Goal: Task Accomplishment & Management: Complete application form

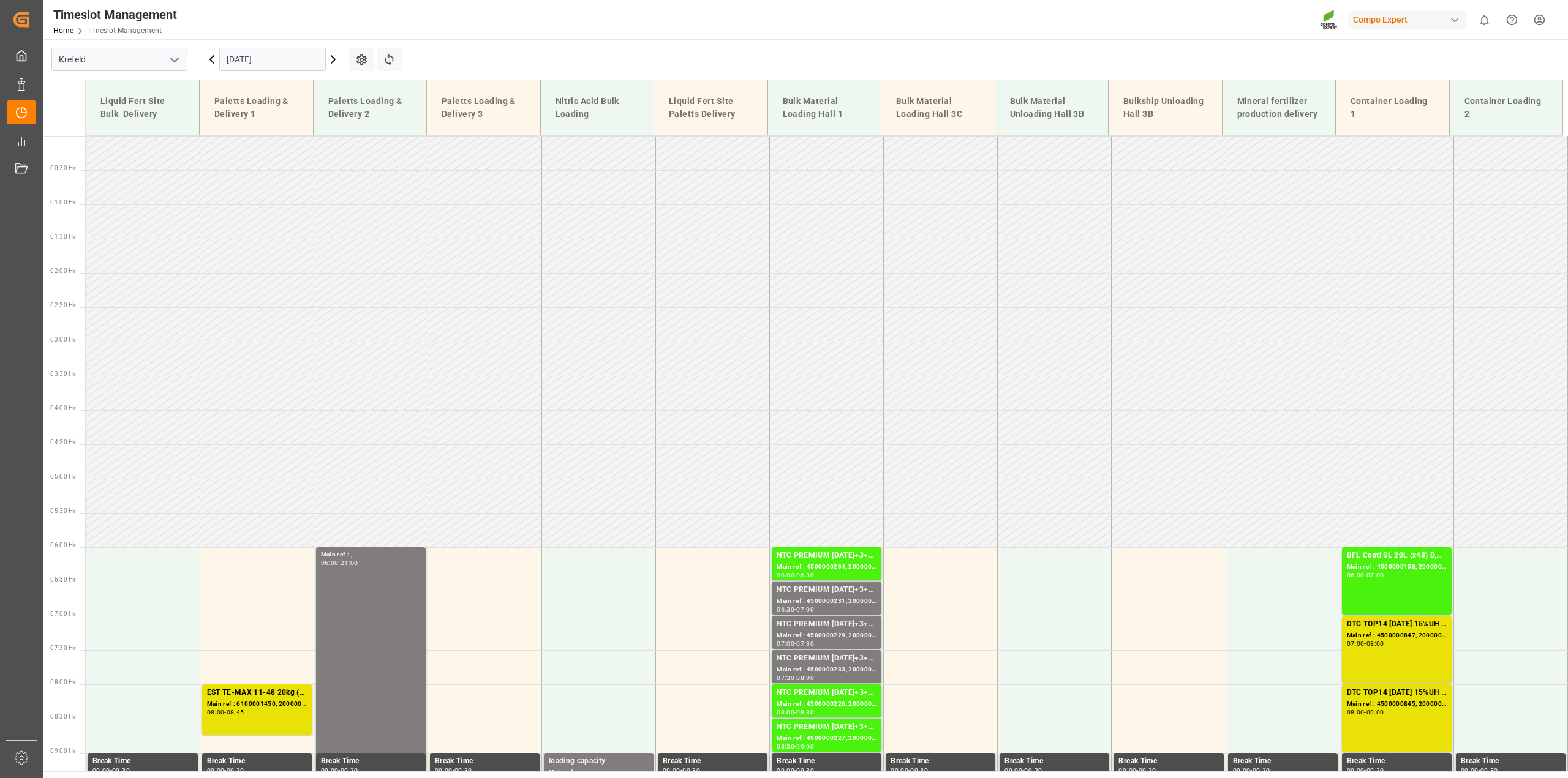
click at [336, 57] on icon at bounding box center [333, 59] width 15 height 15
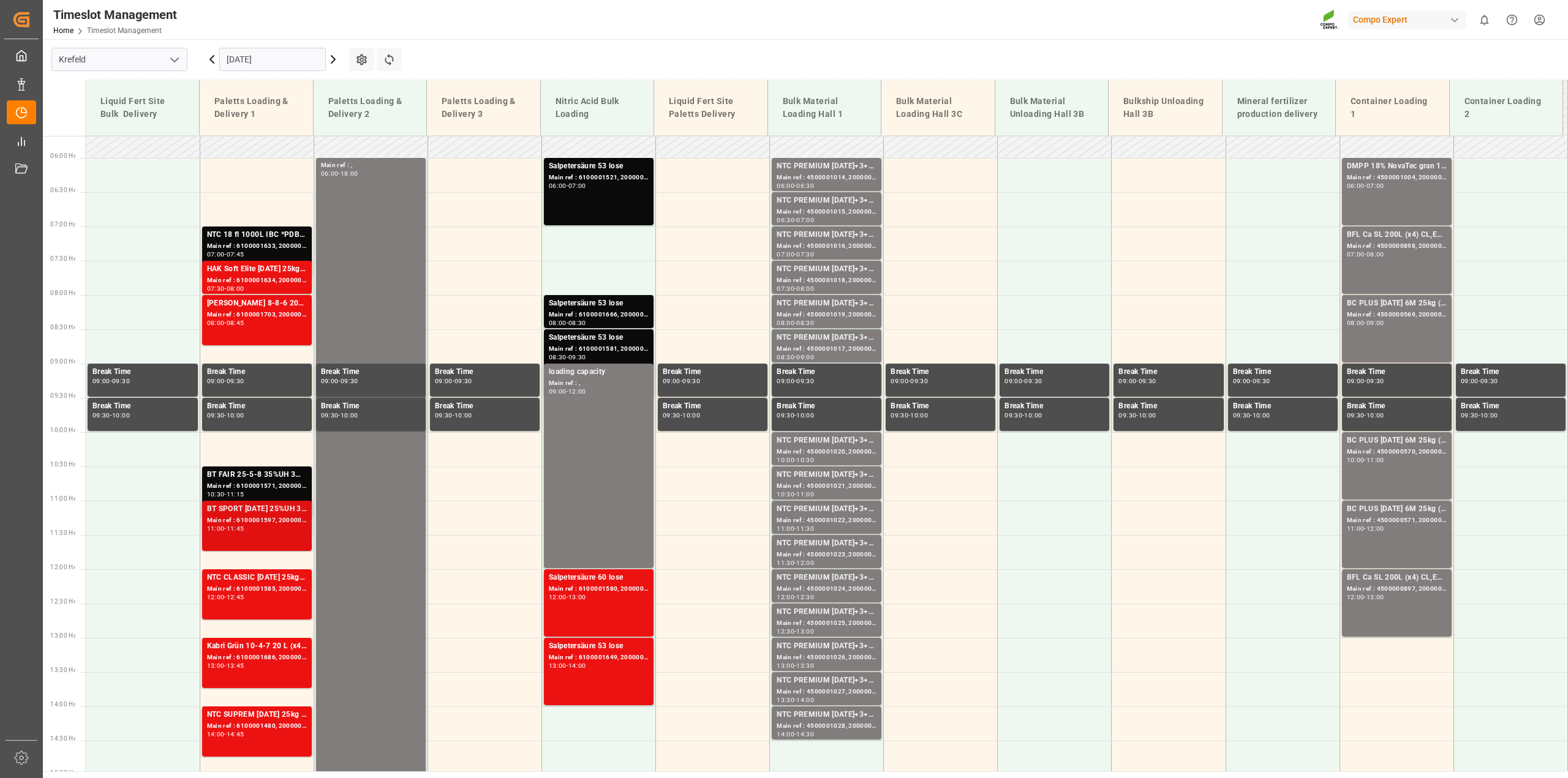
scroll to position [207, 0]
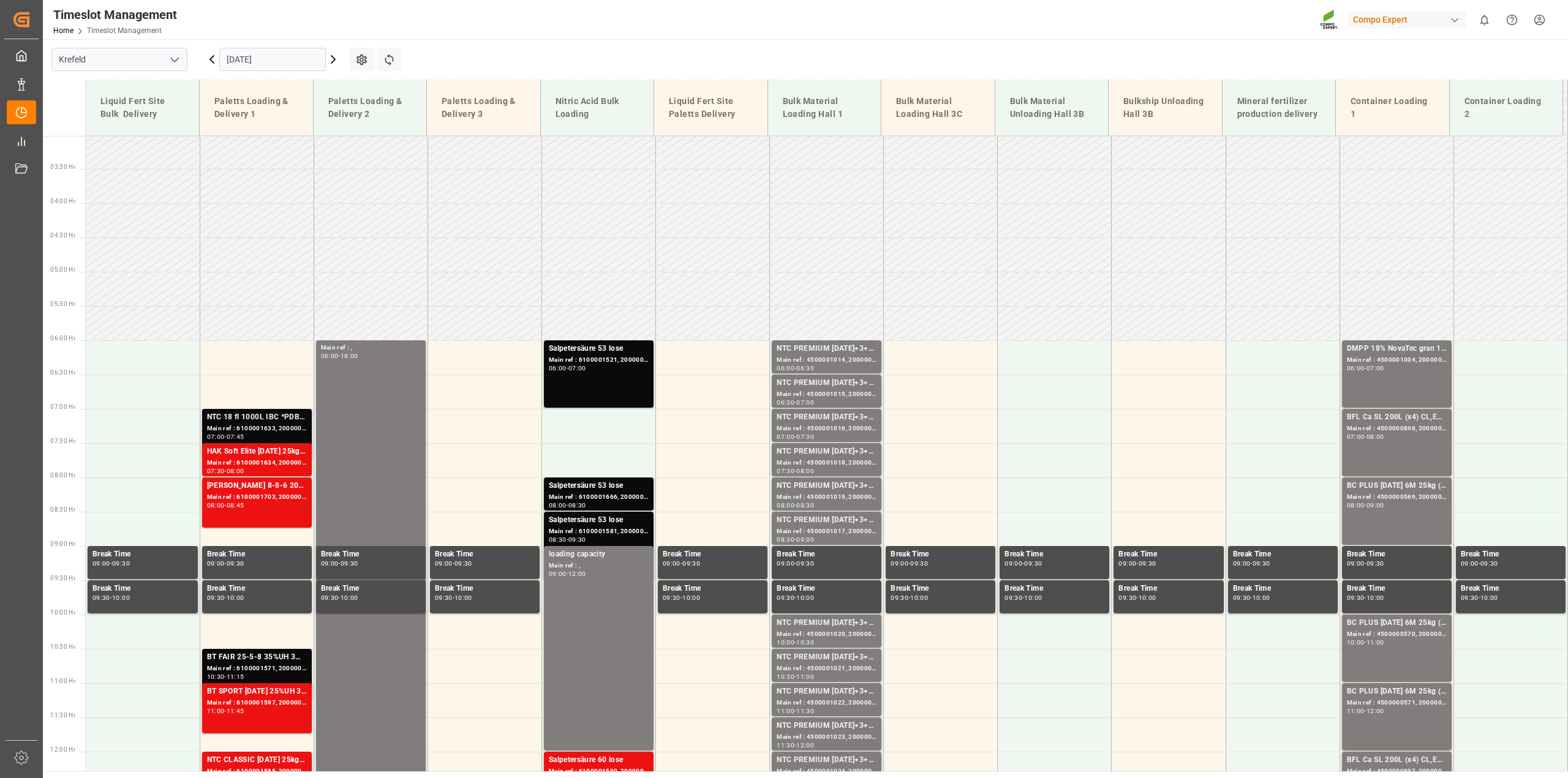
click at [280, 426] on div "Main ref : 6100001633, 2000001401" at bounding box center [257, 429] width 100 height 10
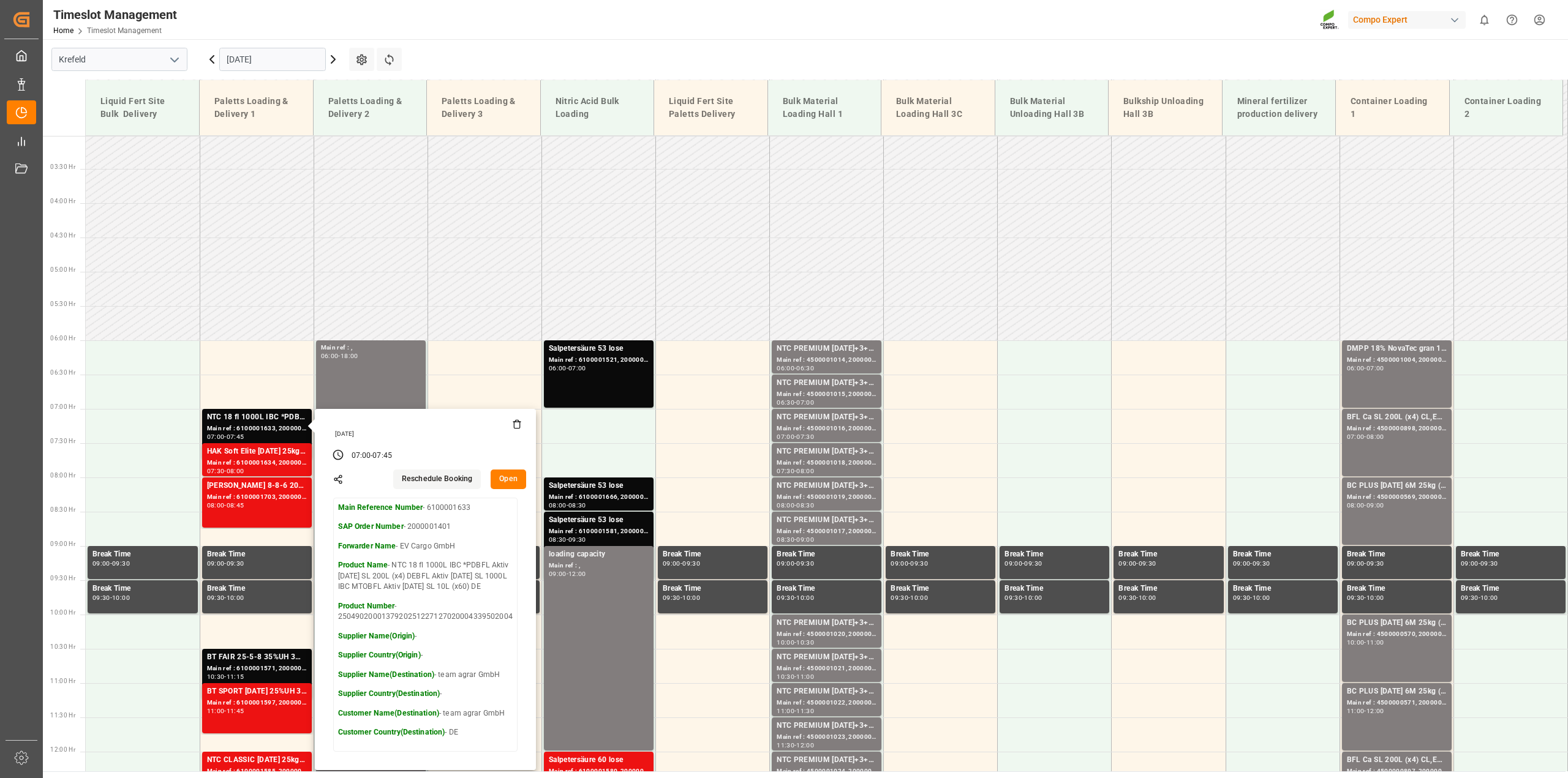
click at [496, 57] on main "[GEOGRAPHIC_DATA] [DATE] Settings Refresh Time Slots Liquid Fert Site Bulk Deli…" at bounding box center [804, 405] width 1523 height 732
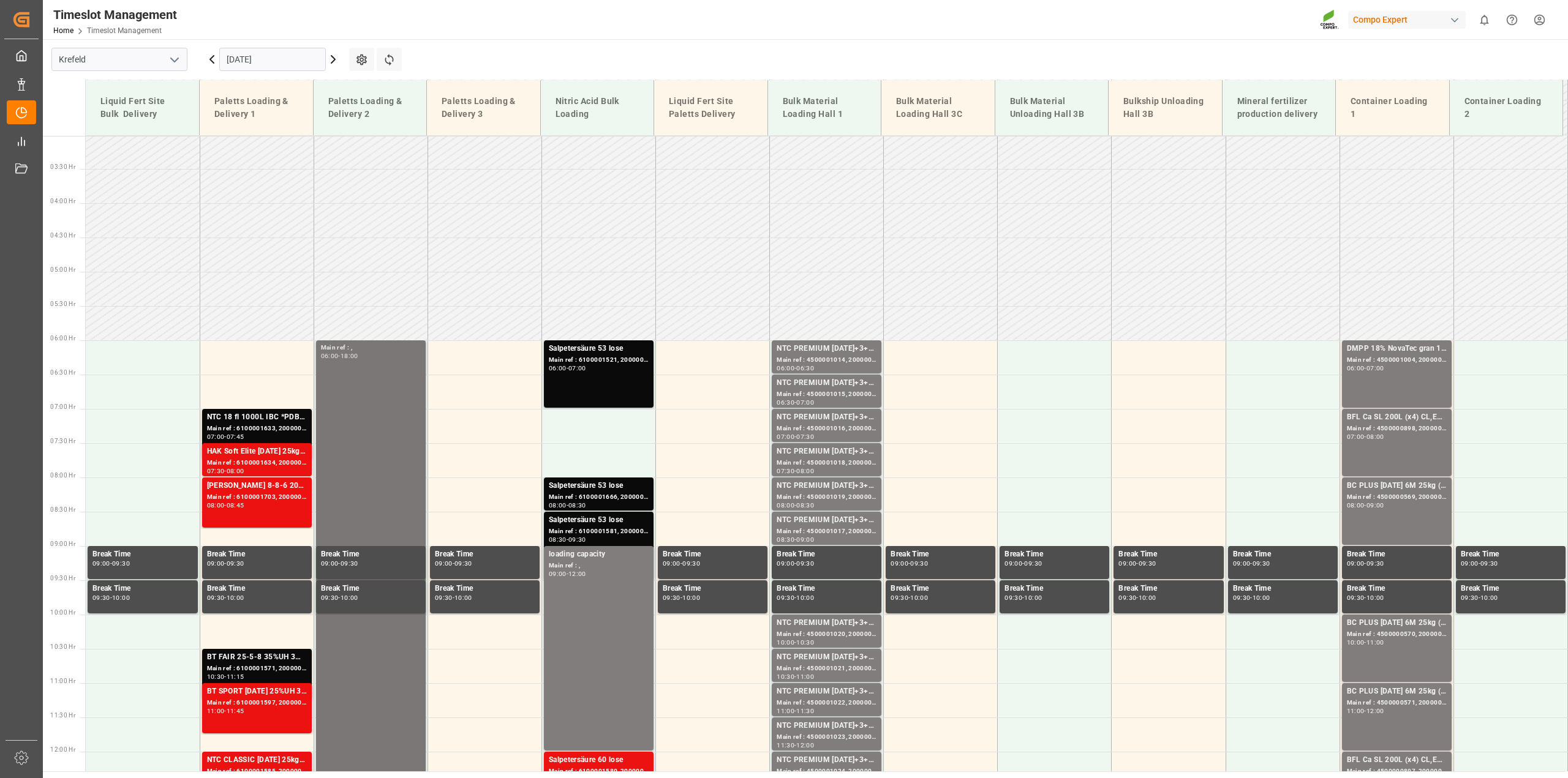
click at [340, 426] on div "Main ref : , 06:00 - 18:00" at bounding box center [371, 751] width 100 height 817
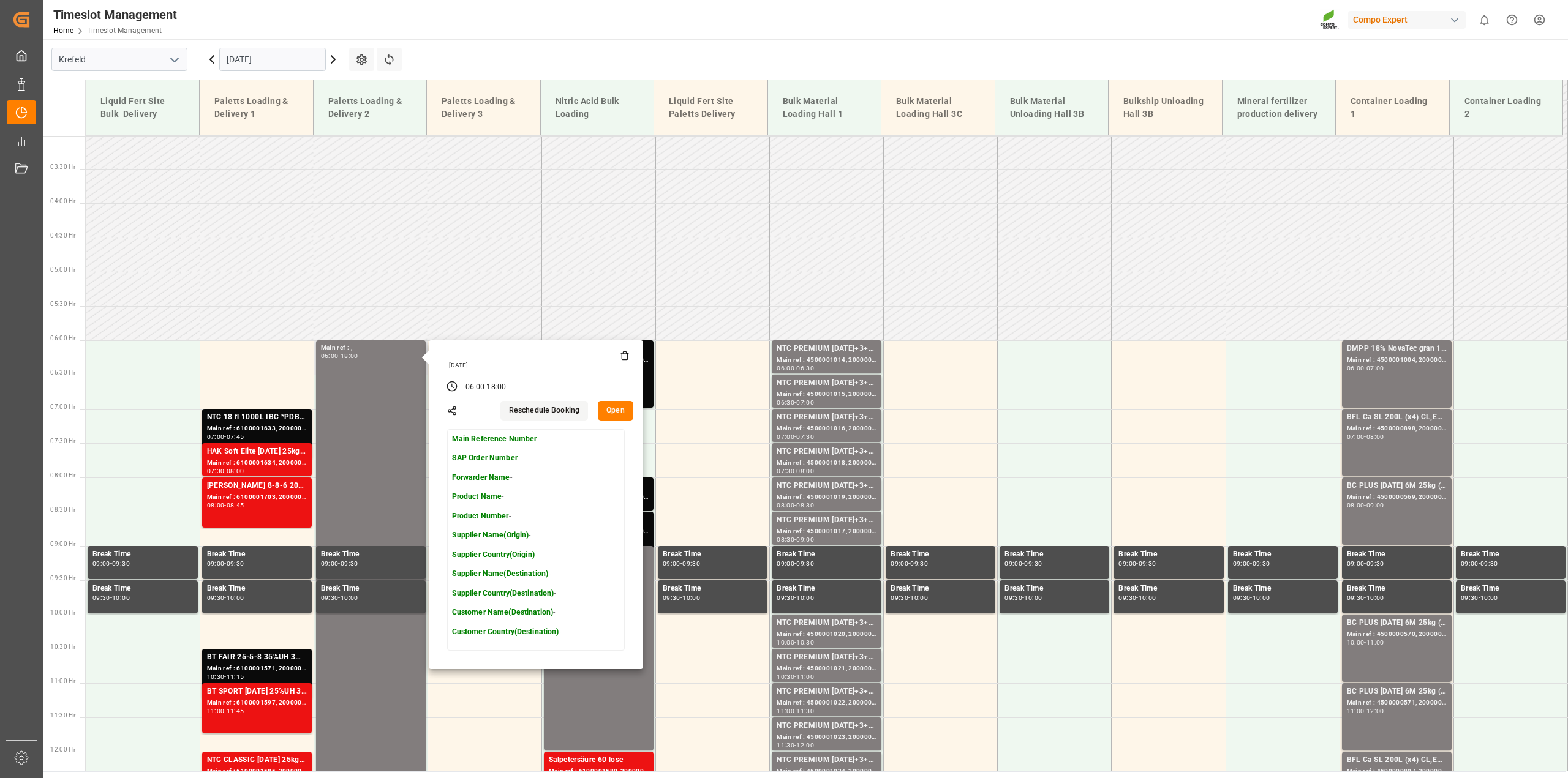
click at [622, 411] on button "Open" at bounding box center [615, 411] width 35 height 20
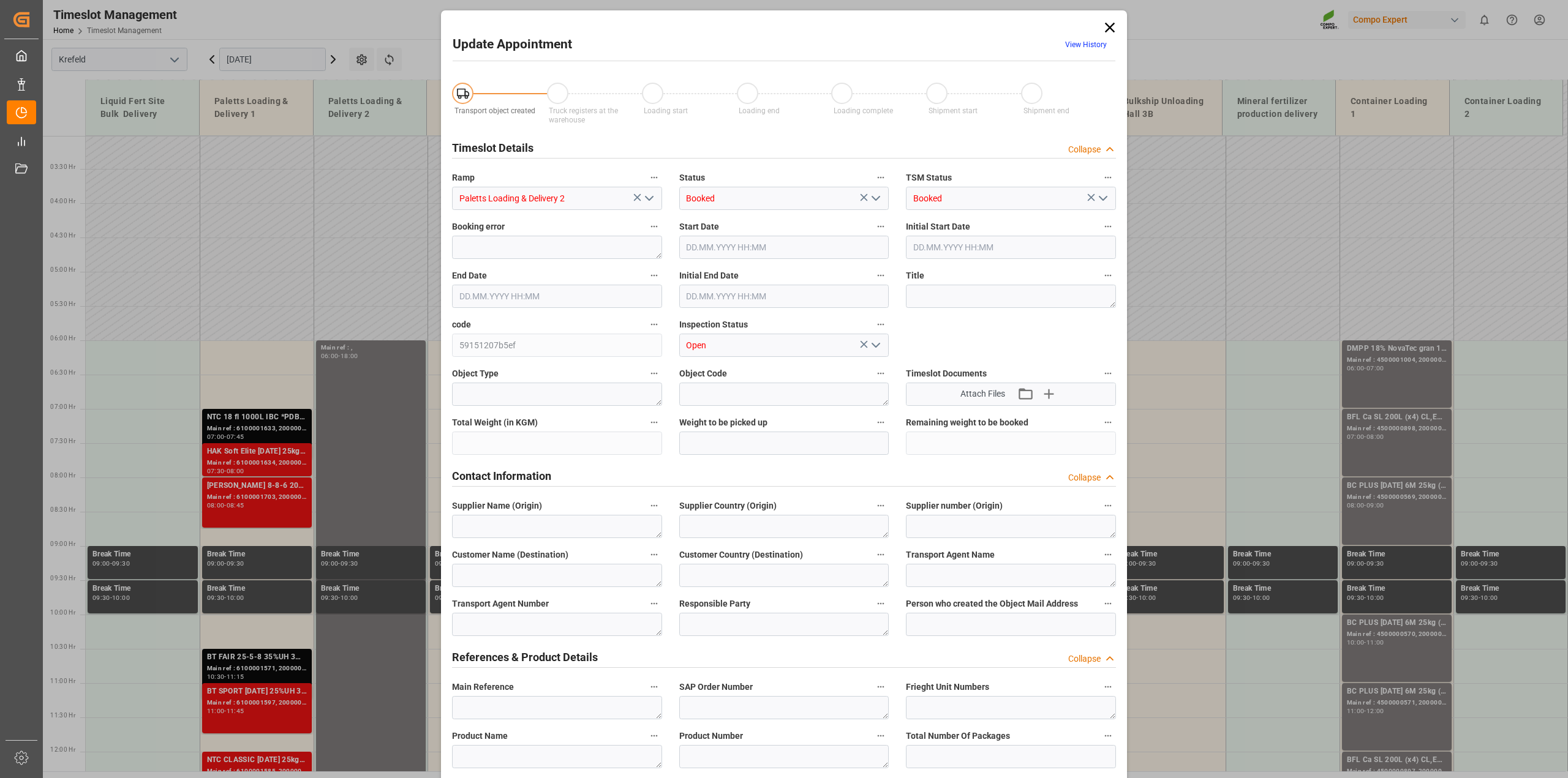
type input "[DATE] 06:00"
type input "[DATE] 18:00"
type input "[DATE] 09:54"
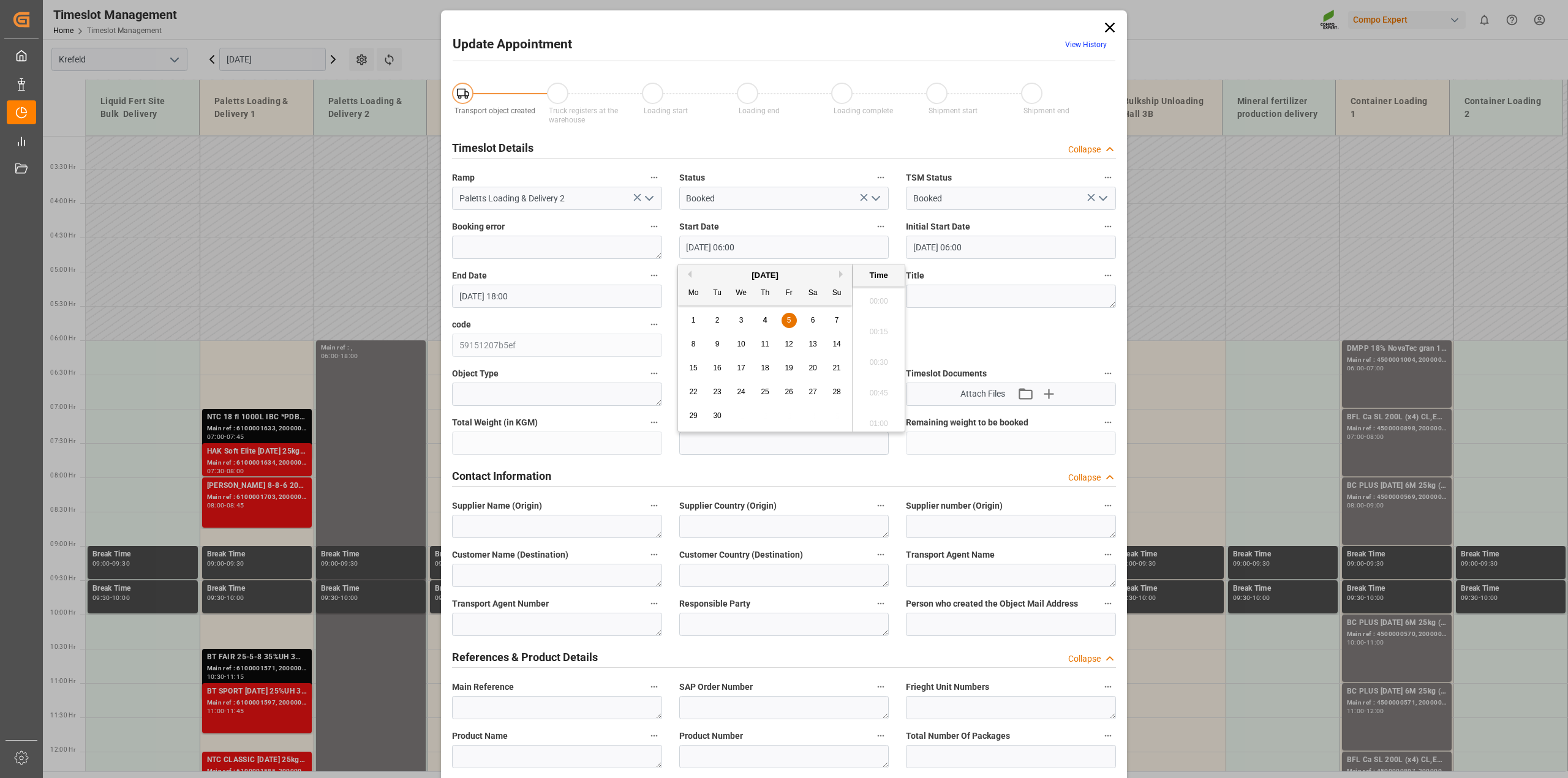
click at [736, 250] on input "[DATE] 06:00" at bounding box center [784, 247] width 210 height 23
click at [739, 245] on input "[DATE] 06:00" at bounding box center [784, 247] width 210 height 23
type input "[DATE] 08:00"
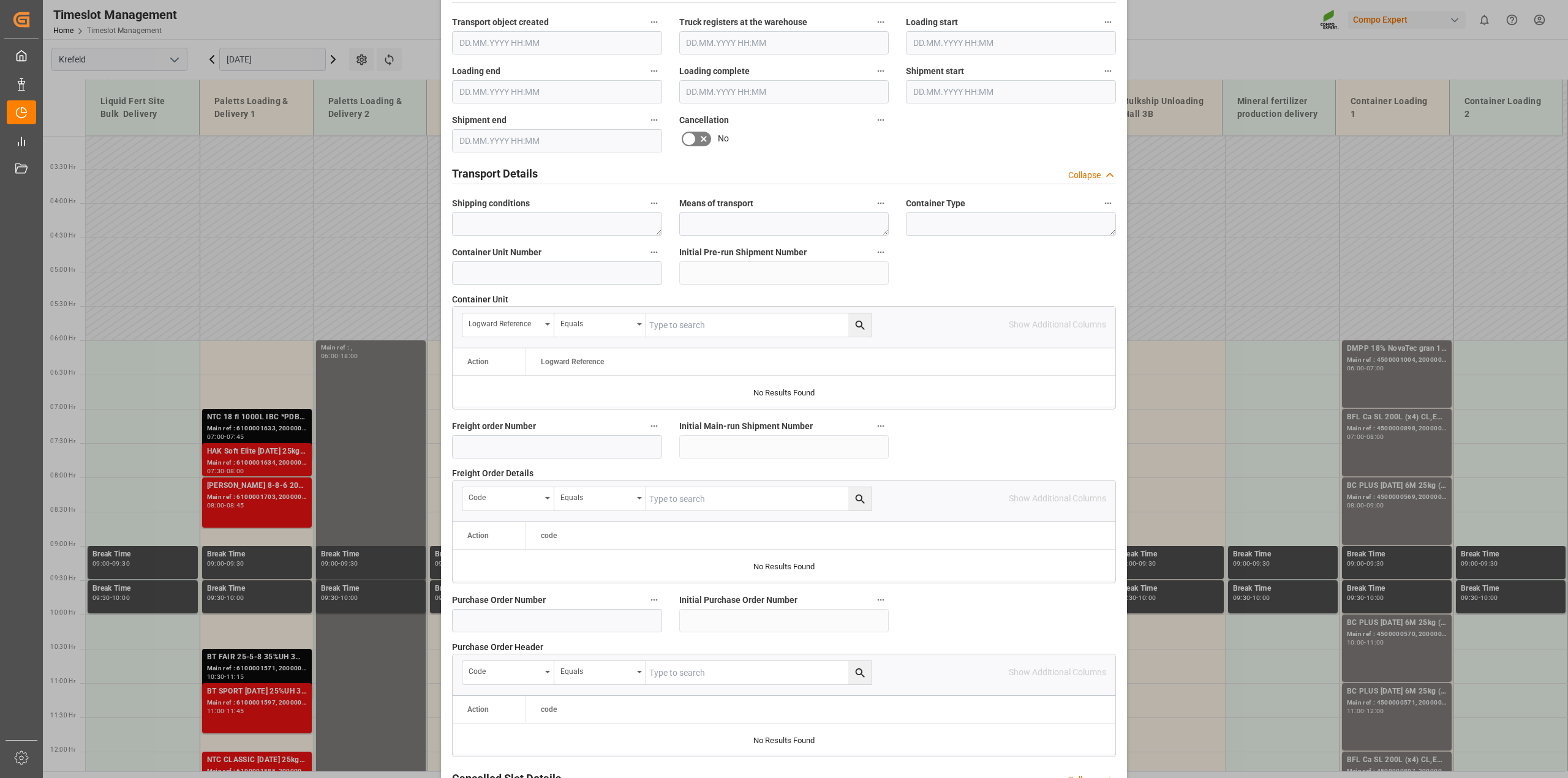
scroll to position [923, 0]
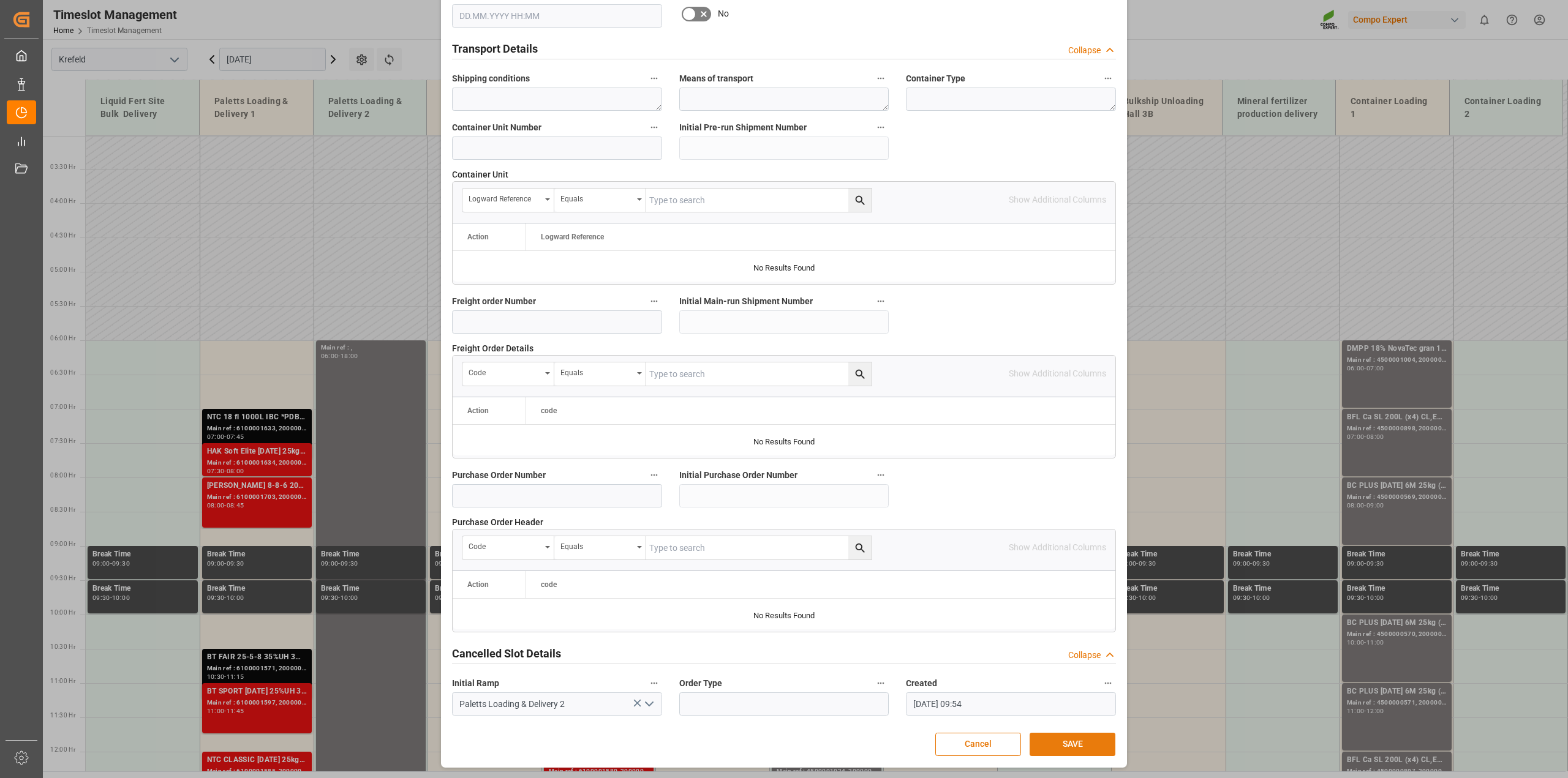
click at [1067, 746] on button "SAVE" at bounding box center [1073, 745] width 86 height 23
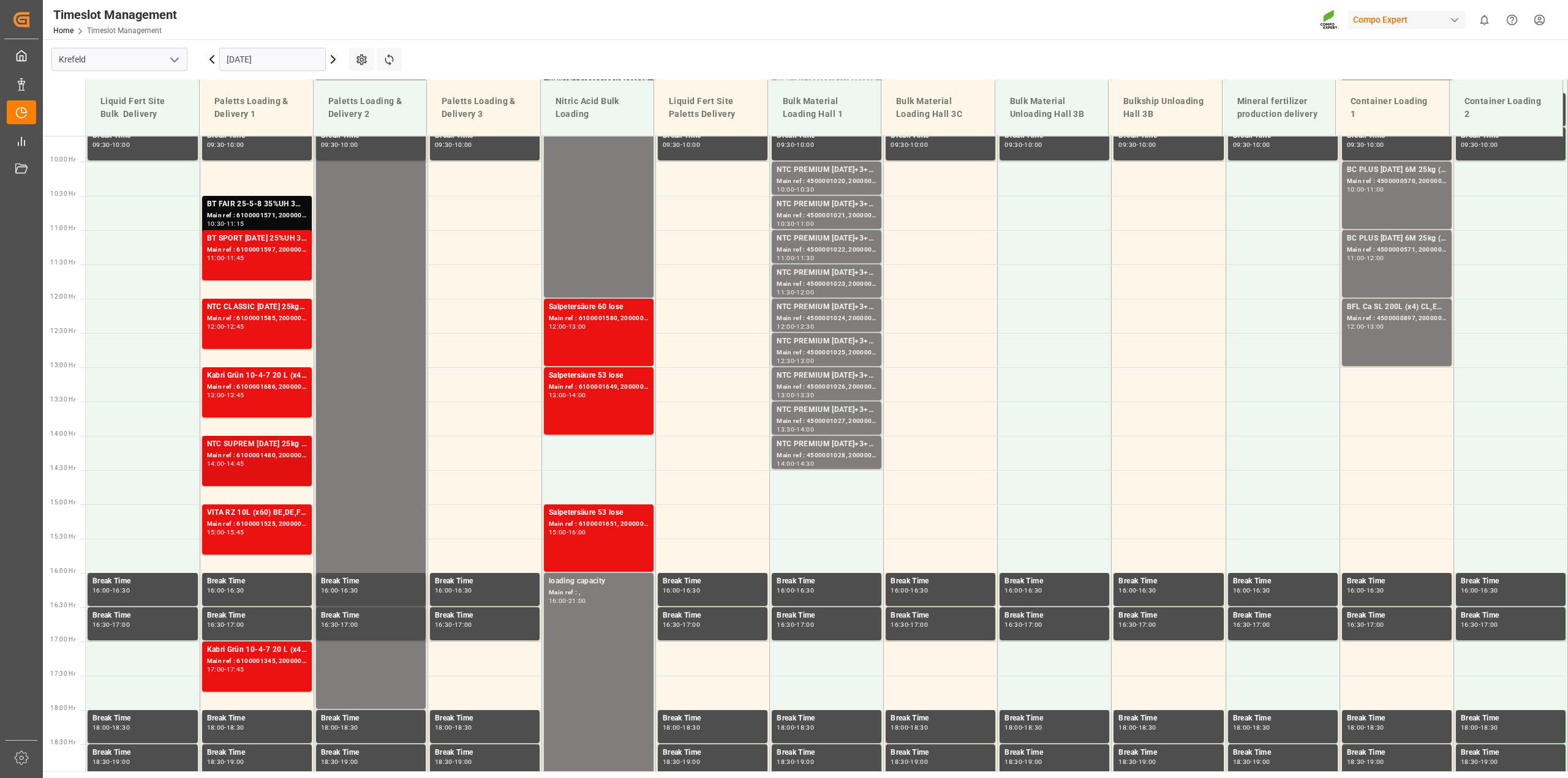
scroll to position [638, 0]
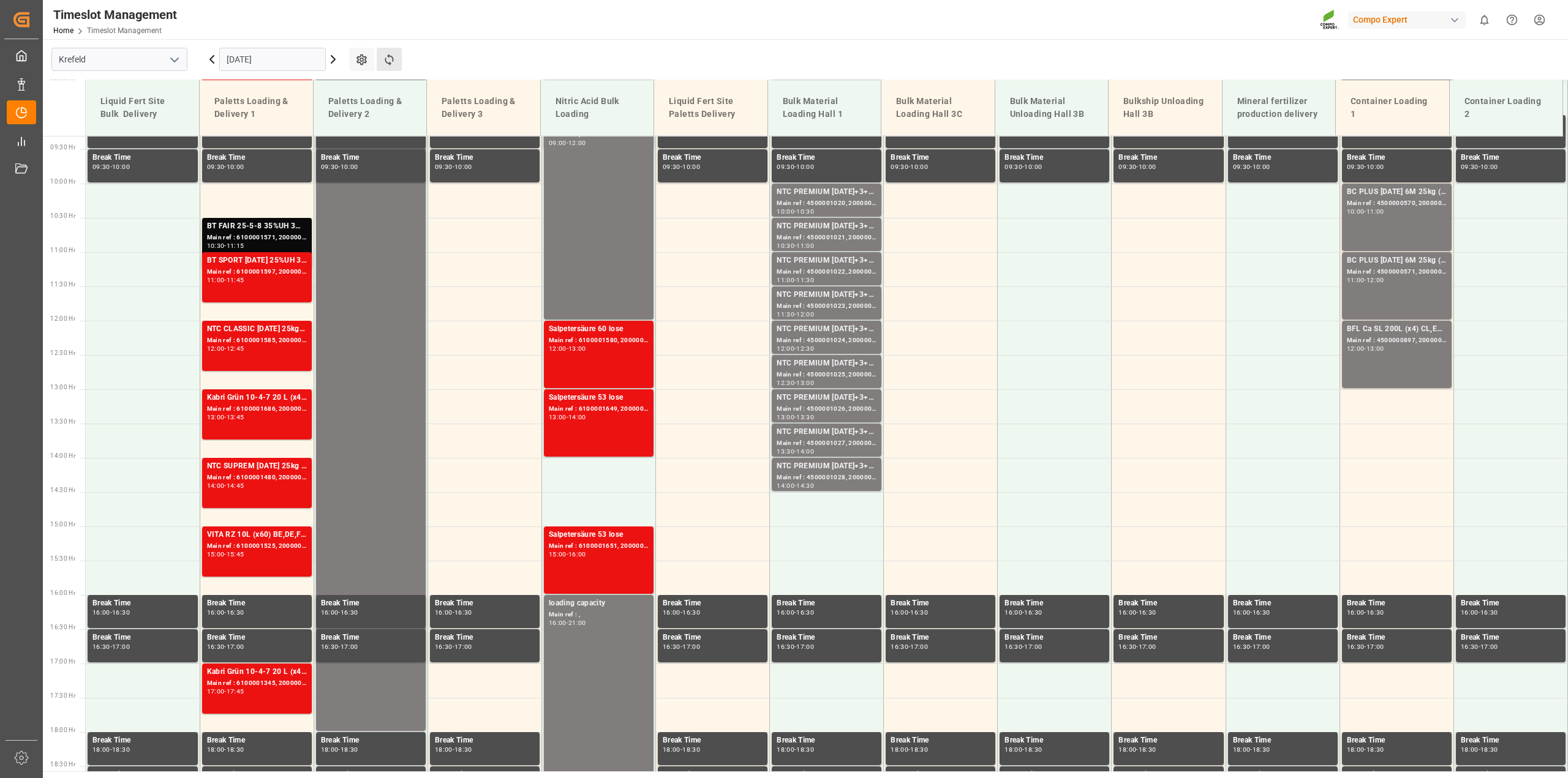
click at [396, 52] on button "Refresh Time Slots" at bounding box center [389, 59] width 25 height 23
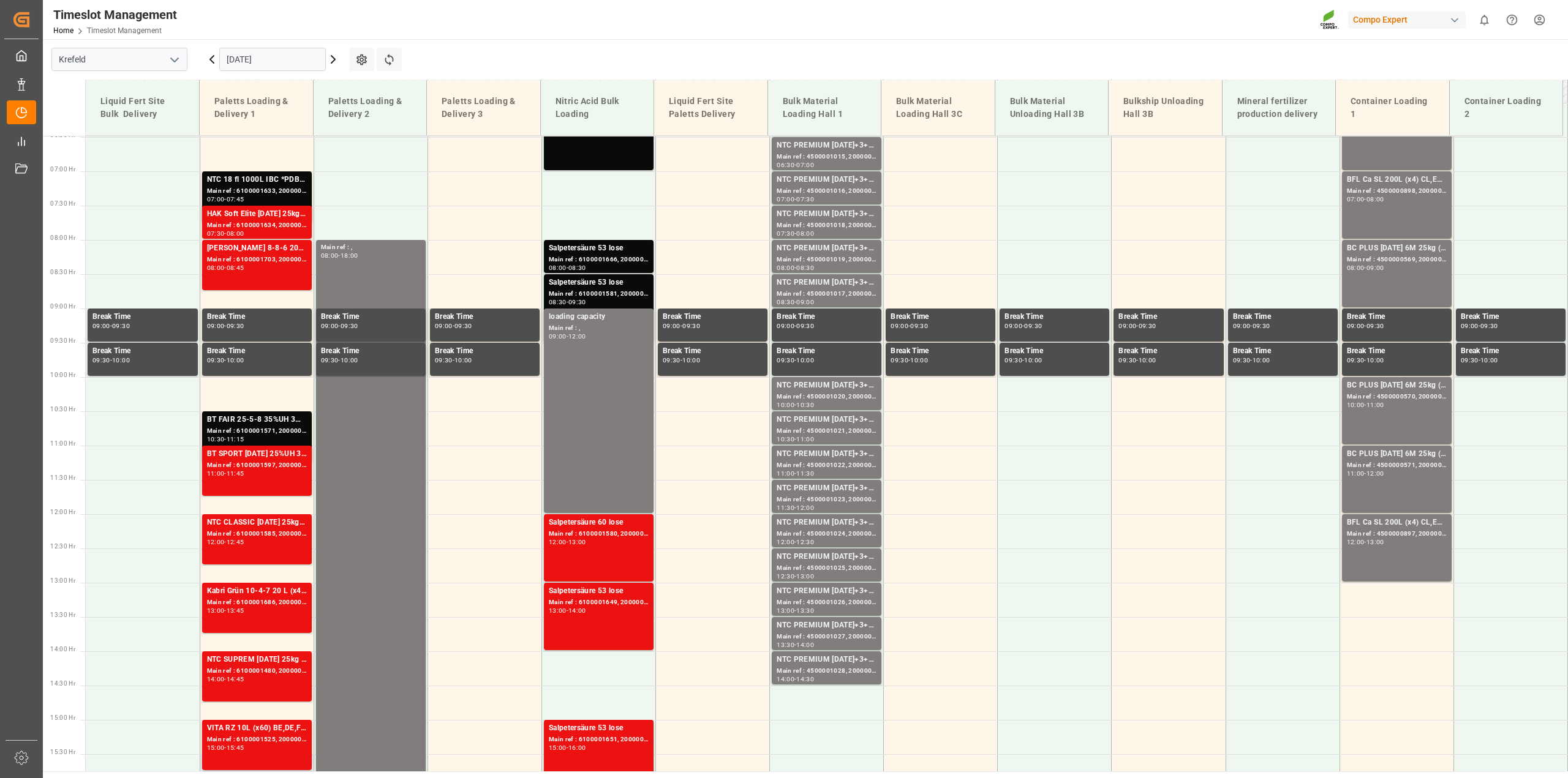
scroll to position [437, 0]
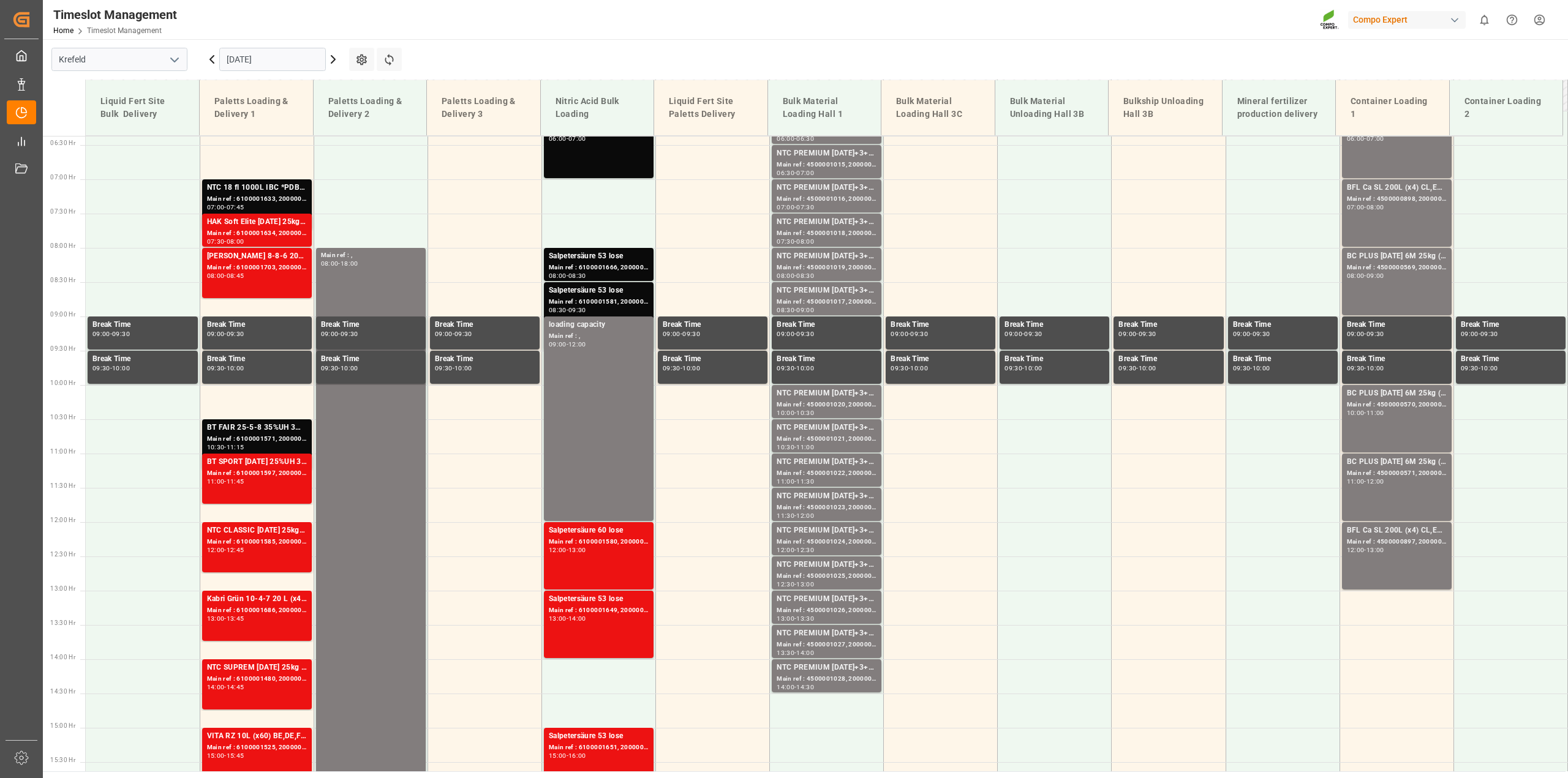
click at [334, 57] on icon at bounding box center [333, 59] width 15 height 15
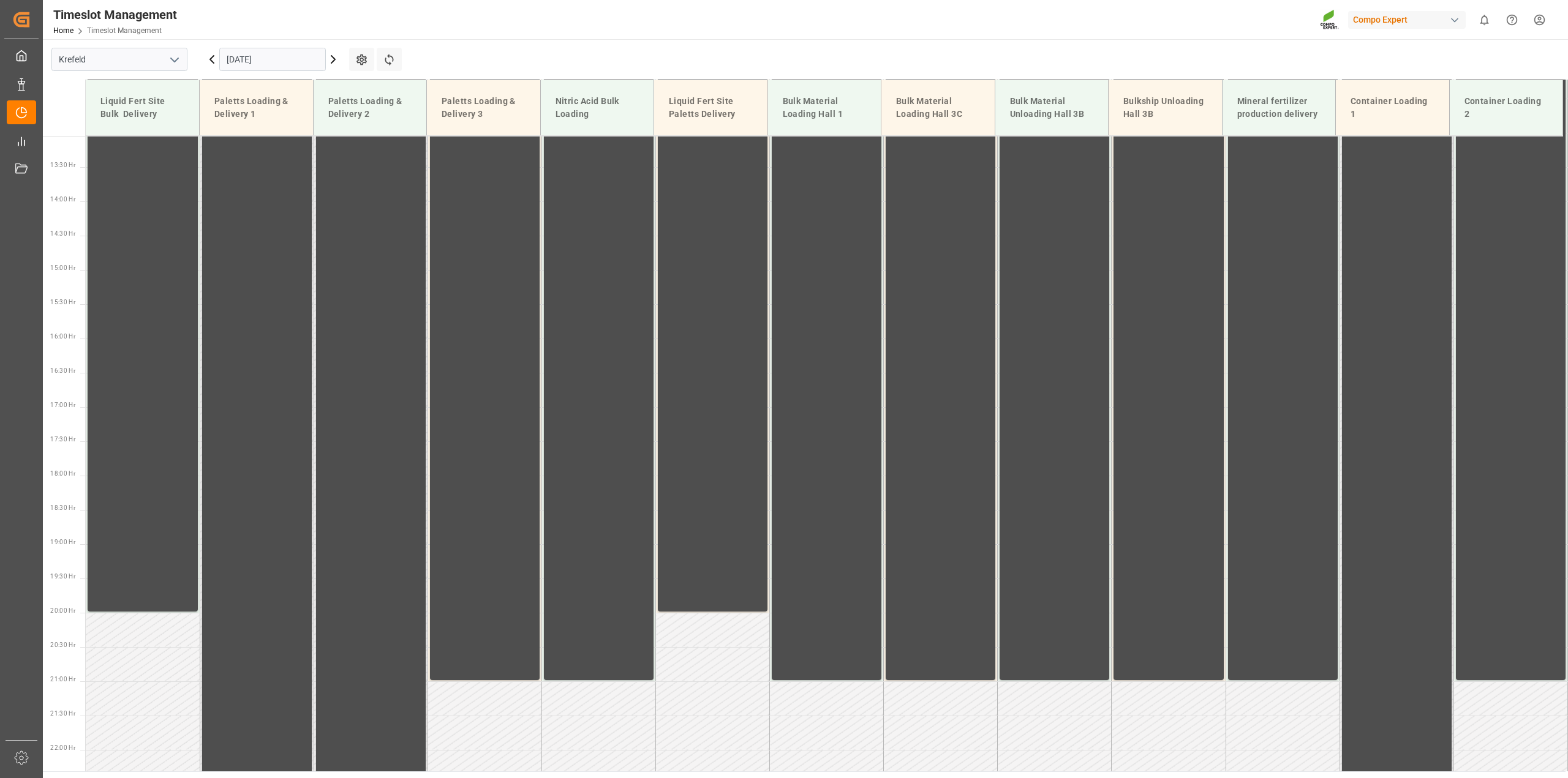
scroll to position [896, 0]
click at [337, 63] on icon at bounding box center [333, 59] width 15 height 15
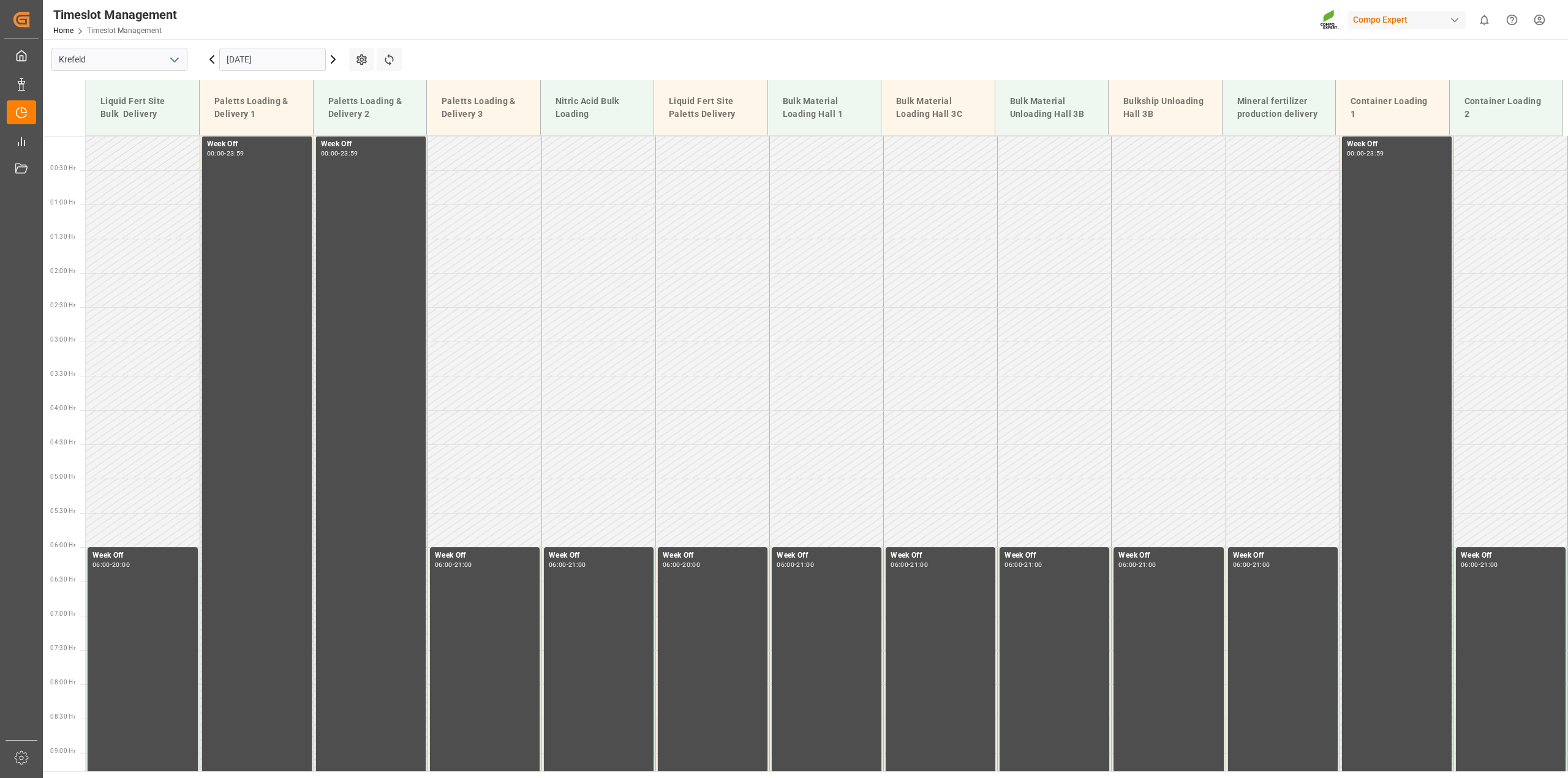
scroll to position [770, 0]
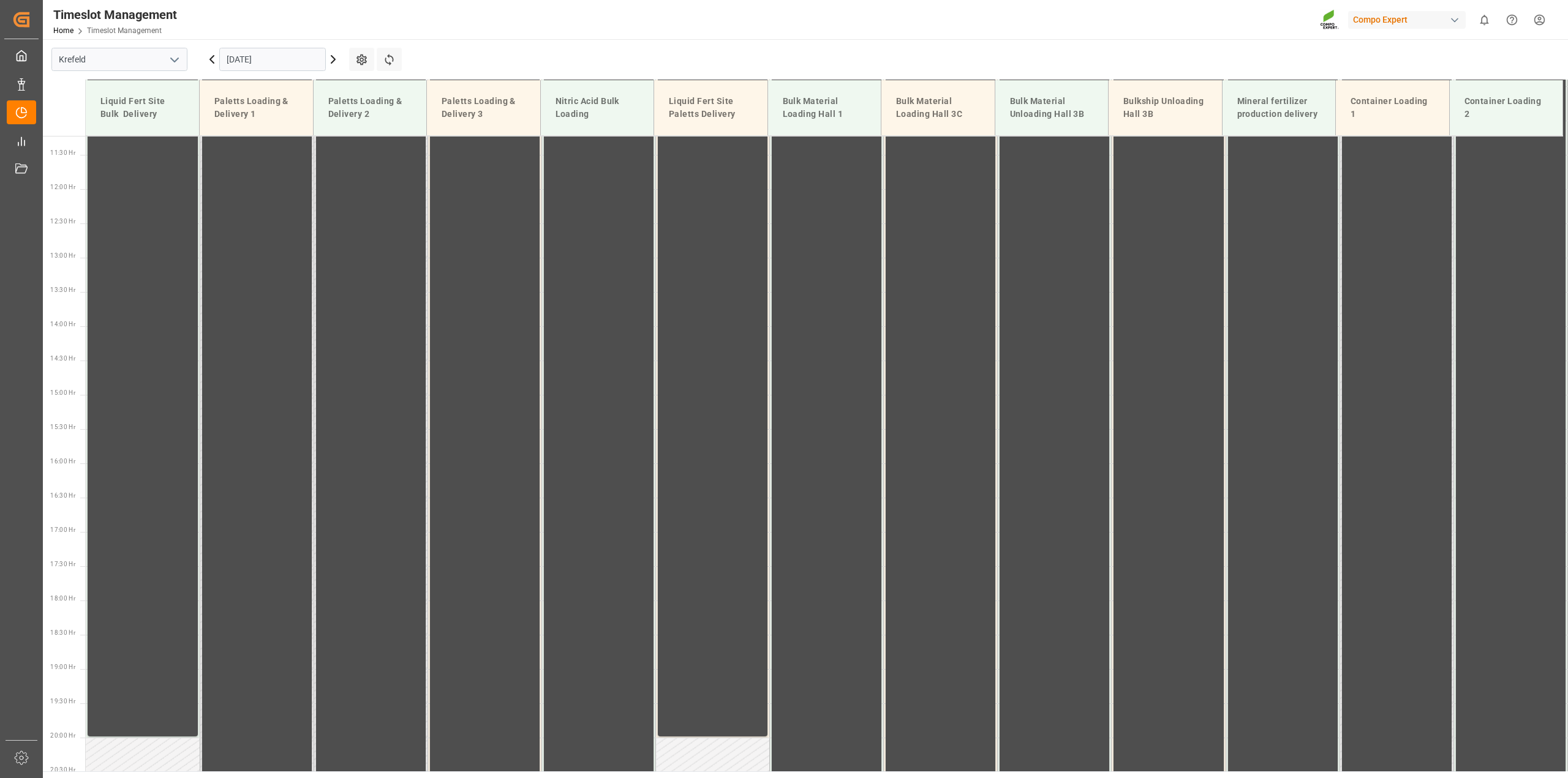
click at [337, 61] on icon at bounding box center [333, 59] width 15 height 15
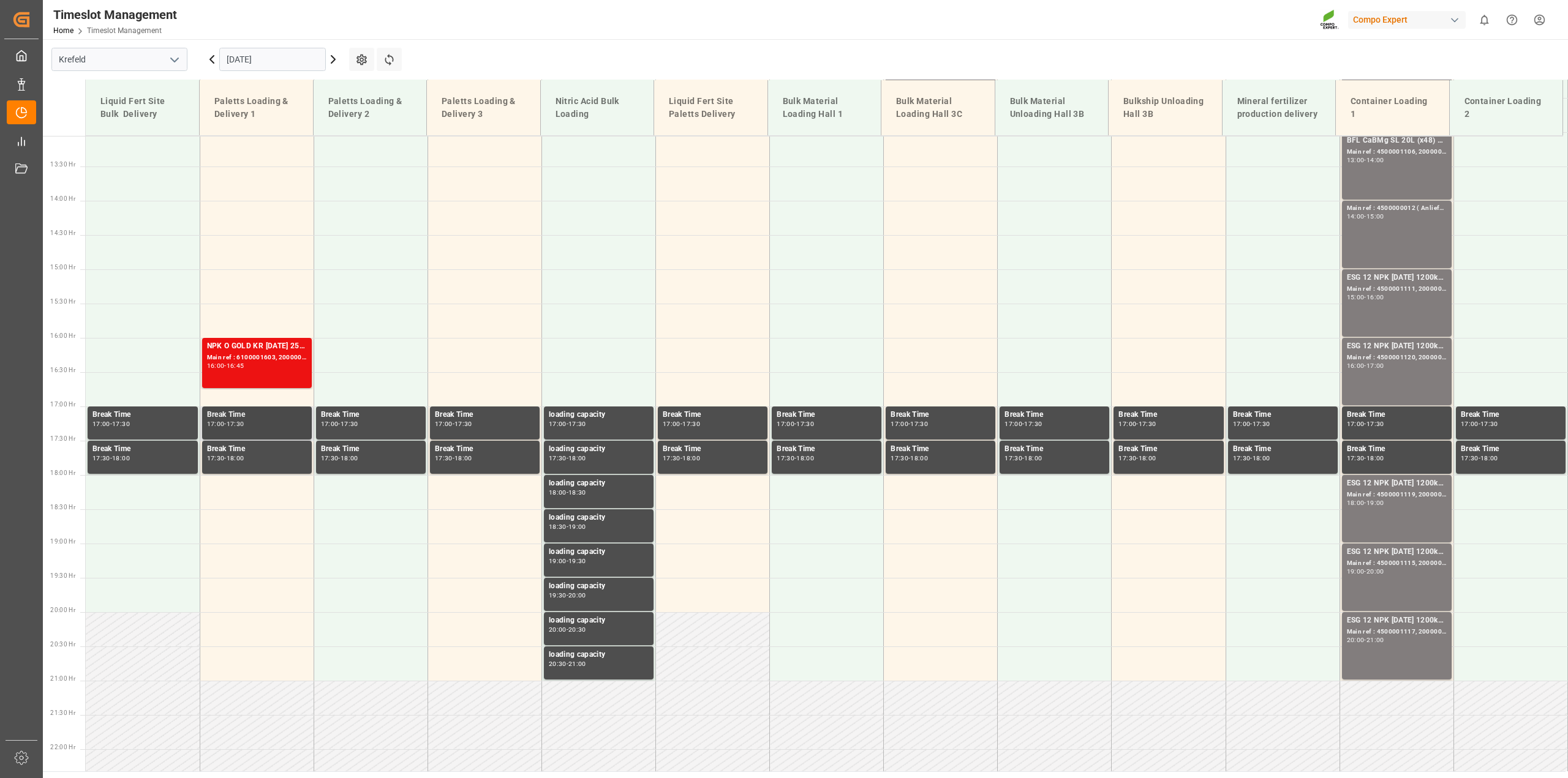
scroll to position [896, 0]
click at [211, 60] on icon at bounding box center [211, 59] width 3 height 7
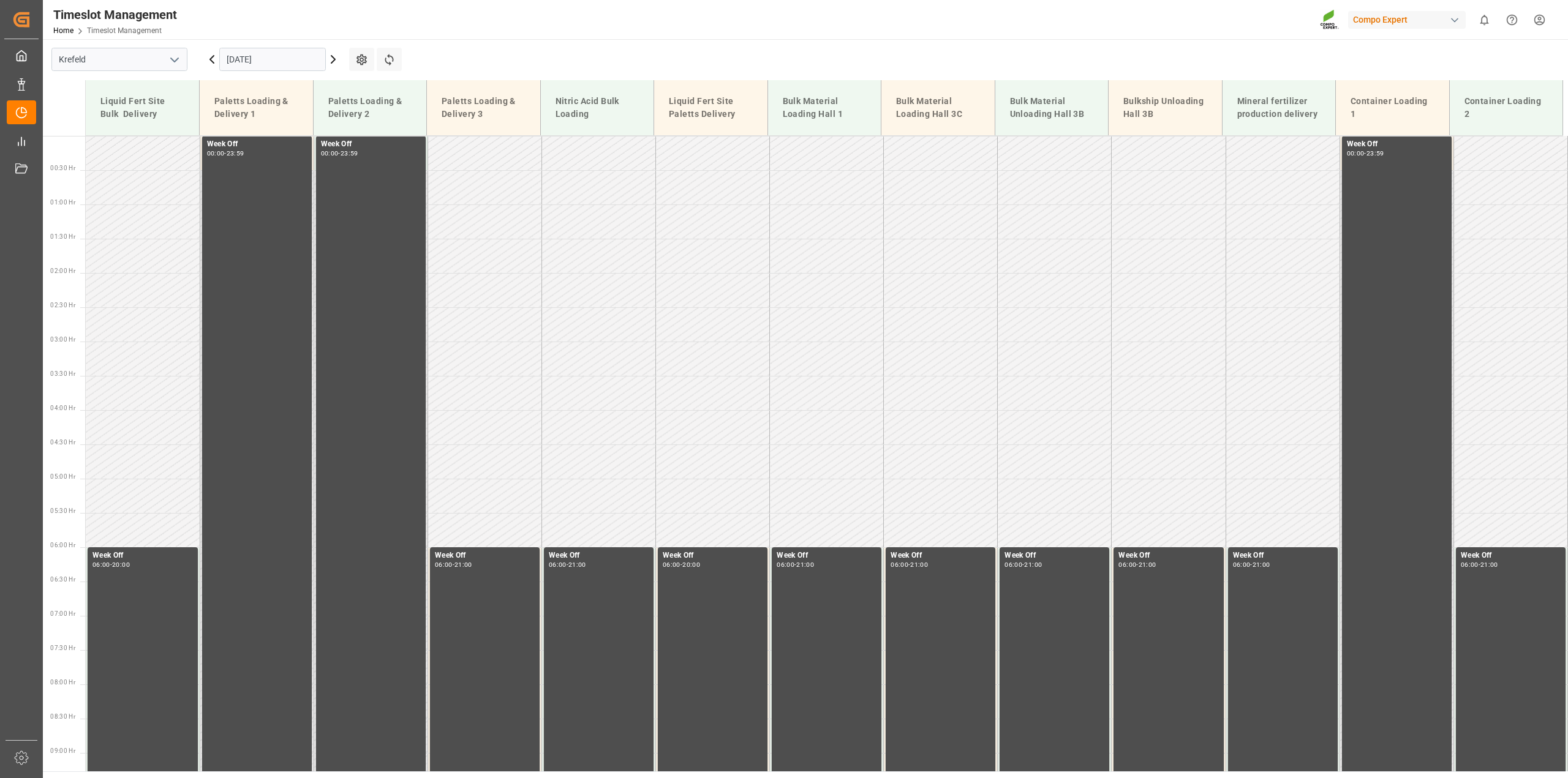
scroll to position [770, 0]
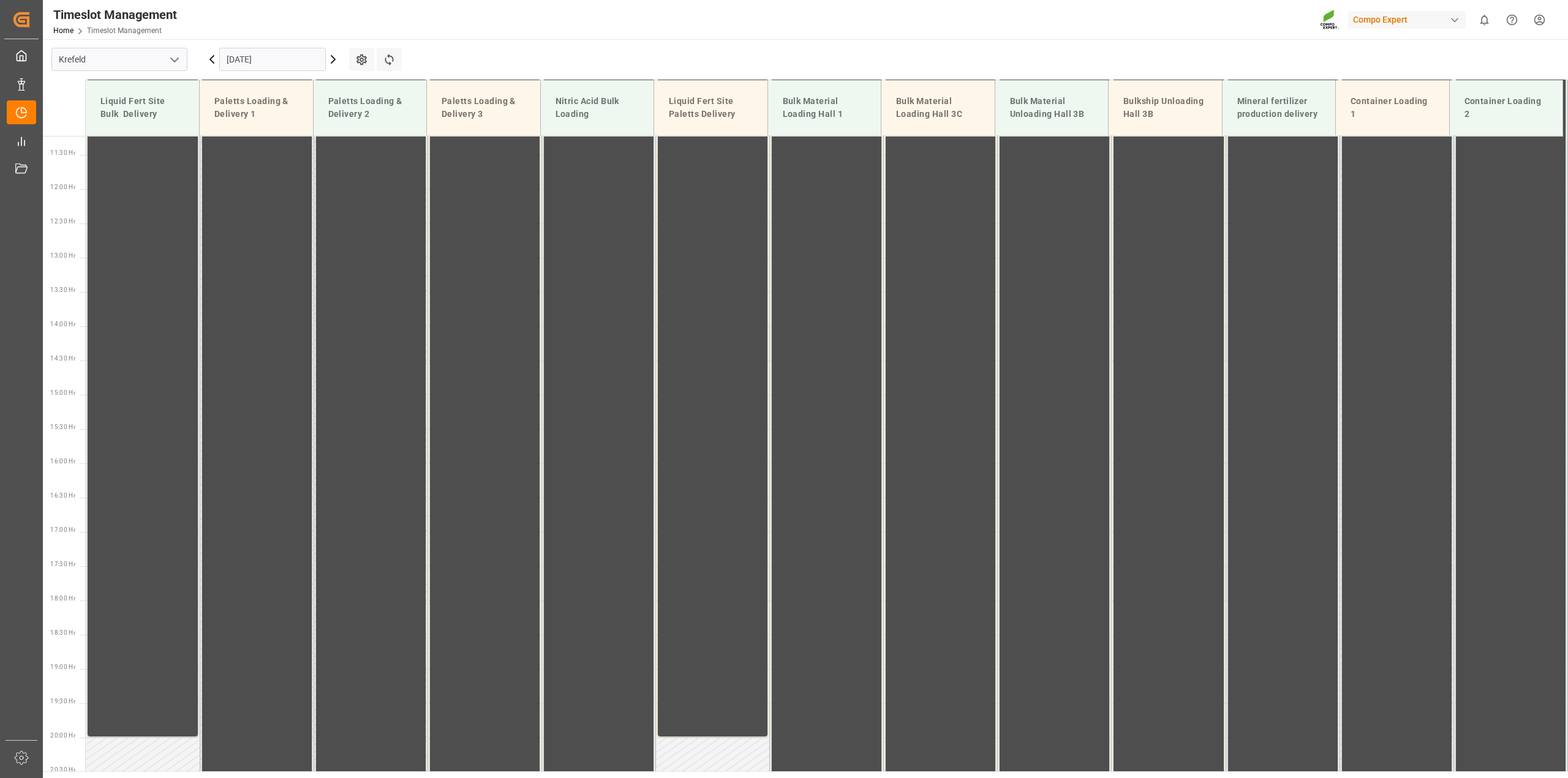
click at [211, 60] on icon at bounding box center [211, 59] width 3 height 7
click at [209, 57] on icon at bounding box center [212, 59] width 15 height 15
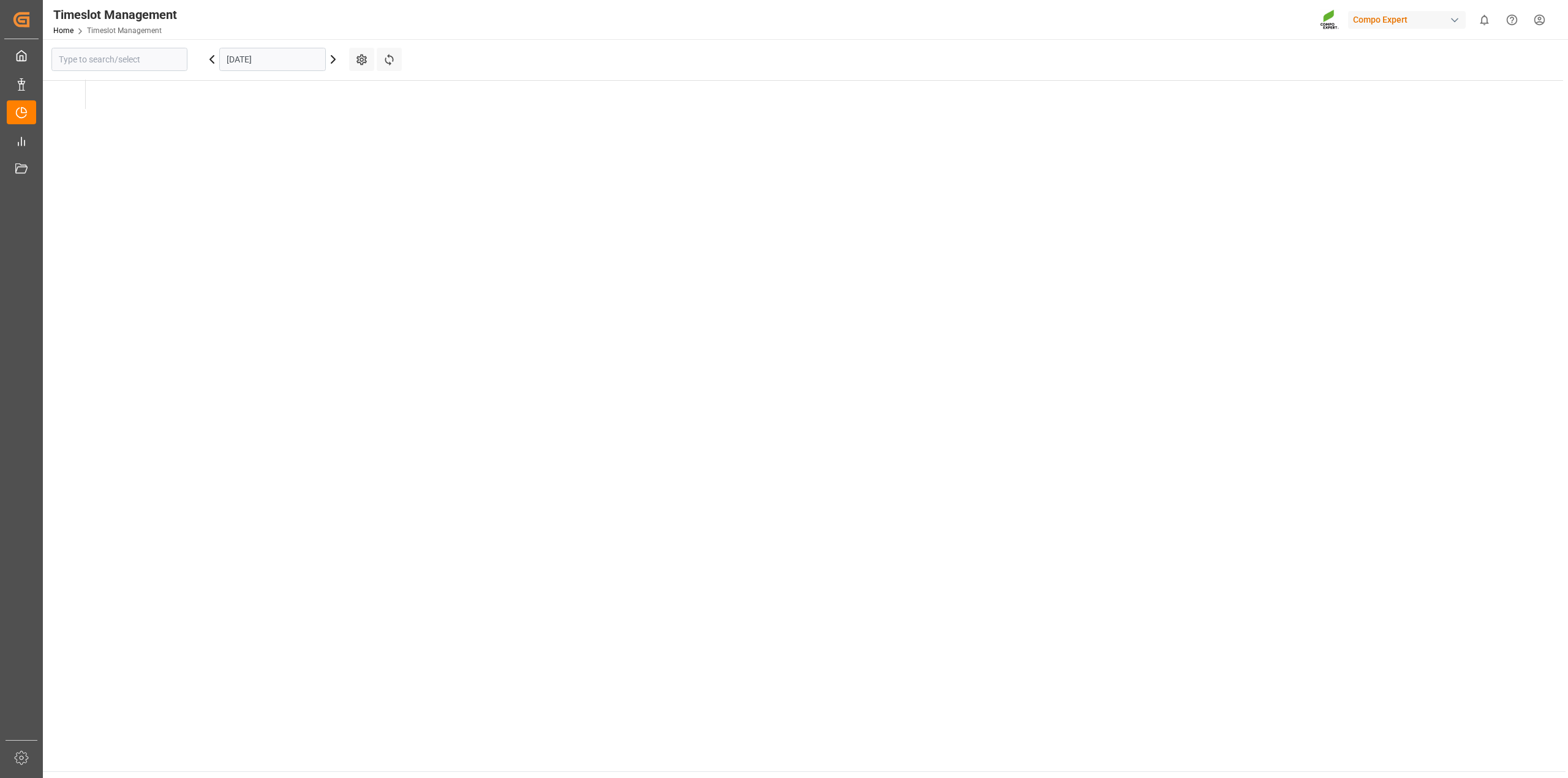
type input "Krefeld"
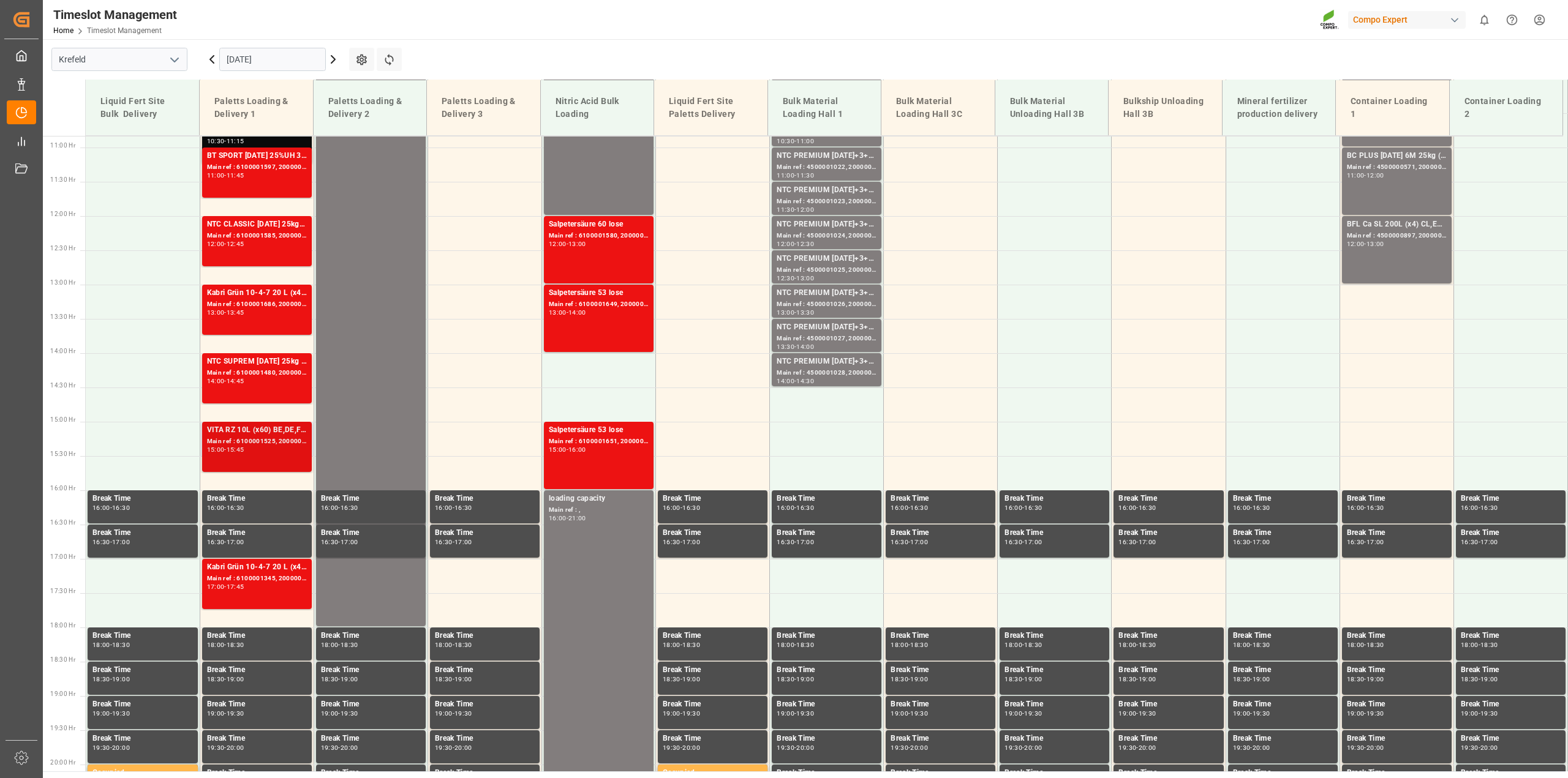
scroll to position [590, 0]
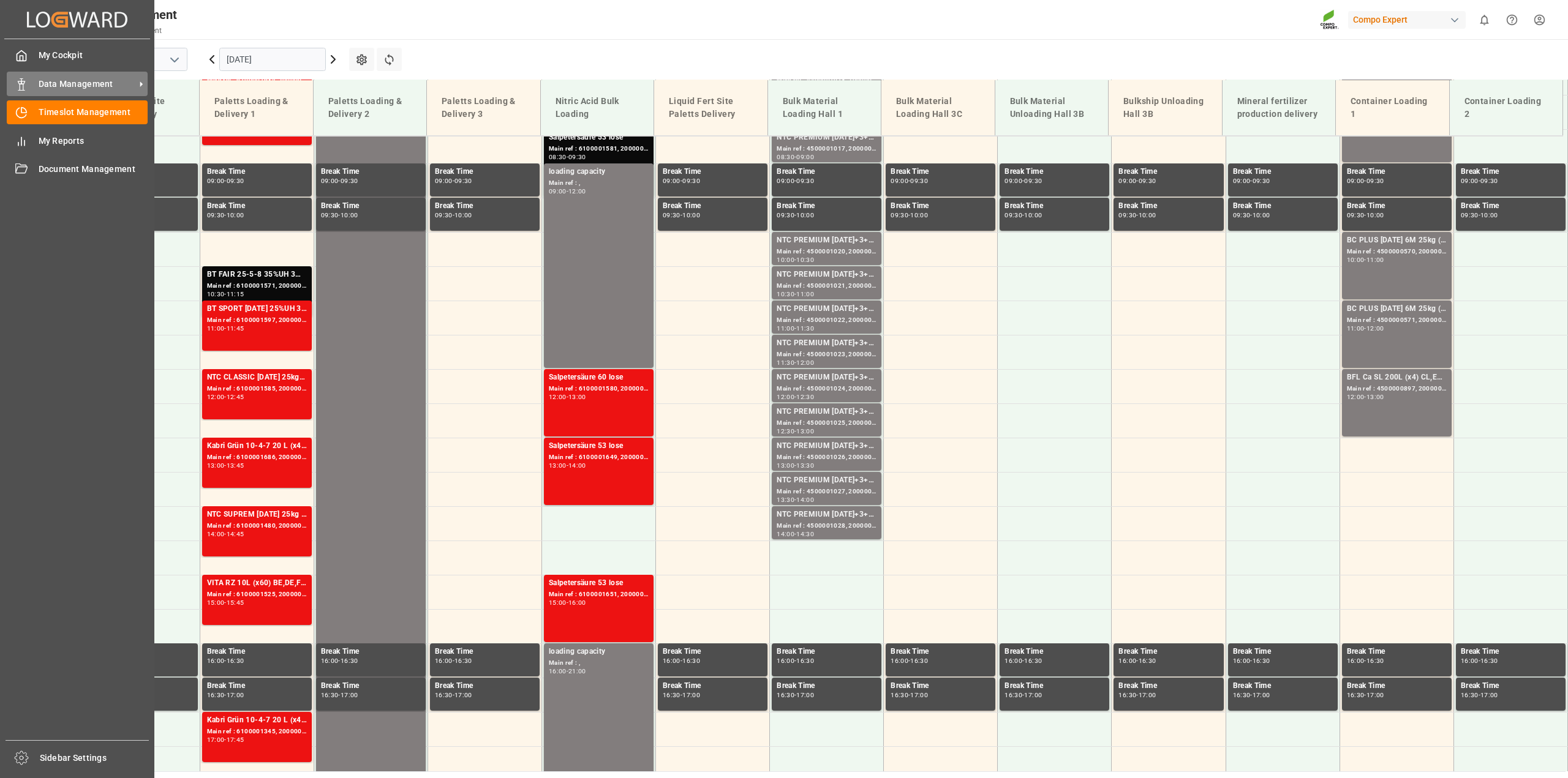
click at [92, 82] on span "Data Management" at bounding box center [87, 84] width 97 height 13
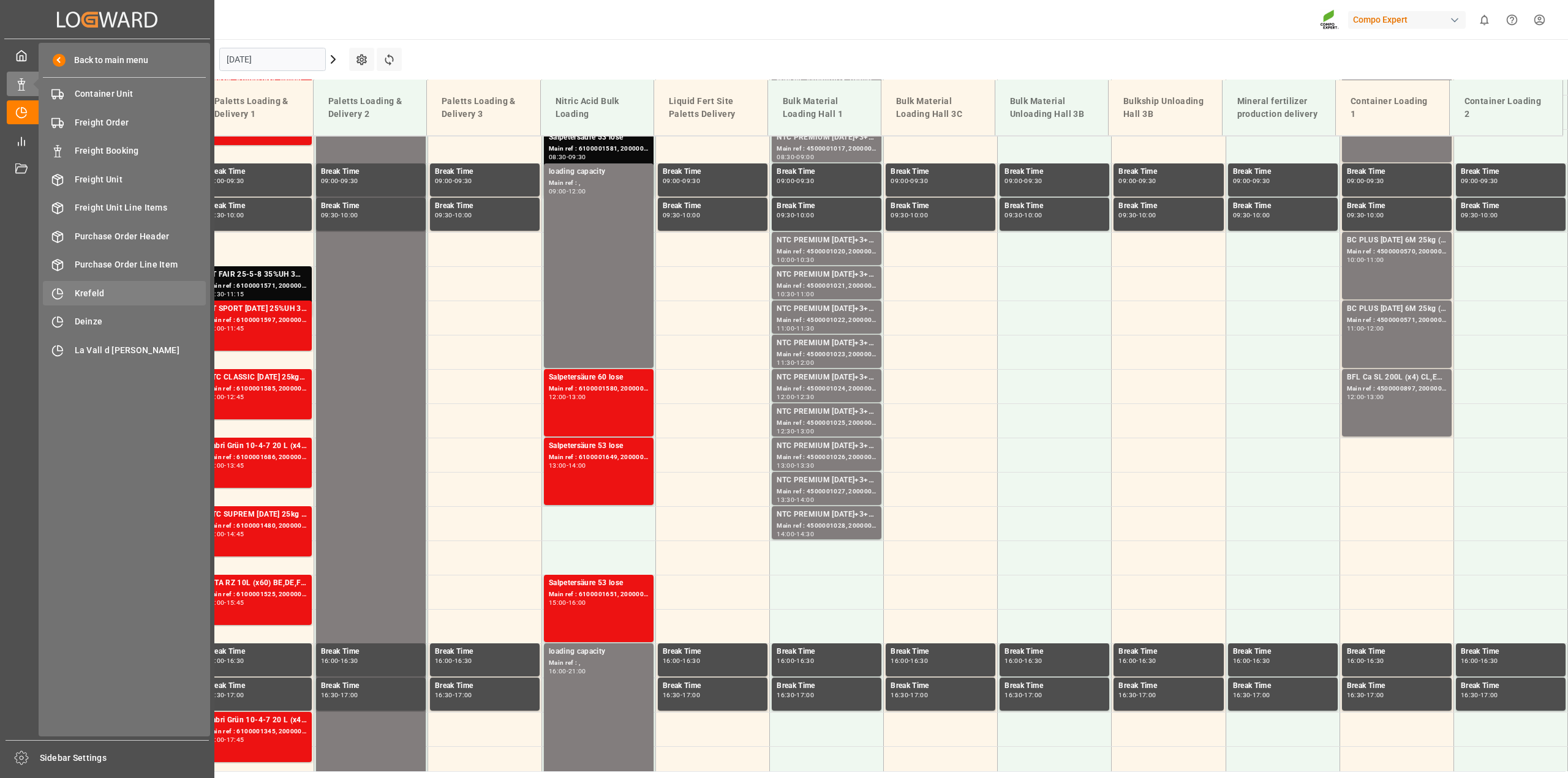
click at [93, 301] on div "Krefeld Krefeld" at bounding box center [124, 293] width 163 height 24
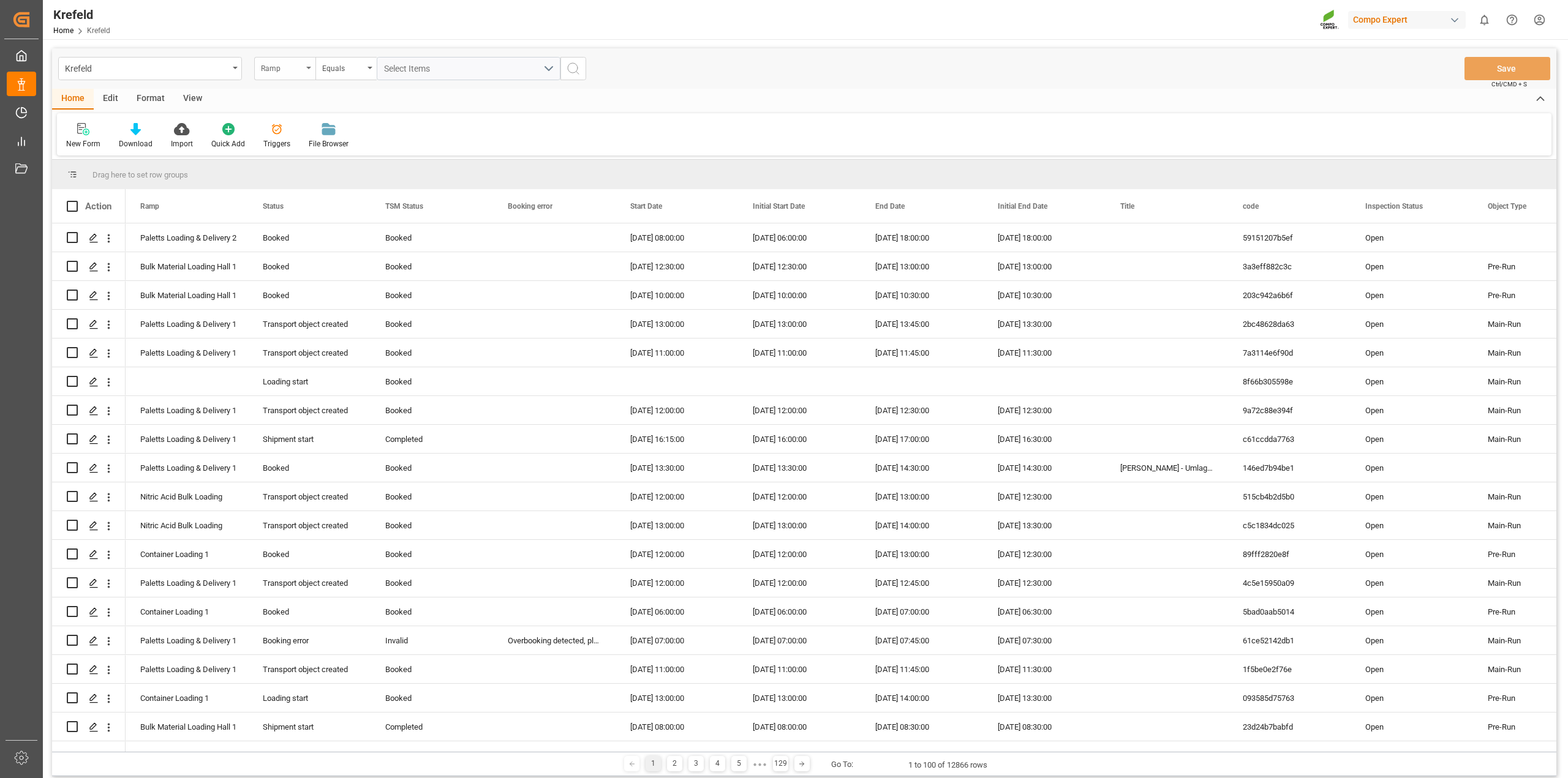
click at [311, 69] on icon "open menu" at bounding box center [308, 68] width 5 height 3
click at [288, 124] on div "Ramp" at bounding box center [346, 125] width 183 height 26
click at [547, 65] on button "Select Items" at bounding box center [469, 69] width 184 height 23
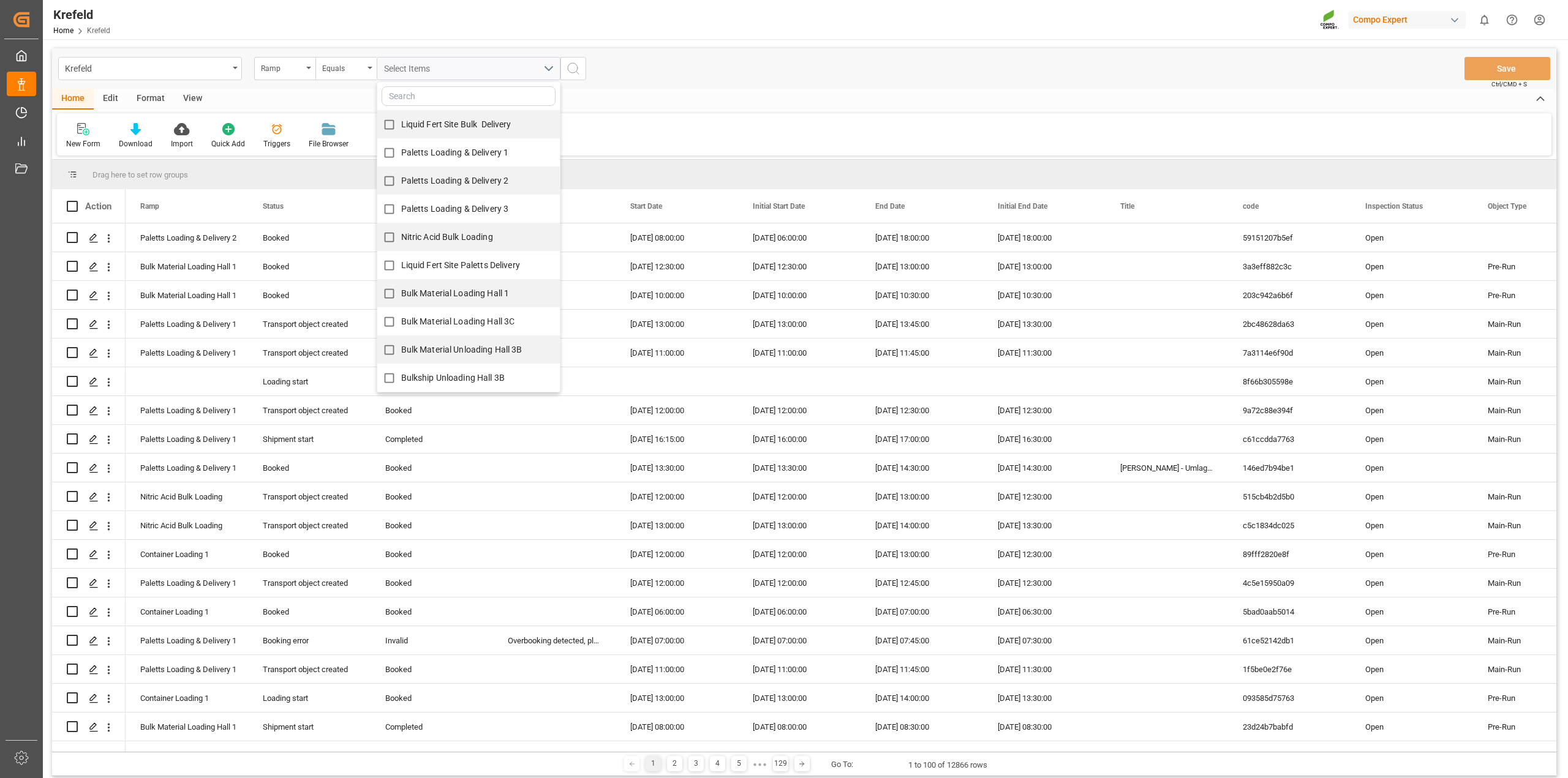
click at [386, 179] on input "Paletts Loading & Delivery 2" at bounding box center [389, 181] width 24 height 24
click at [393, 179] on input "Paletts Loading & Delivery 2" at bounding box center [389, 181] width 24 height 24
checkbox input "false"
click at [386, 152] on input "Paletts Loading & Delivery 1" at bounding box center [389, 153] width 24 height 24
checkbox input "true"
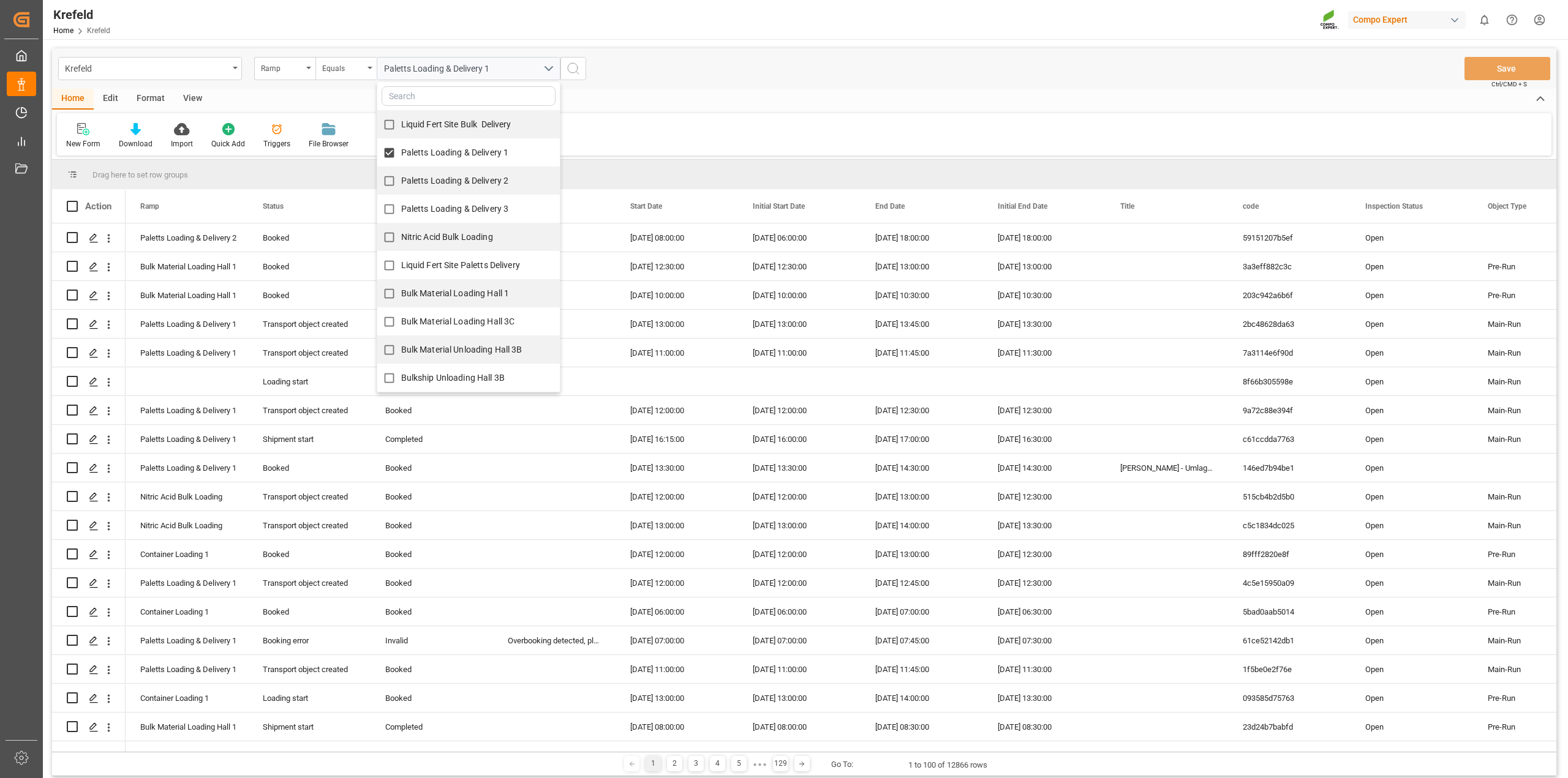
click at [573, 65] on icon "search button" at bounding box center [574, 69] width 15 height 15
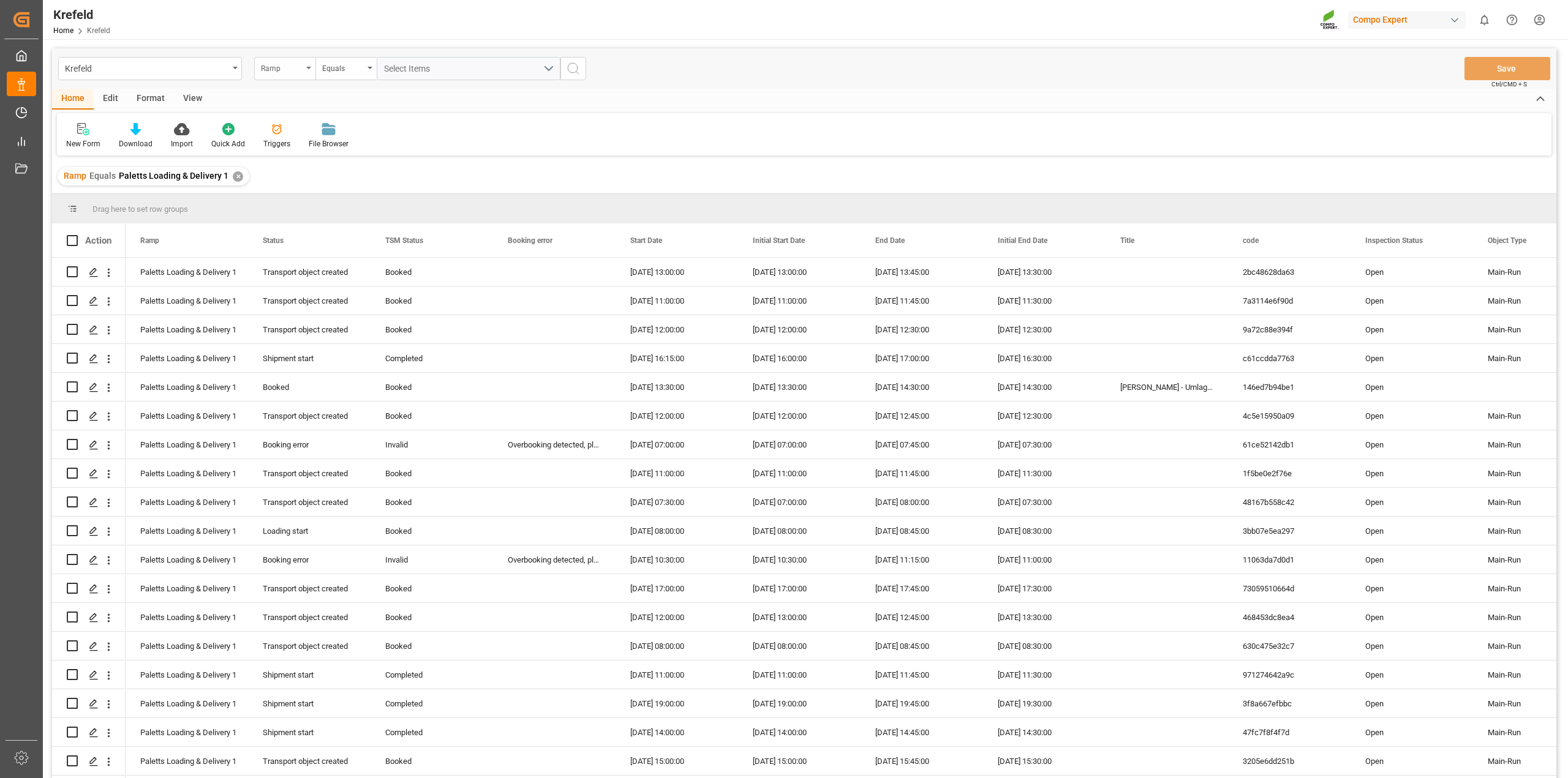
click at [307, 67] on icon "open menu" at bounding box center [308, 68] width 5 height 3
click at [301, 225] on div "Start Date" at bounding box center [346, 228] width 183 height 26
click at [367, 68] on icon "open menu" at bounding box center [369, 68] width 5 height 3
click at [367, 68] on icon "close menu" at bounding box center [369, 68] width 5 height 3
click at [387, 64] on input "text" at bounding box center [469, 69] width 184 height 23
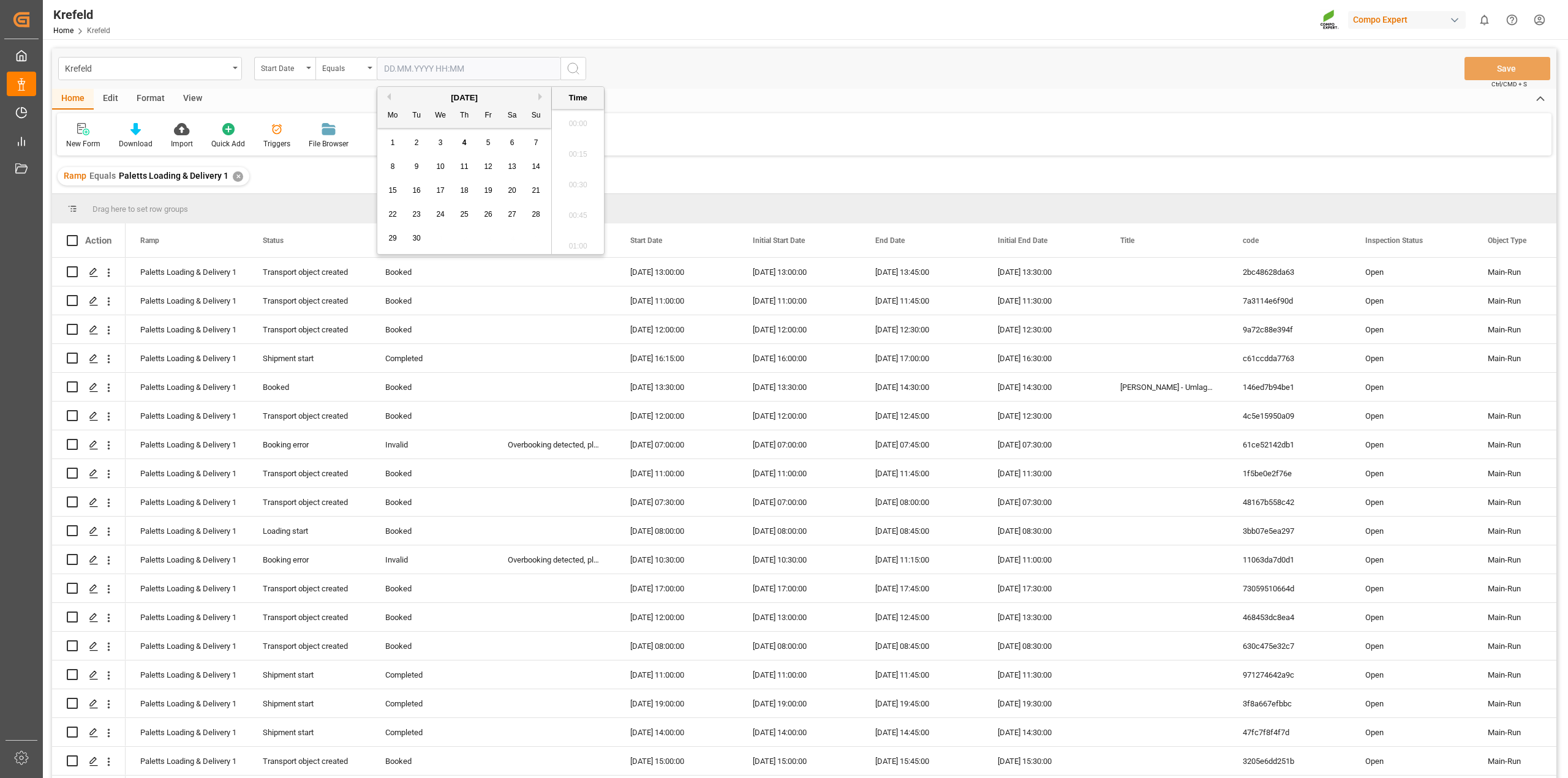
scroll to position [1657, 0]
click at [463, 142] on span "4" at bounding box center [465, 142] width 4 height 9
type input "[DATE] 00:00"
click at [578, 65] on icon "search button" at bounding box center [574, 69] width 15 height 15
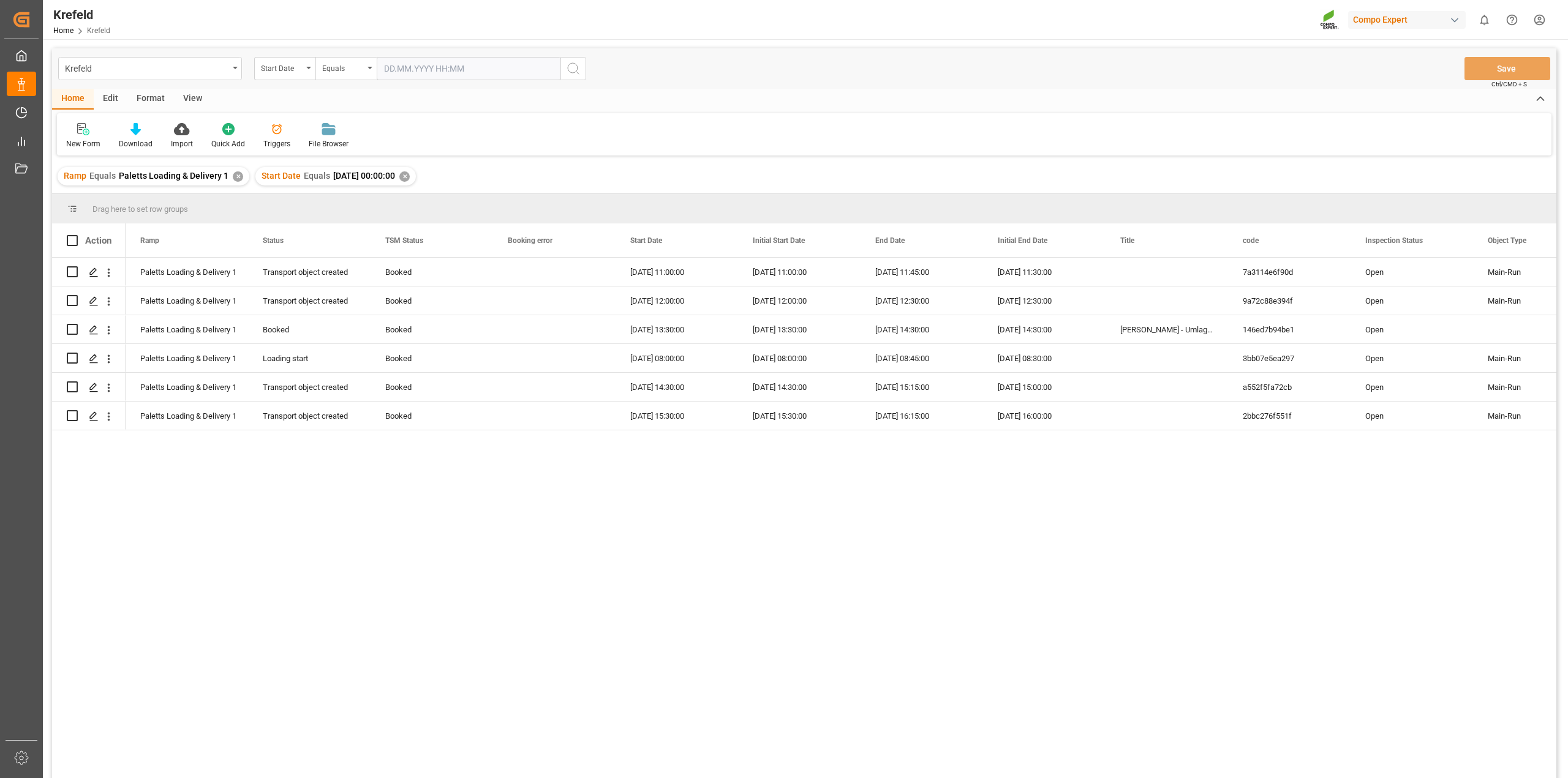
click at [410, 172] on div "✕" at bounding box center [404, 176] width 10 height 10
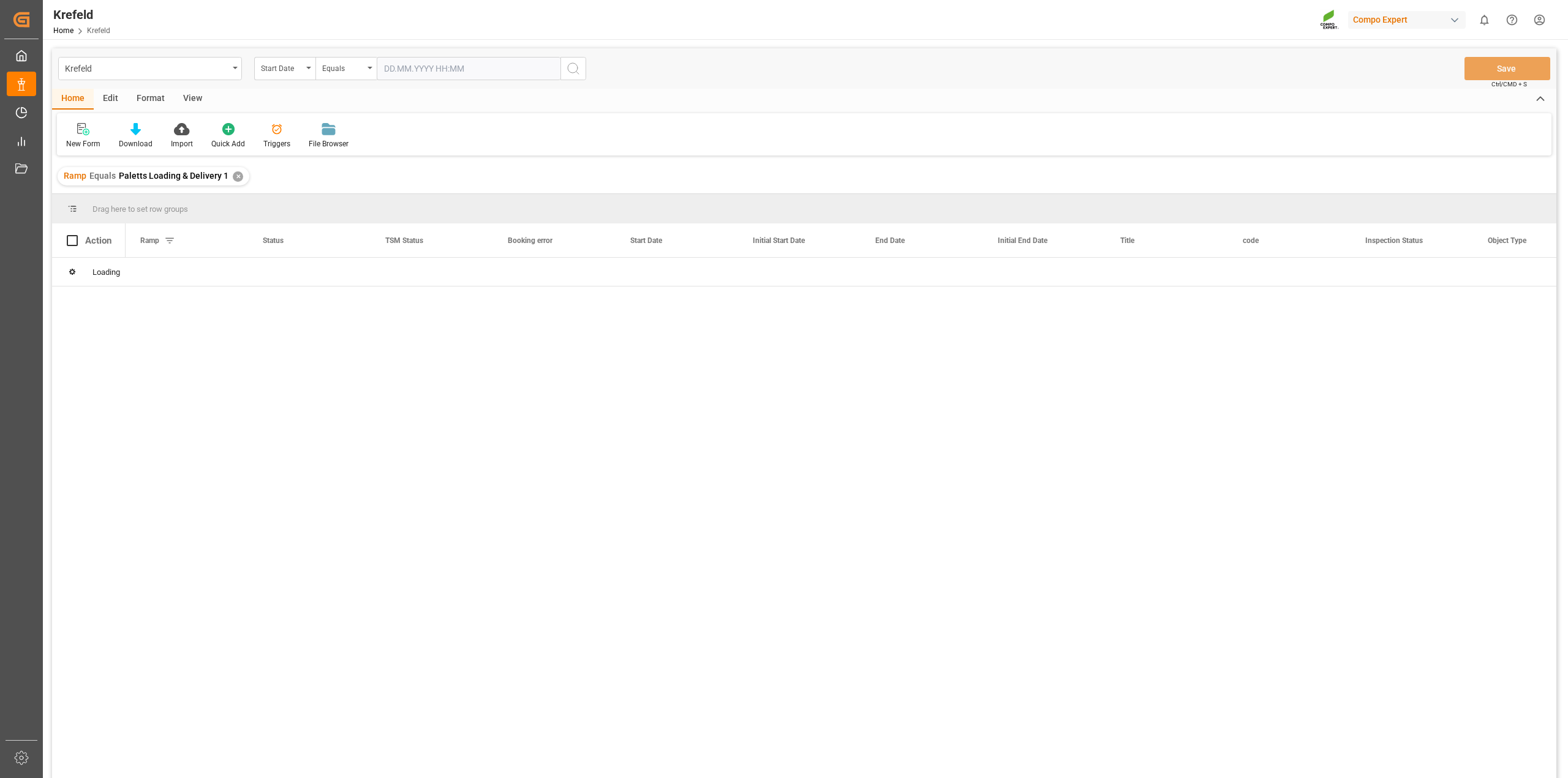
click at [408, 66] on input "text" at bounding box center [469, 69] width 184 height 23
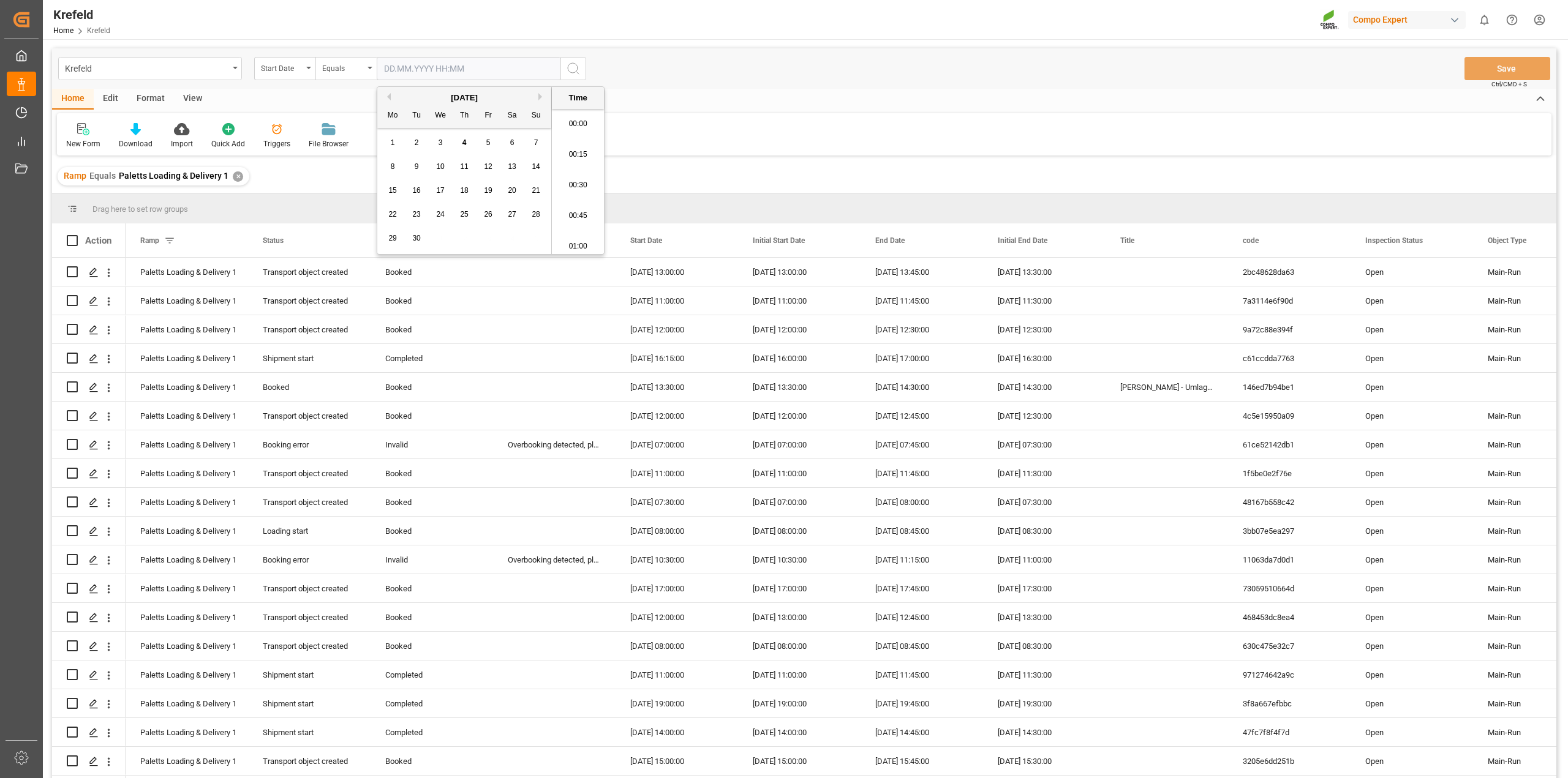
scroll to position [1657, 0]
click at [488, 142] on span "5" at bounding box center [489, 142] width 4 height 9
type input "[DATE] 00:00"
click at [573, 70] on icon "search button" at bounding box center [574, 69] width 15 height 15
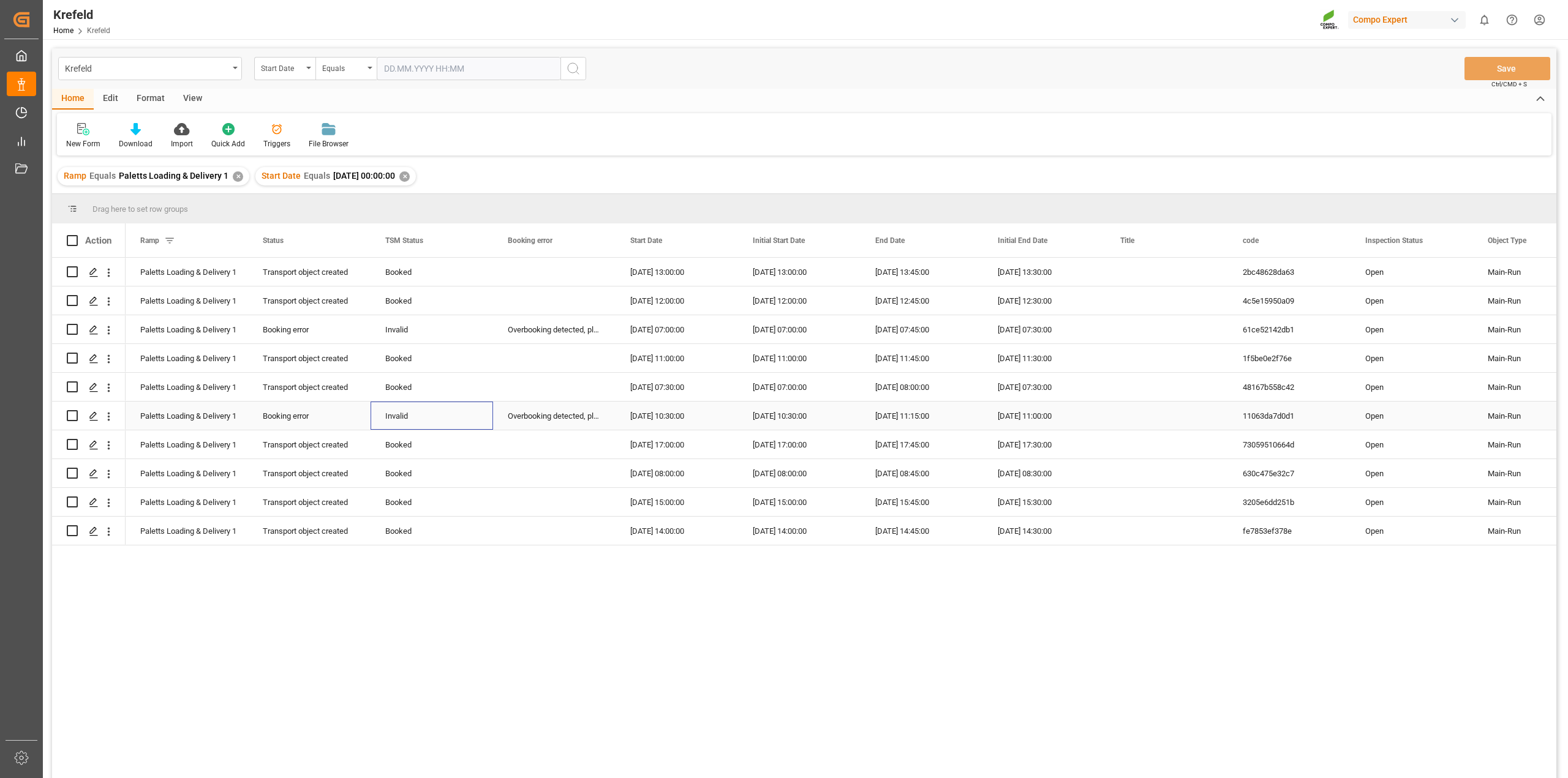
click at [476, 414] on div "Invalid" at bounding box center [431, 416] width 93 height 28
click at [636, 505] on div "[DATE] 15:00:00" at bounding box center [677, 501] width 123 height 28
click at [656, 536] on div "[DATE] 14:00:00" at bounding box center [677, 531] width 123 height 28
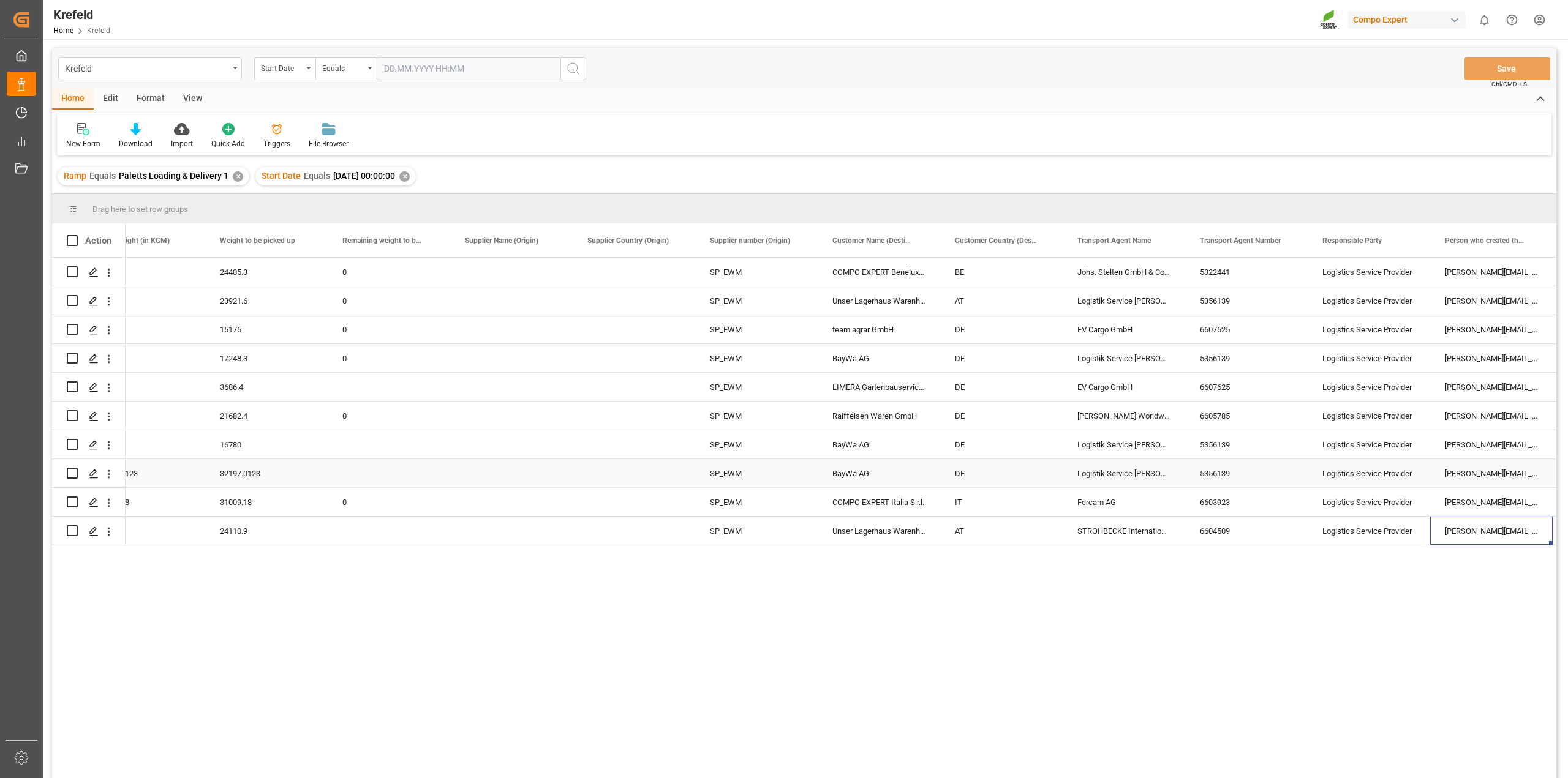
scroll to position [0, 1758]
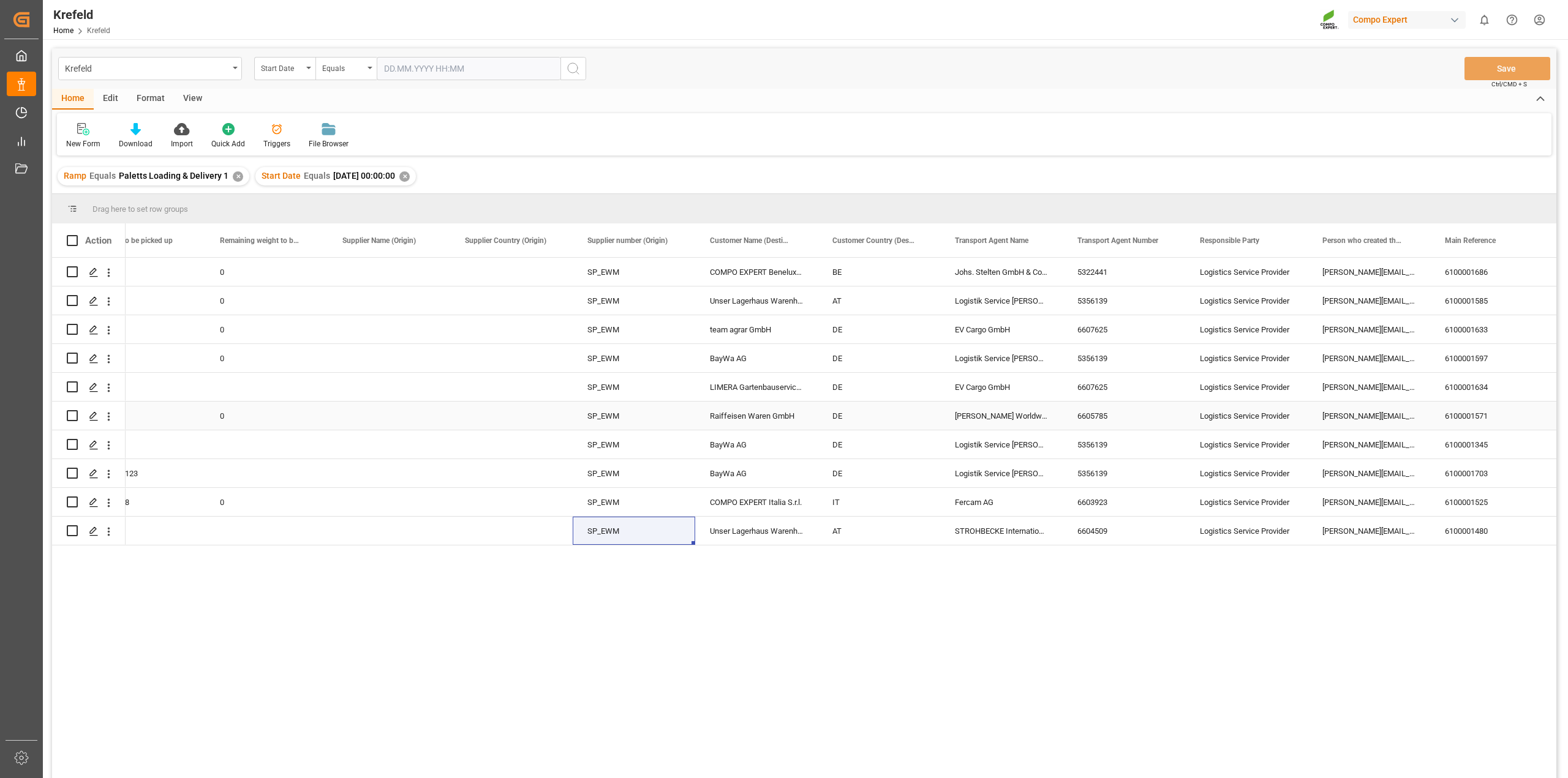
click at [779, 415] on div "Raiffeisen Waren GmbH" at bounding box center [756, 416] width 123 height 28
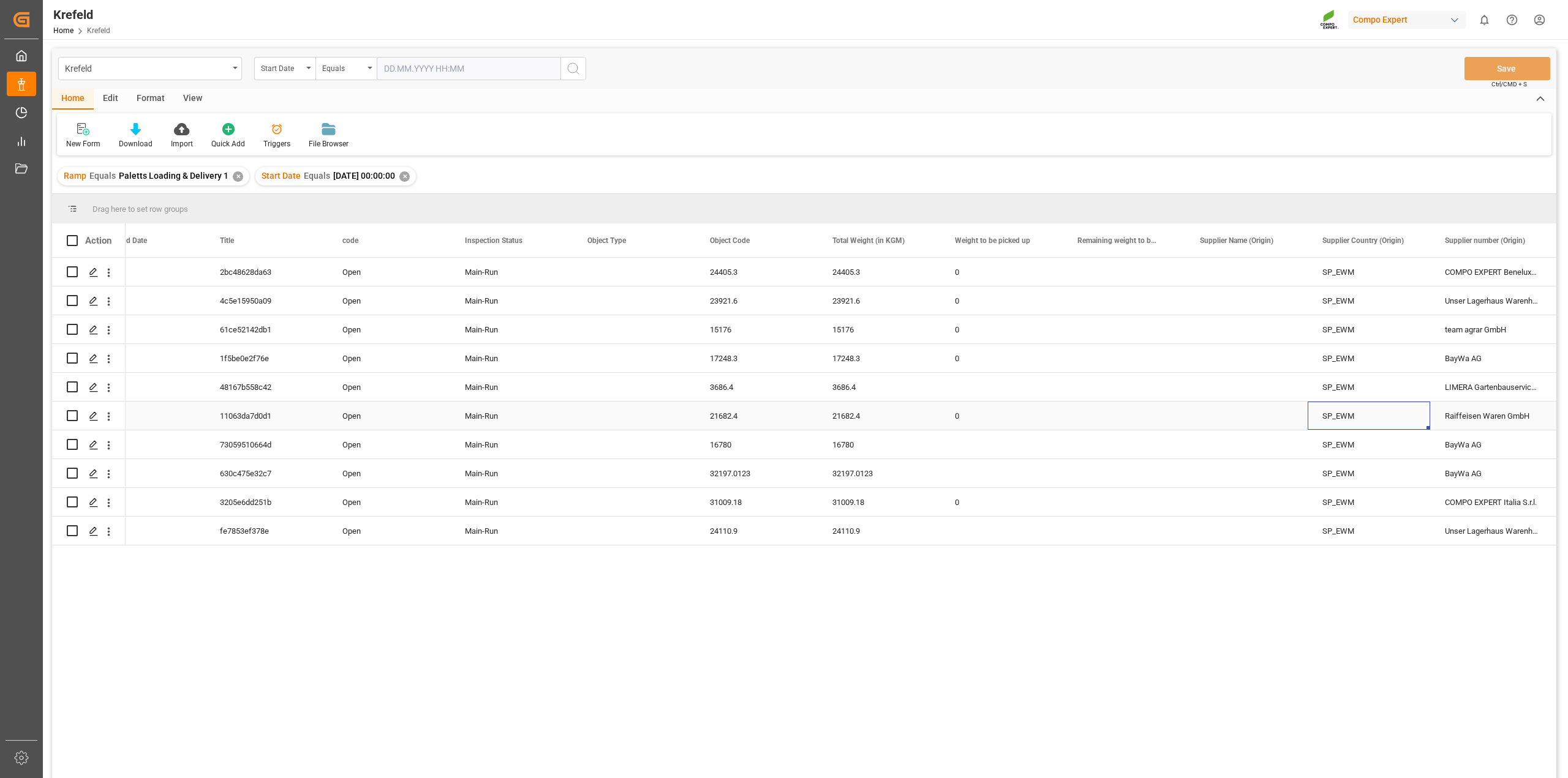
scroll to position [0, 1513]
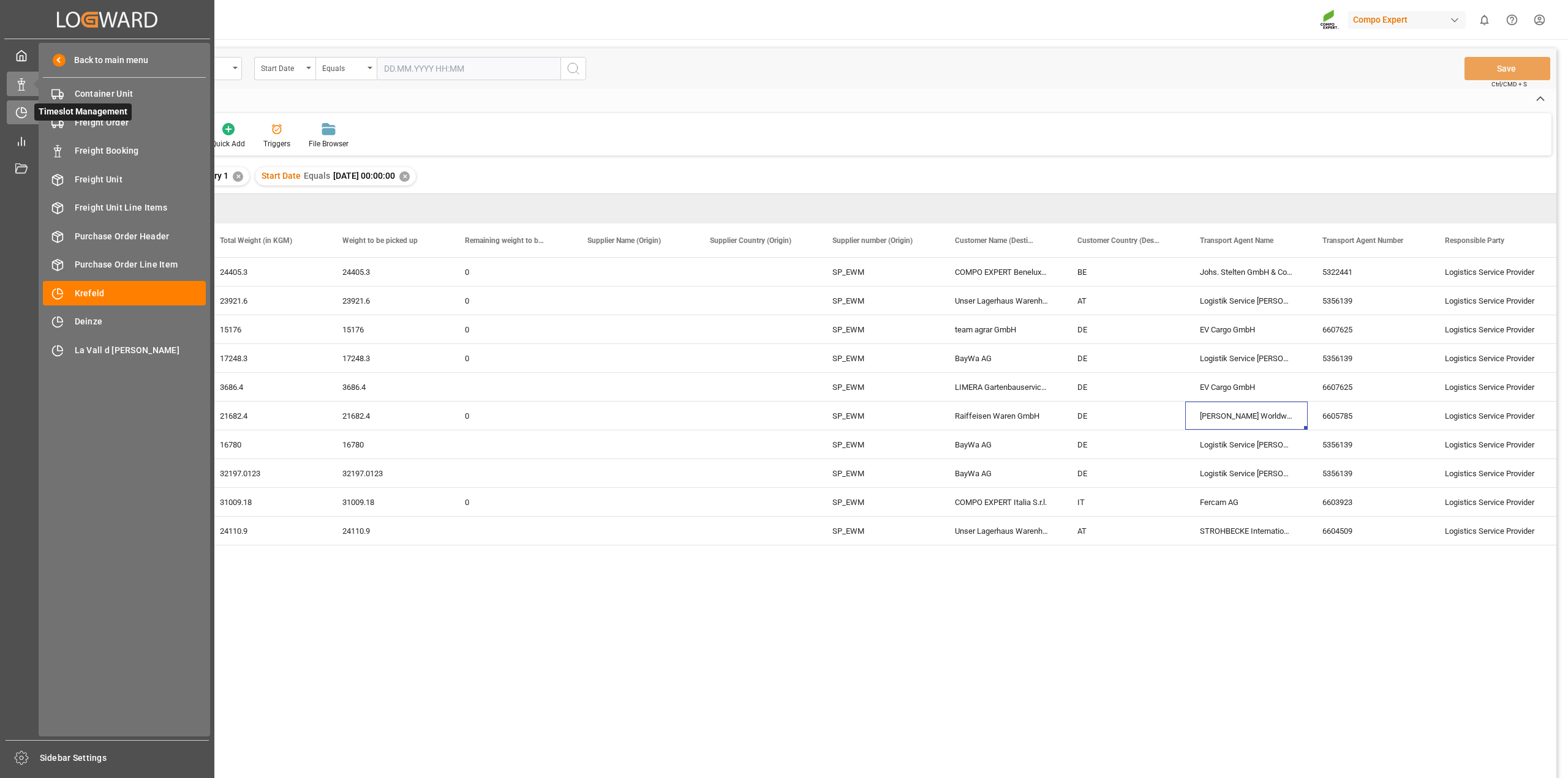
click at [15, 103] on div "Timeslot Management Timeslot Management" at bounding box center [107, 112] width 201 height 24
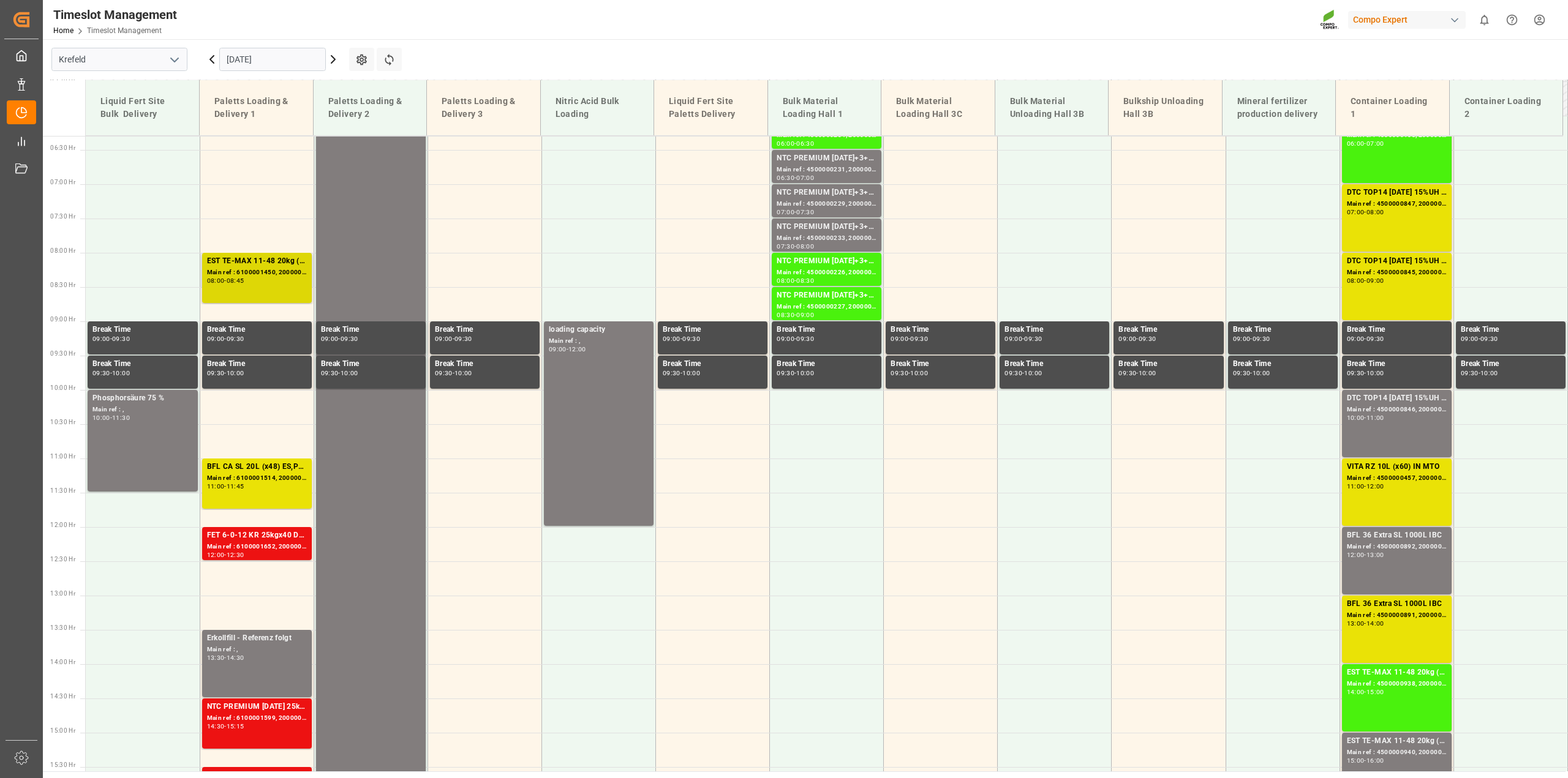
scroll to position [437, 0]
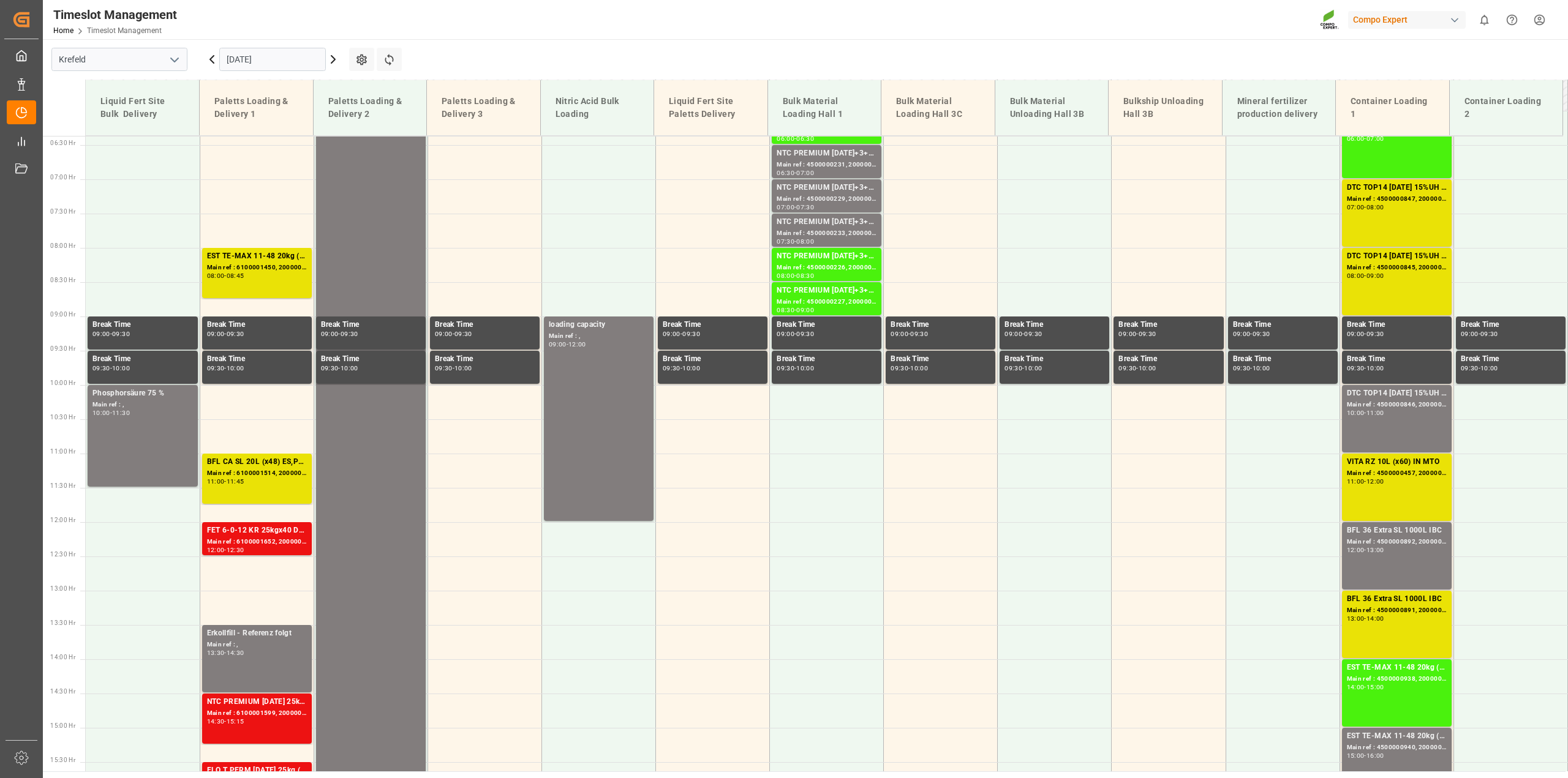
click at [331, 62] on icon at bounding box center [333, 59] width 15 height 15
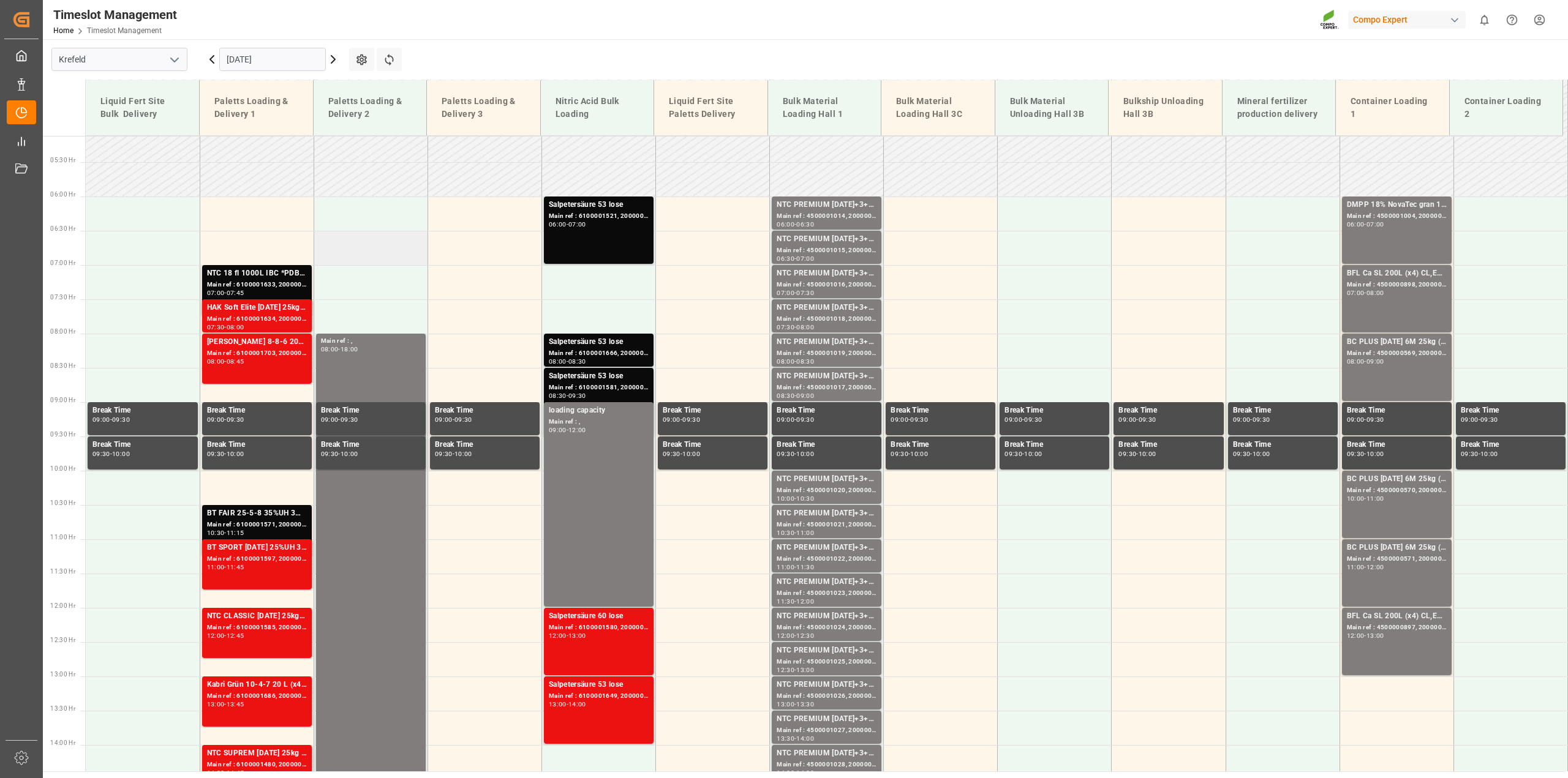
scroll to position [200, 0]
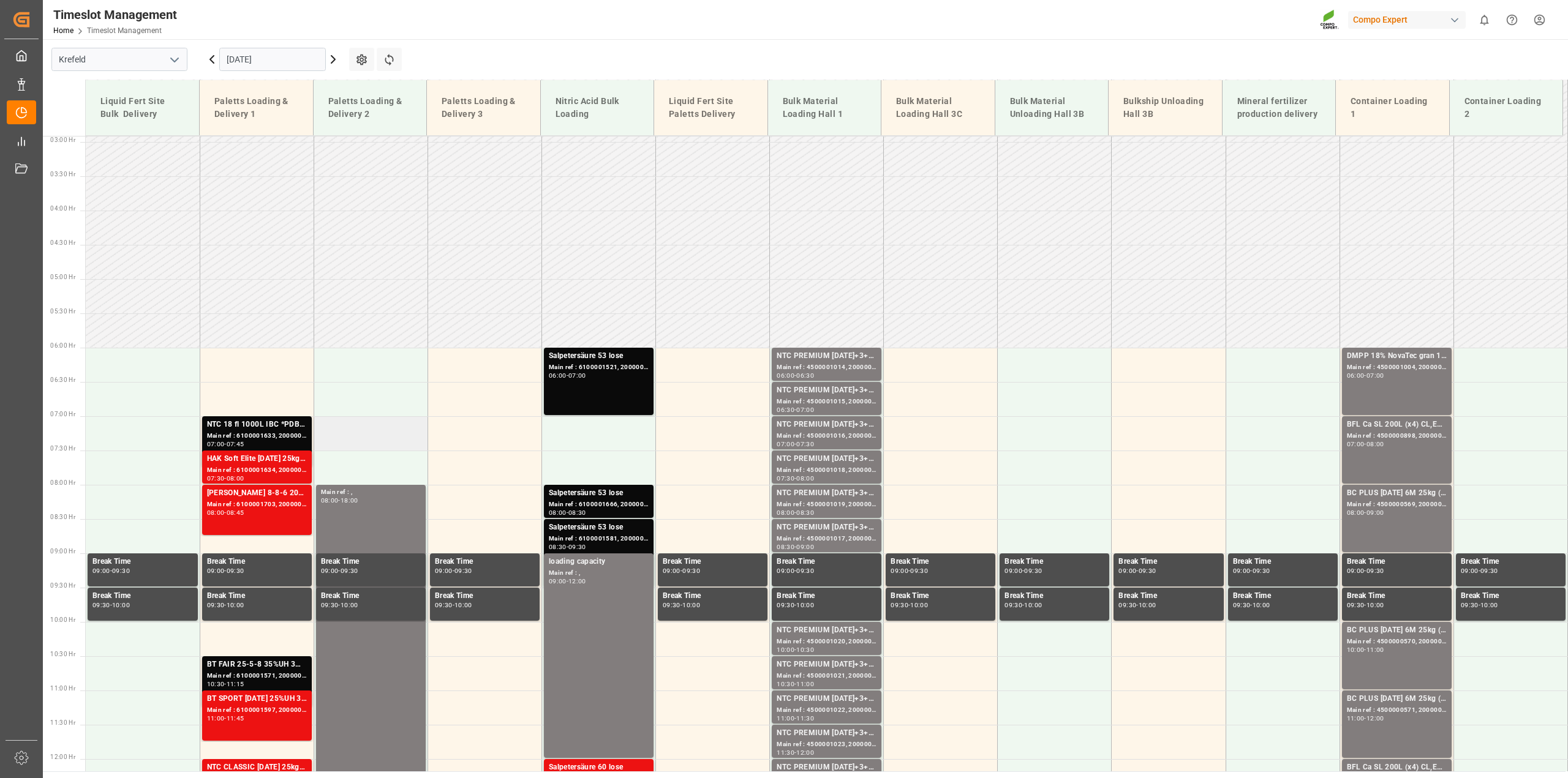
click at [355, 433] on td at bounding box center [370, 433] width 114 height 34
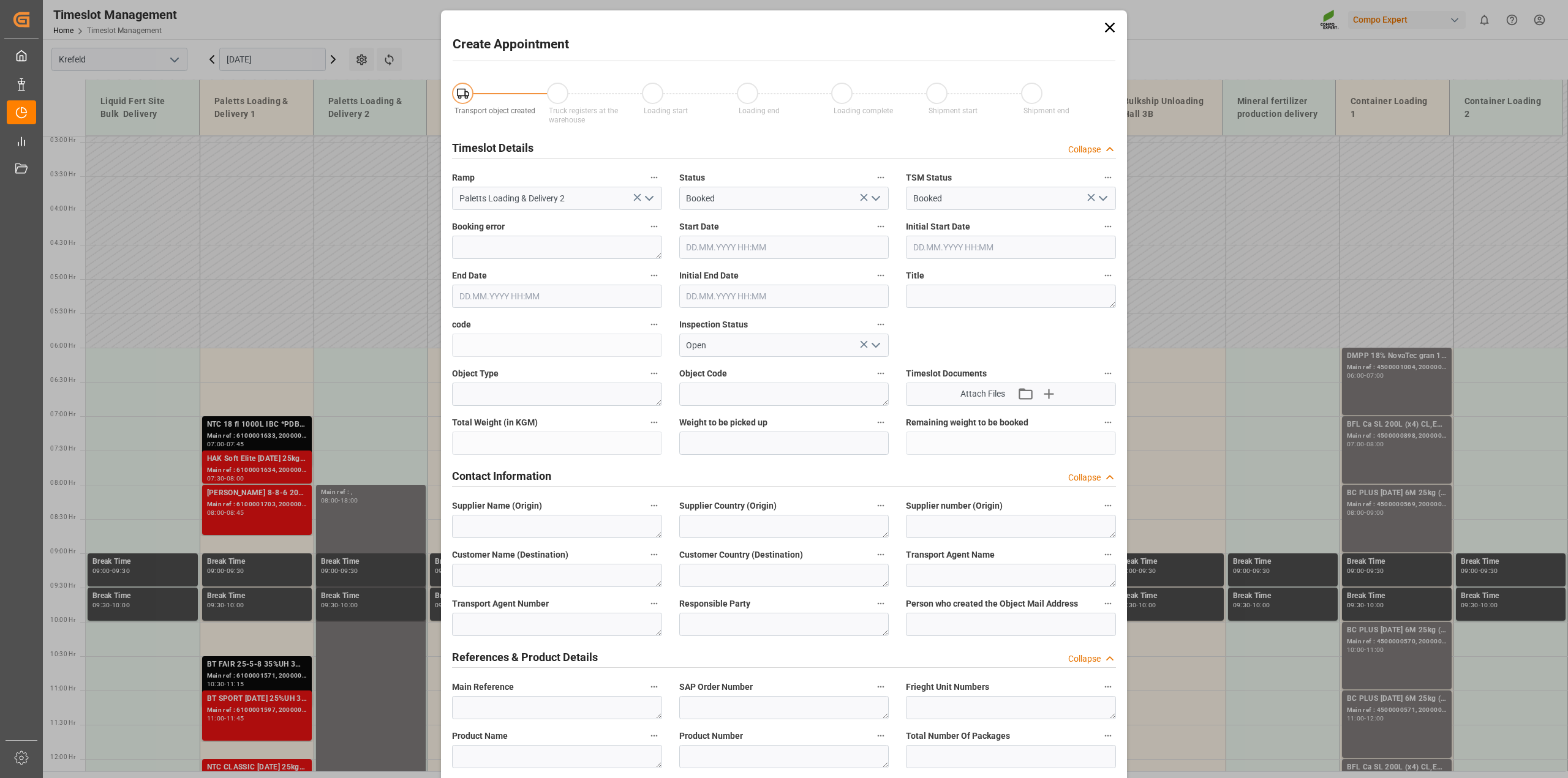
type input "[DATE] 07:00"
type input "[DATE] 07:30"
click at [959, 300] on textarea at bounding box center [1011, 296] width 210 height 23
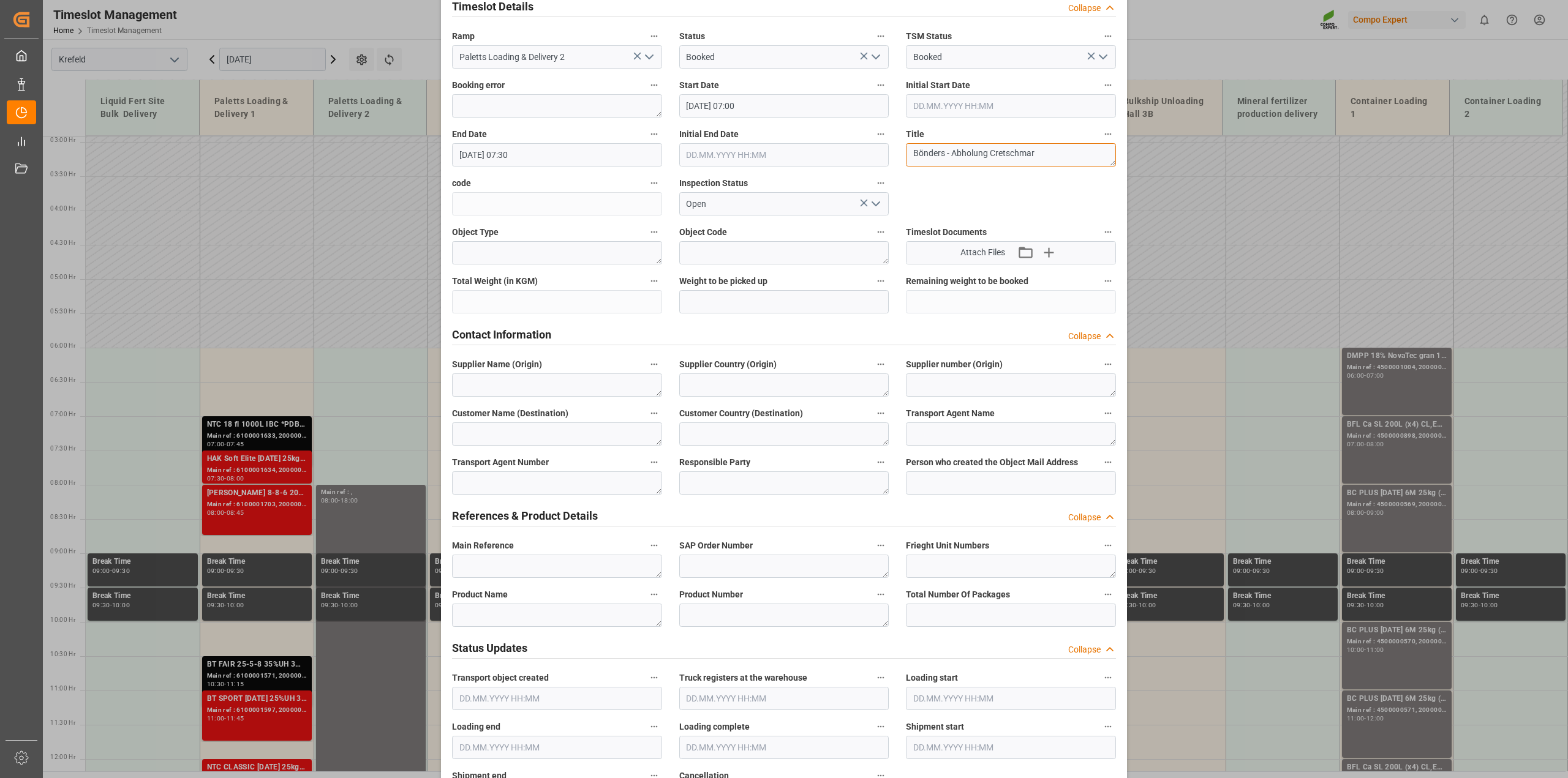
scroll to position [0, 0]
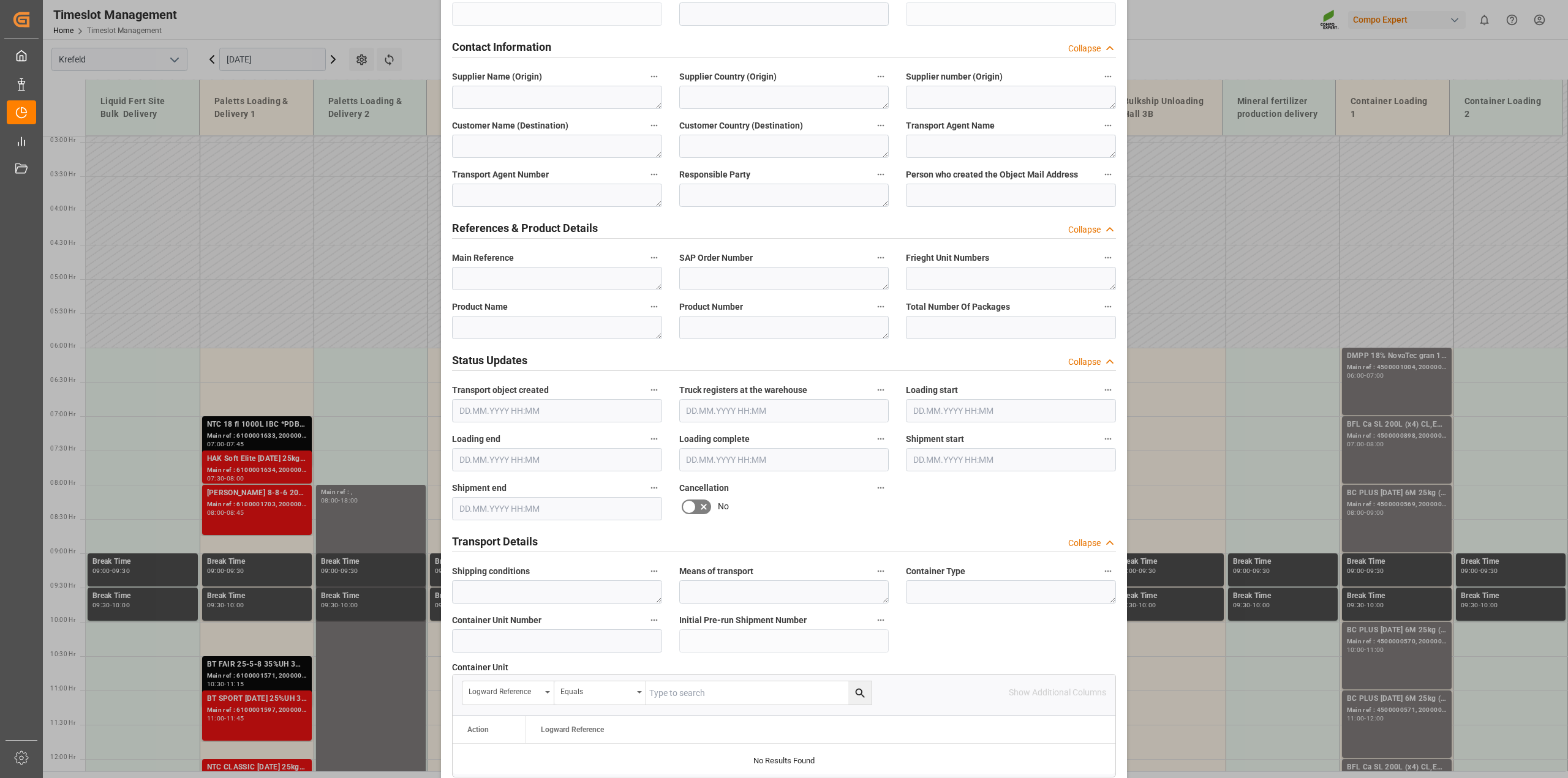
scroll to position [536, 0]
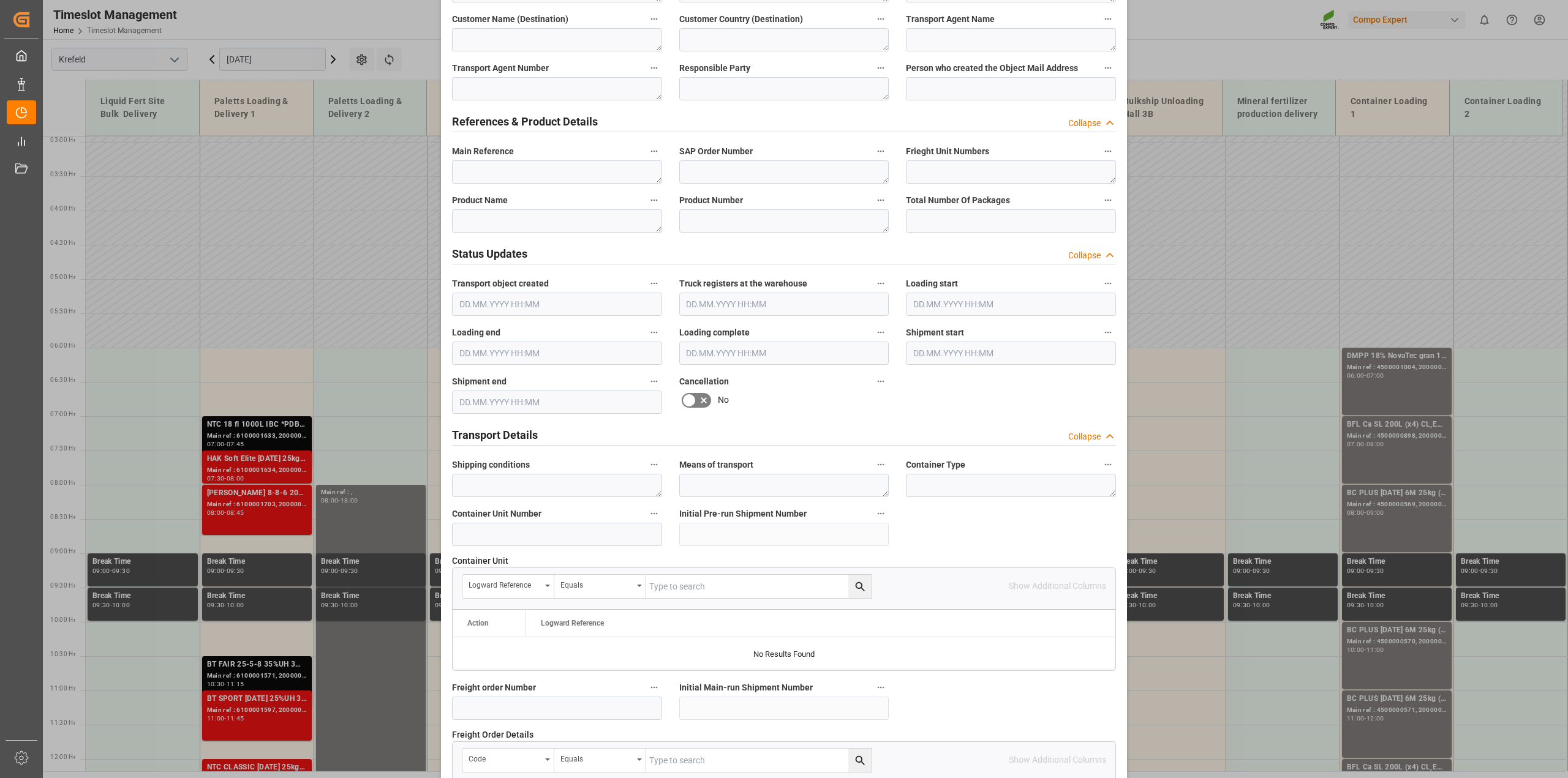
type textarea "Bönders - Abholung Cretschmar"
click at [515, 219] on textarea at bounding box center [557, 221] width 210 height 23
paste textarea "Bönders - Abholung Cretschmar"
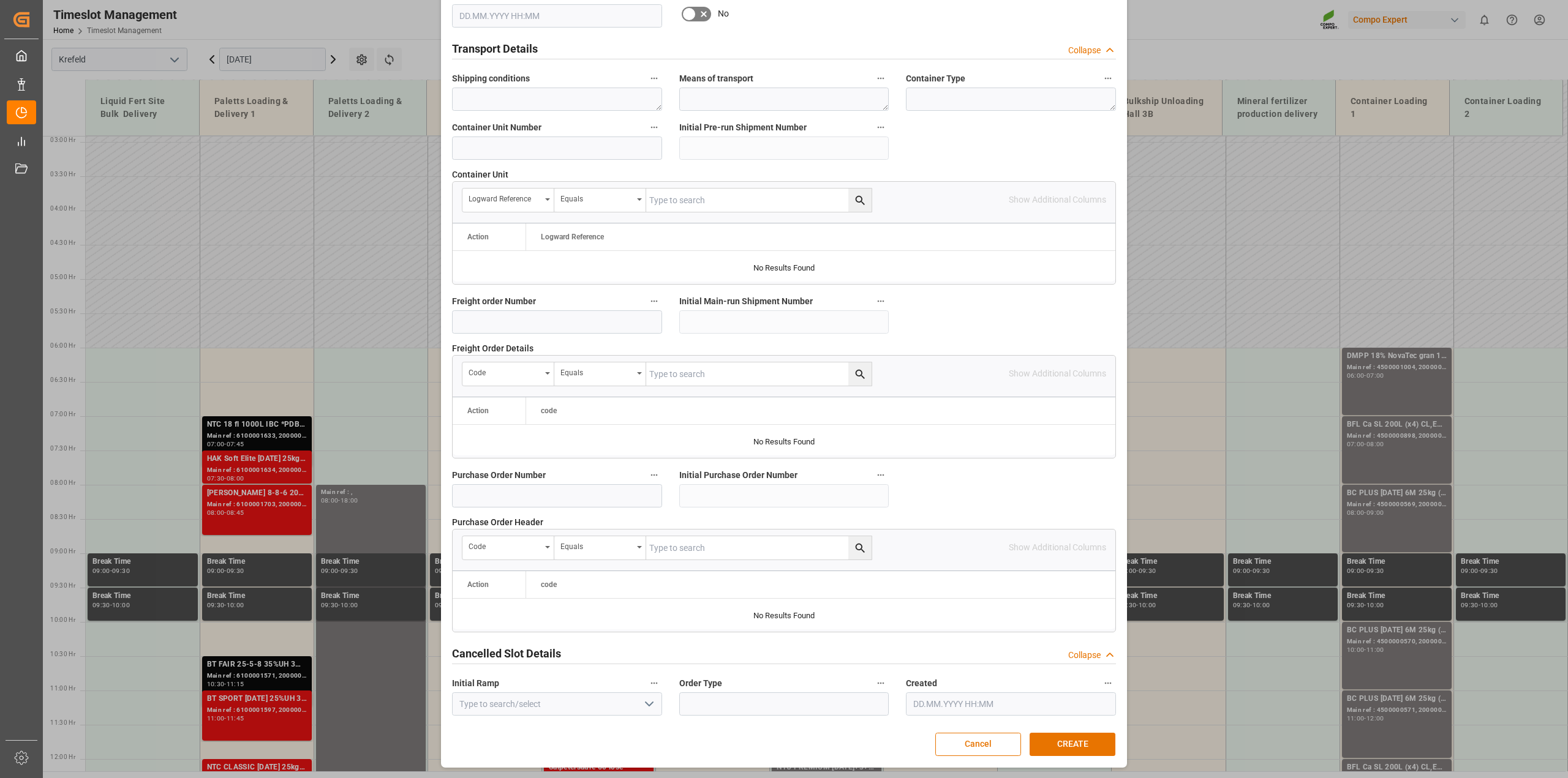
scroll to position [923, 0]
type textarea "Bönders - Abholung Cretschmar"
click at [1045, 746] on button "CREATE" at bounding box center [1073, 745] width 86 height 23
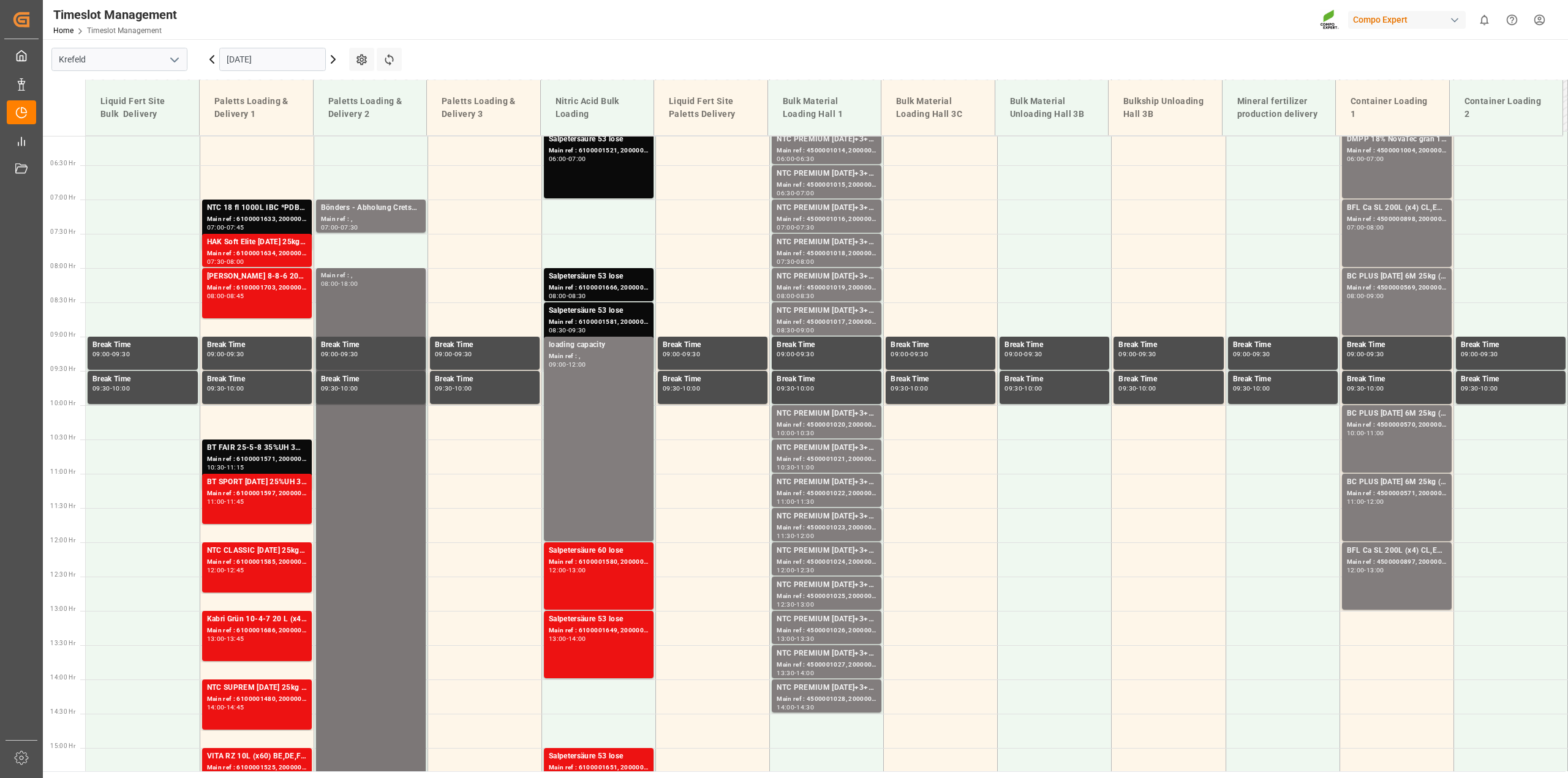
scroll to position [723, 0]
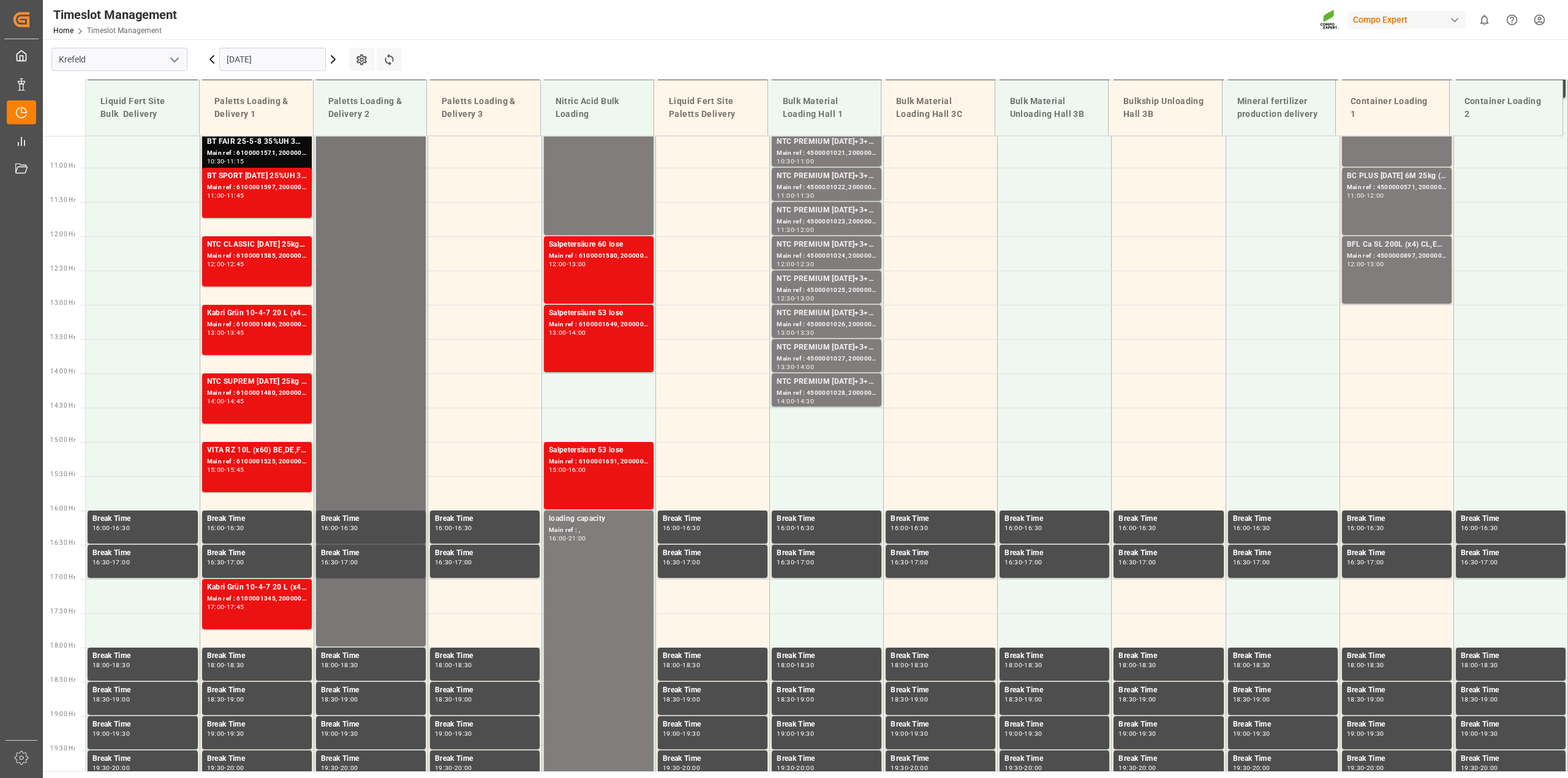
click at [346, 430] on div "Main ref : , 08:00 - 18:00" at bounding box center [371, 305] width 100 height 680
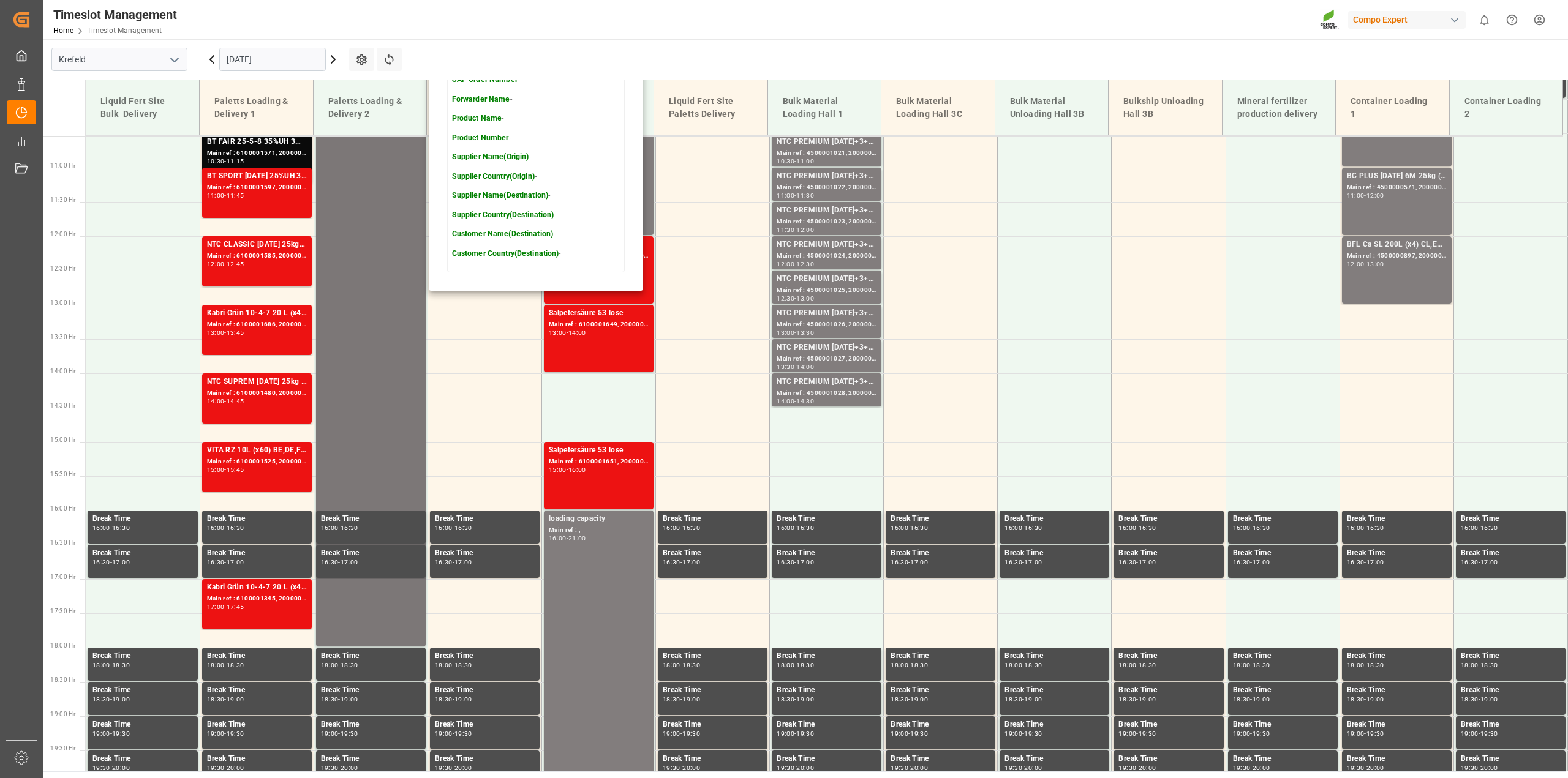
scroll to position [570, 0]
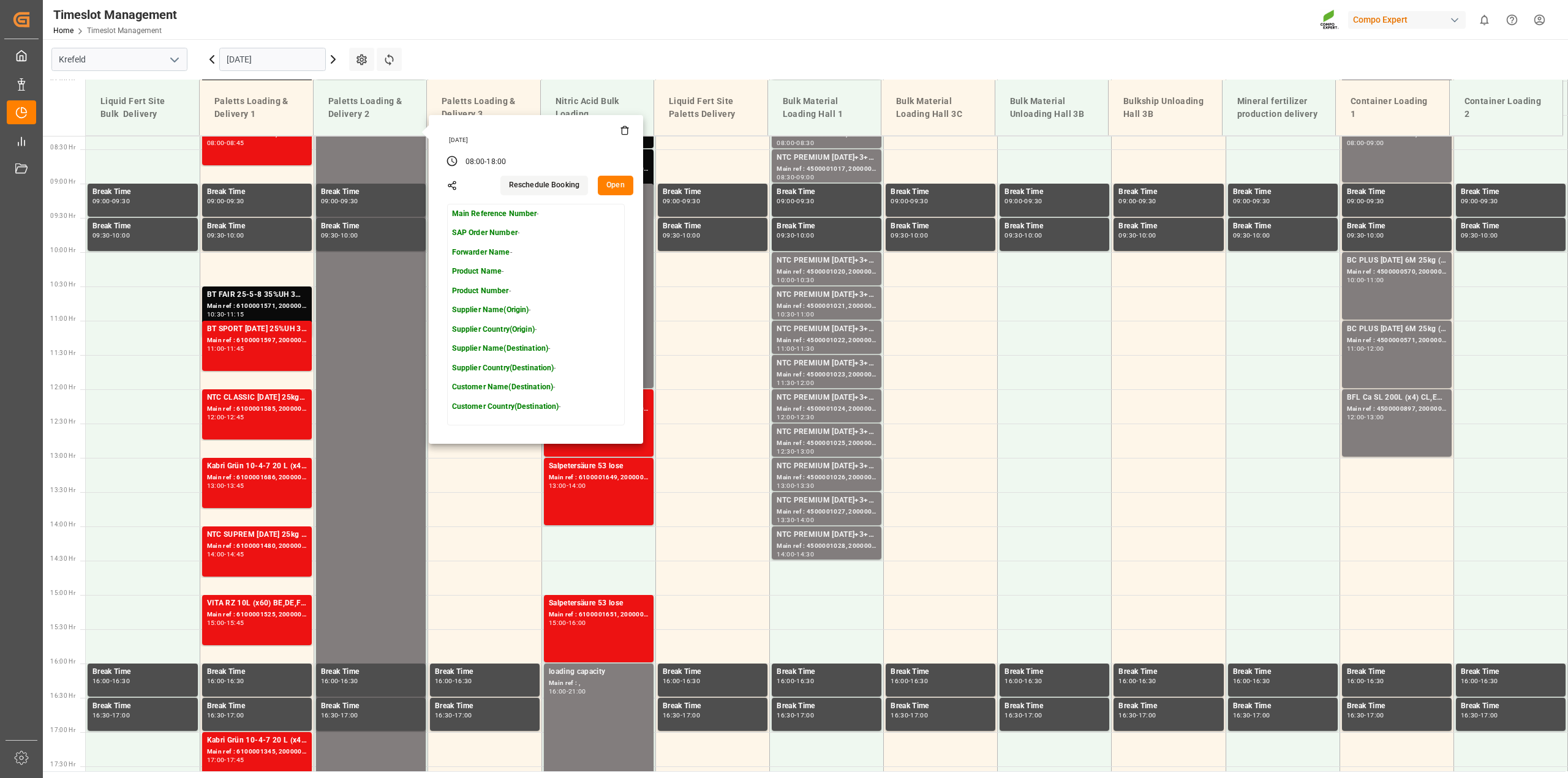
click at [611, 187] on button "Open" at bounding box center [615, 185] width 35 height 20
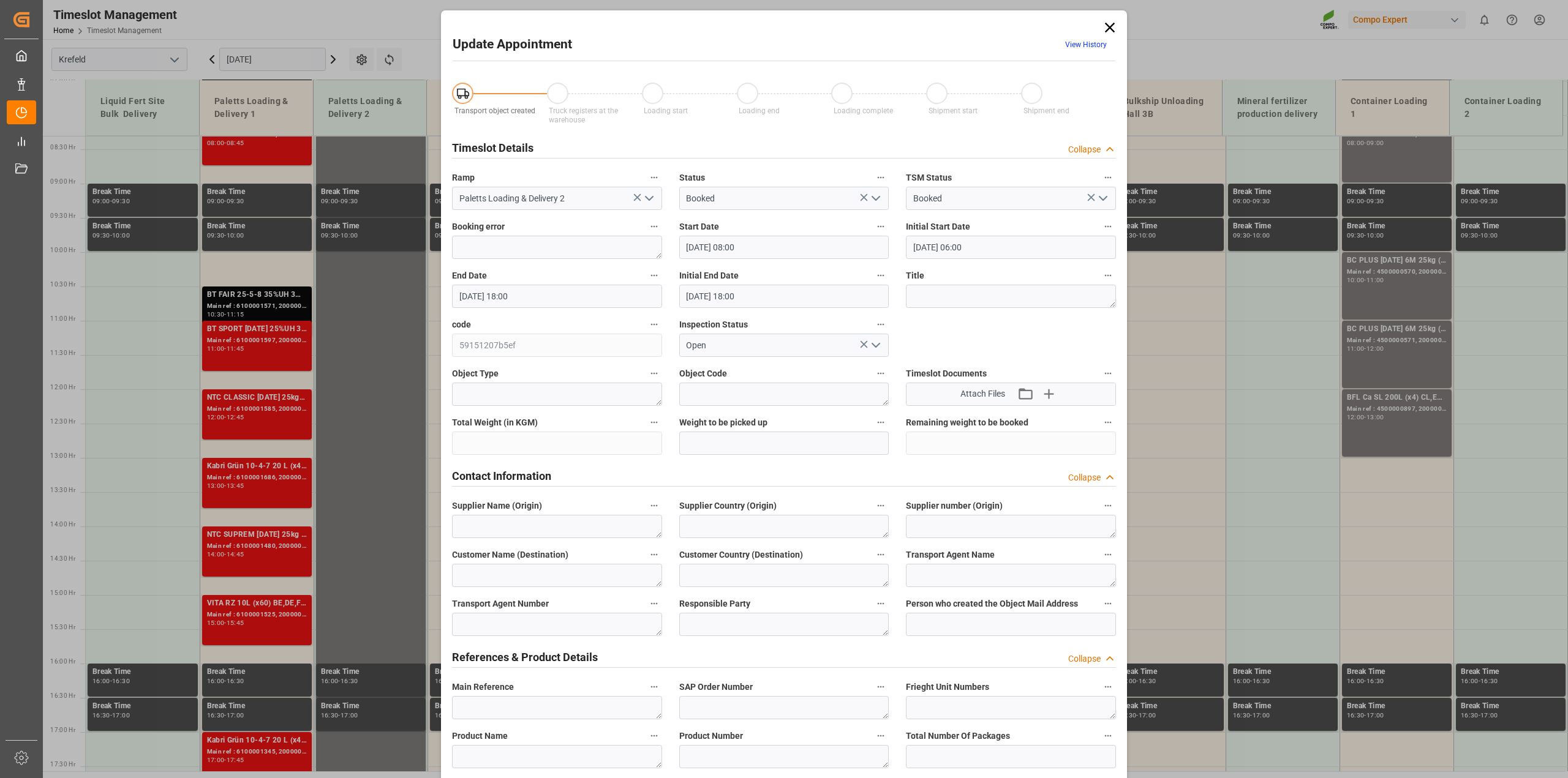
type input "[DATE] 08:00"
type input "[DATE] 06:00"
type input "[DATE] 18:00"
type input "[DATE] 09:54"
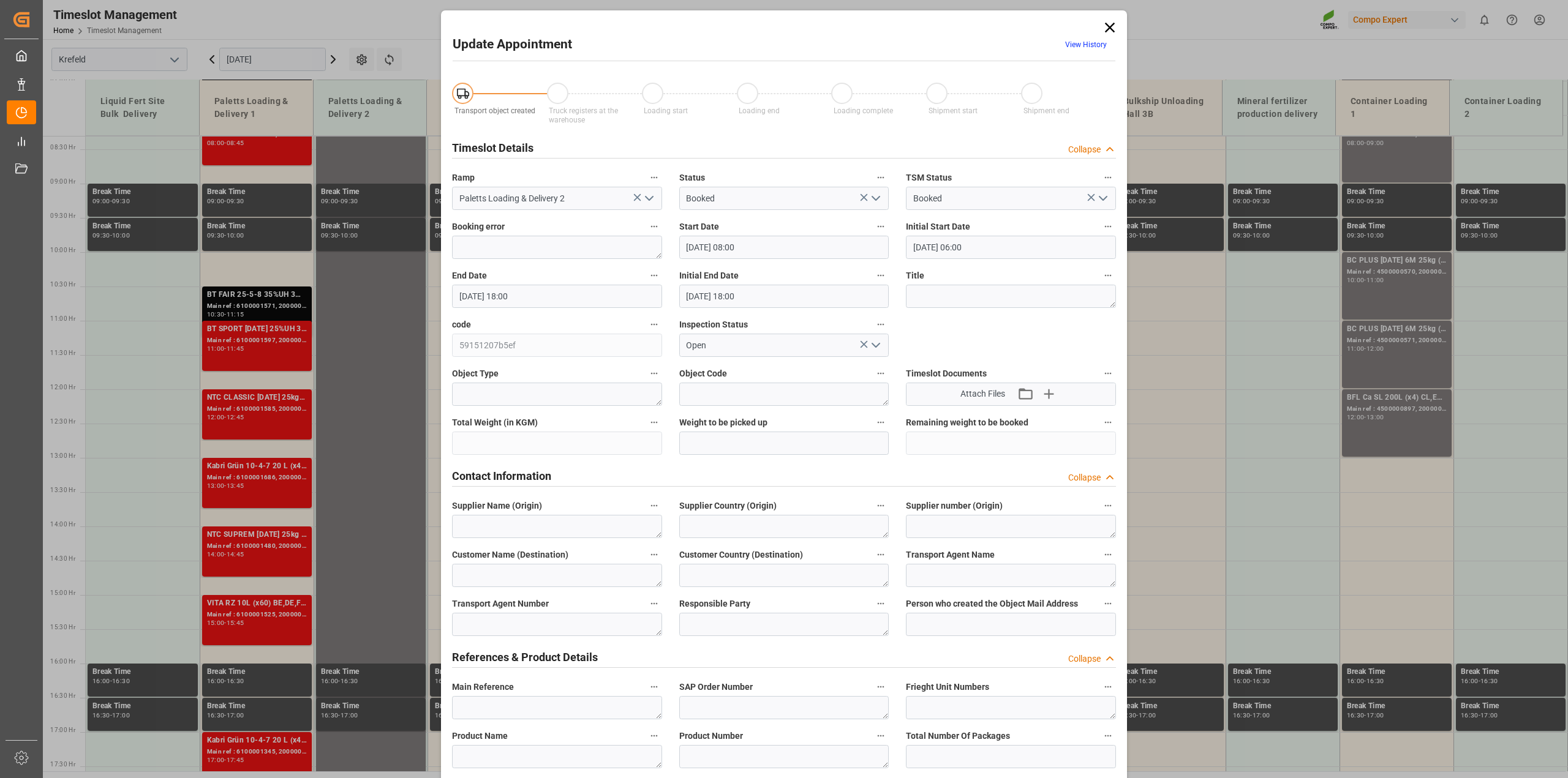
click at [510, 295] on input "[DATE] 18:00" at bounding box center [557, 296] width 210 height 23
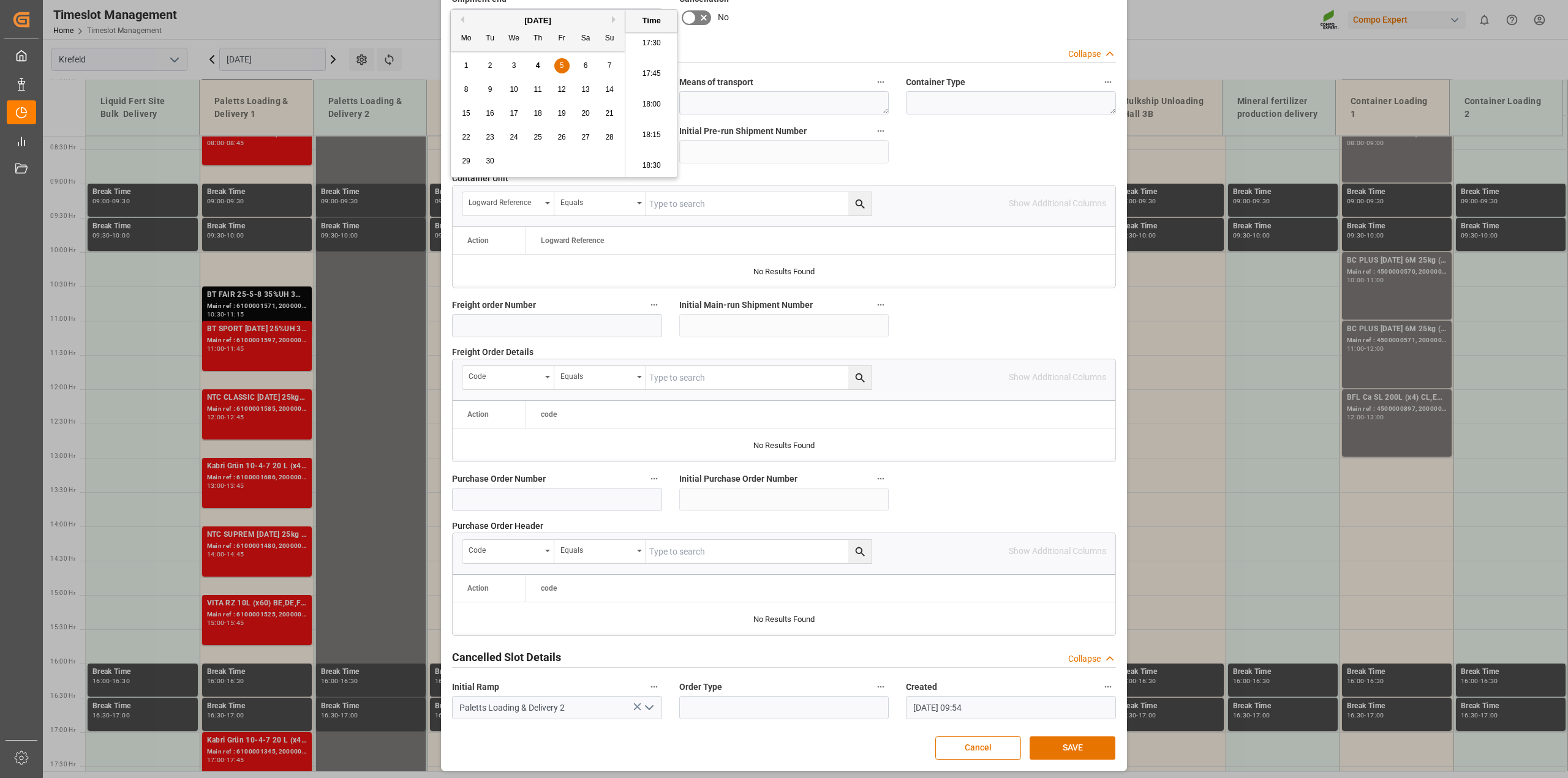
scroll to position [923, 0]
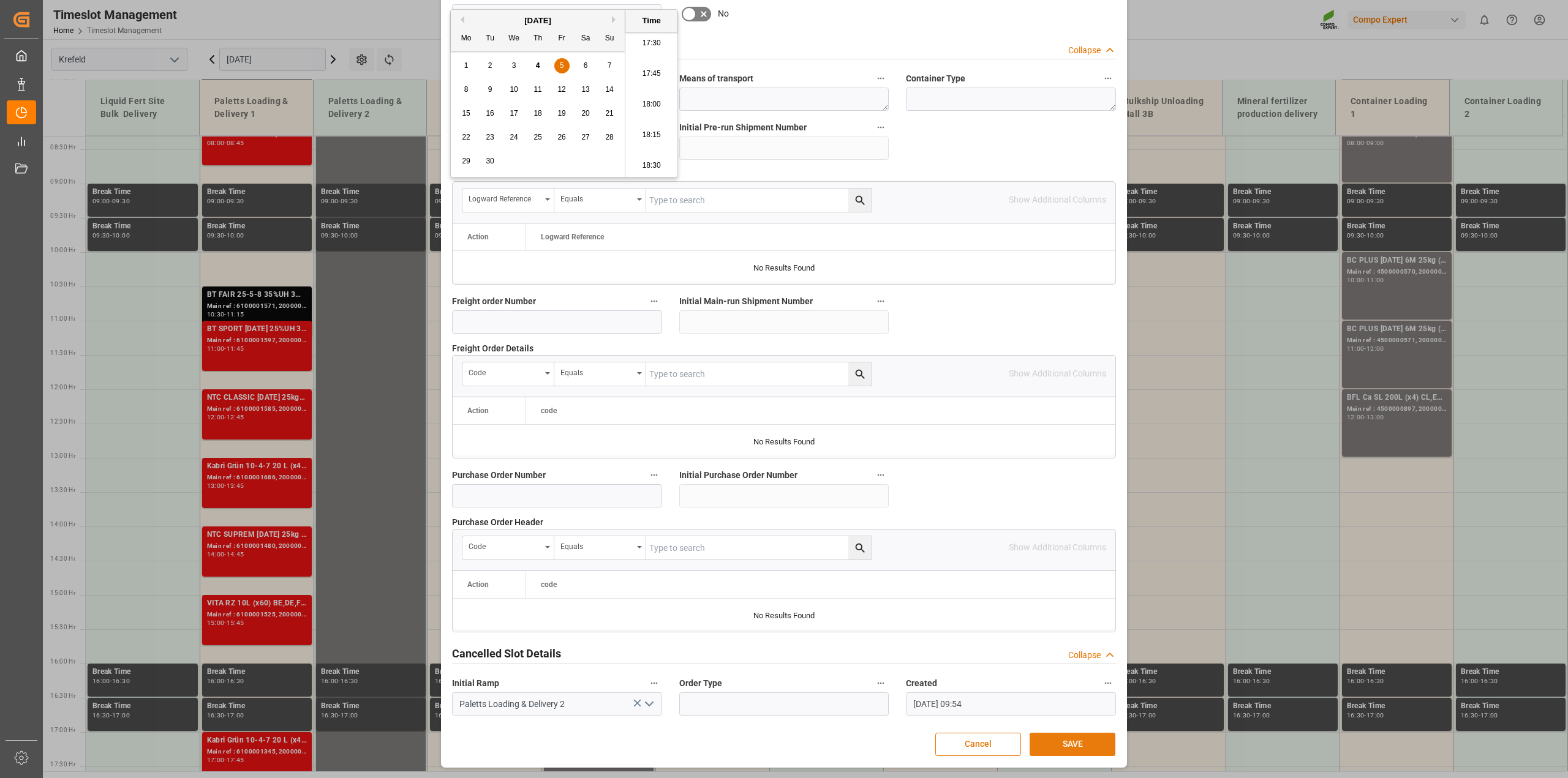
type input "[DATE] 14:00"
click at [1084, 742] on button "SAVE" at bounding box center [1073, 745] width 86 height 23
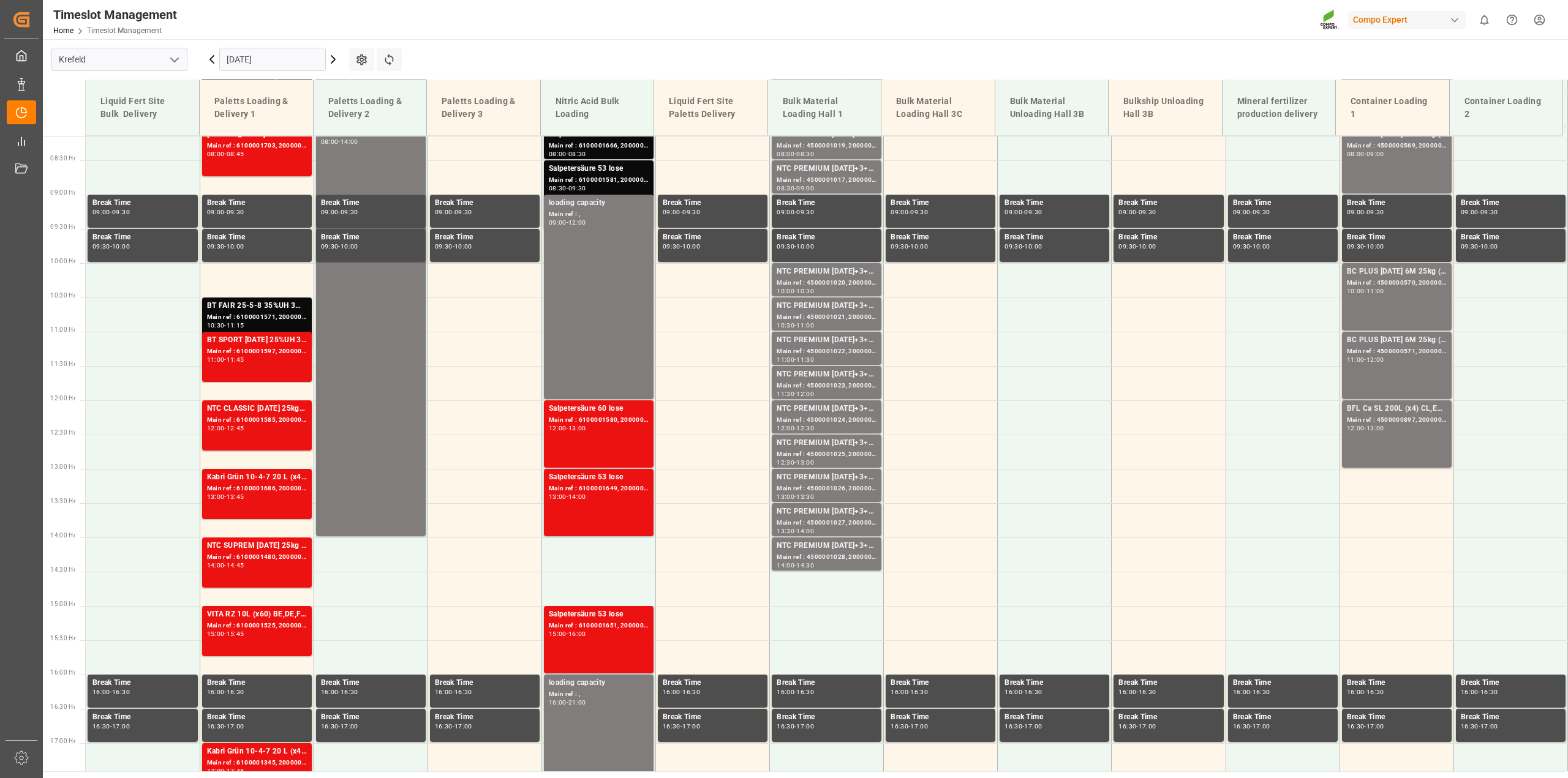
scroll to position [715, 0]
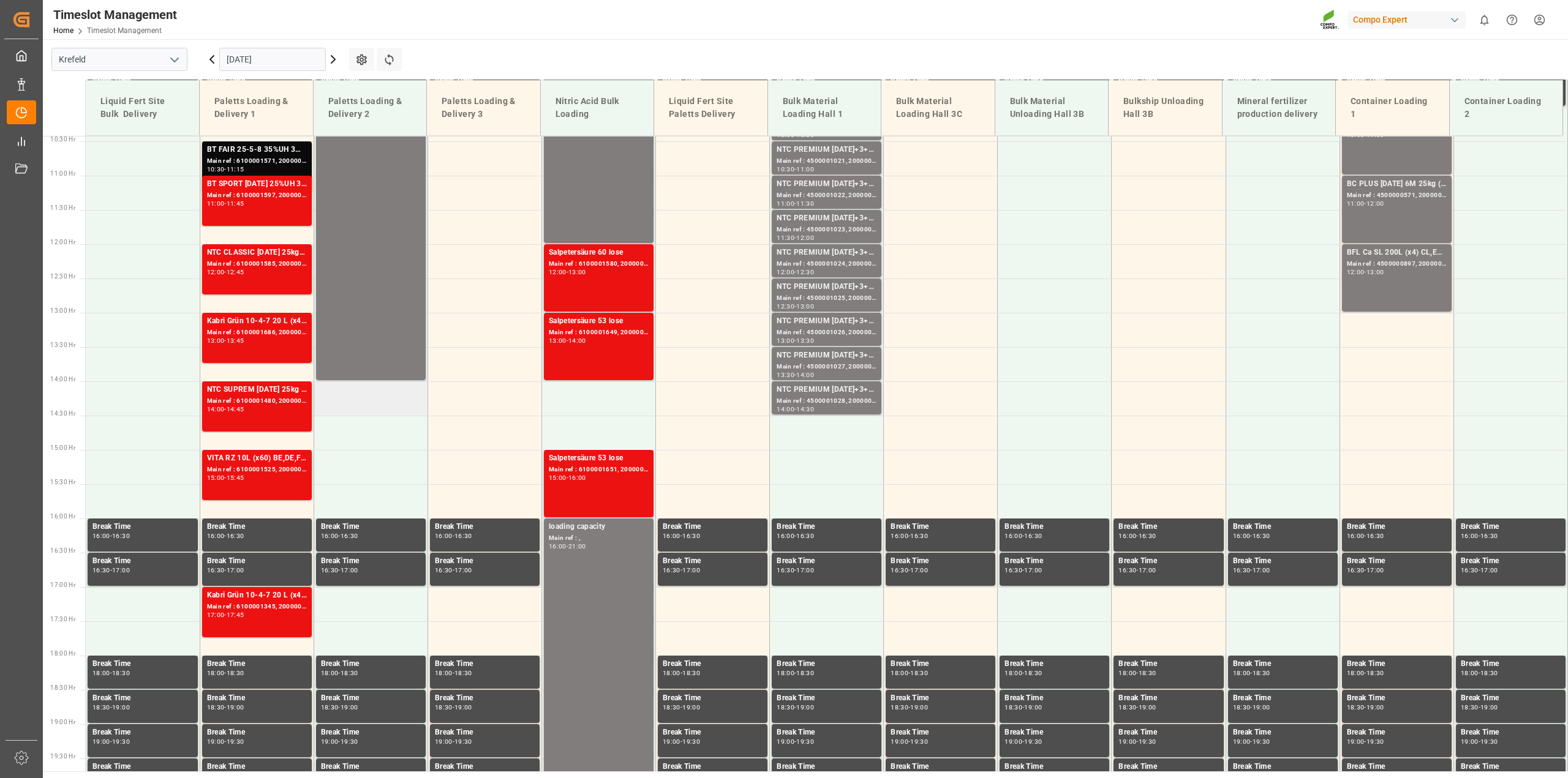
click at [359, 406] on td at bounding box center [370, 399] width 114 height 34
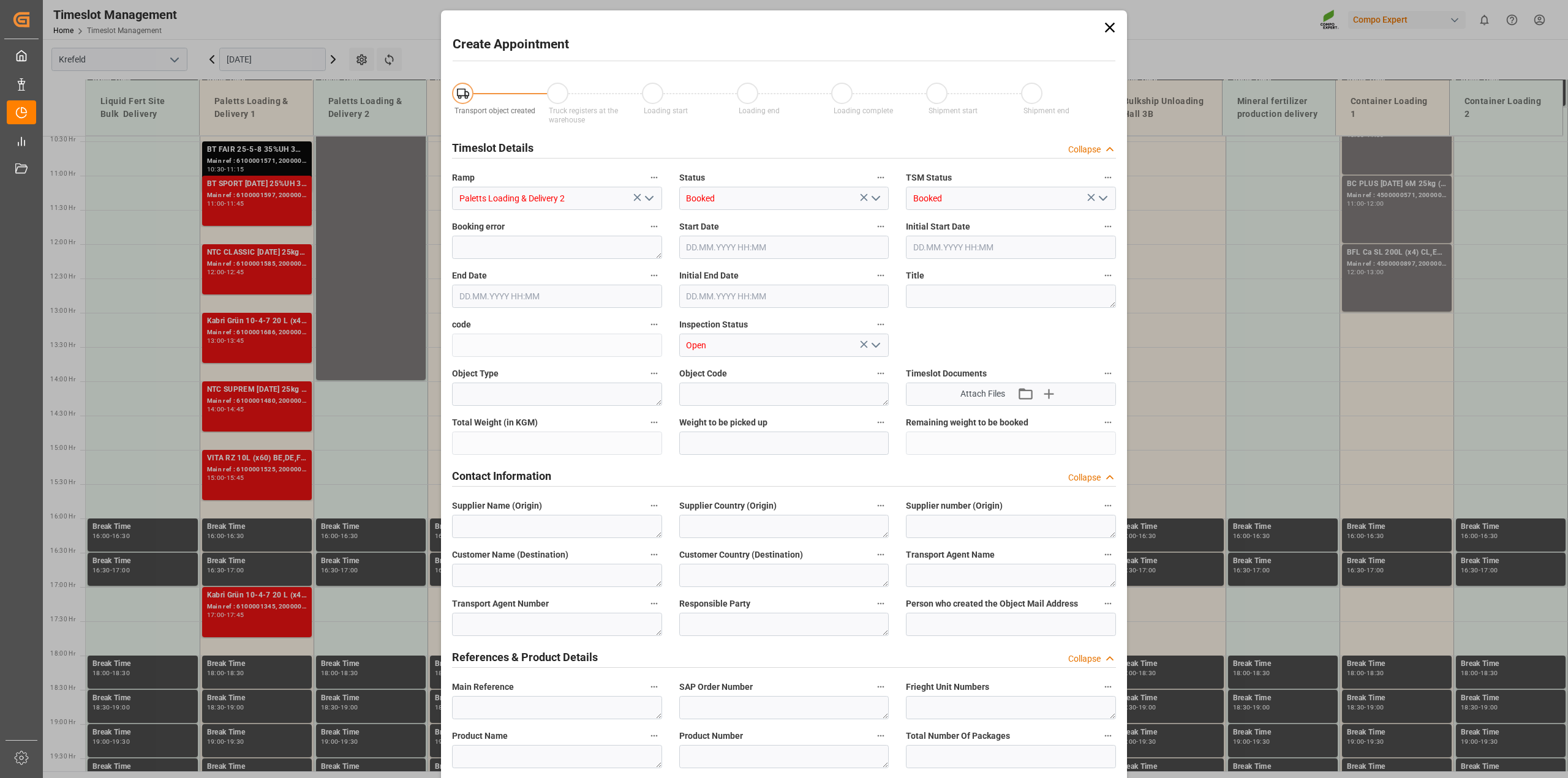
type input "[DATE] 14:00"
type input "[DATE] 14:30"
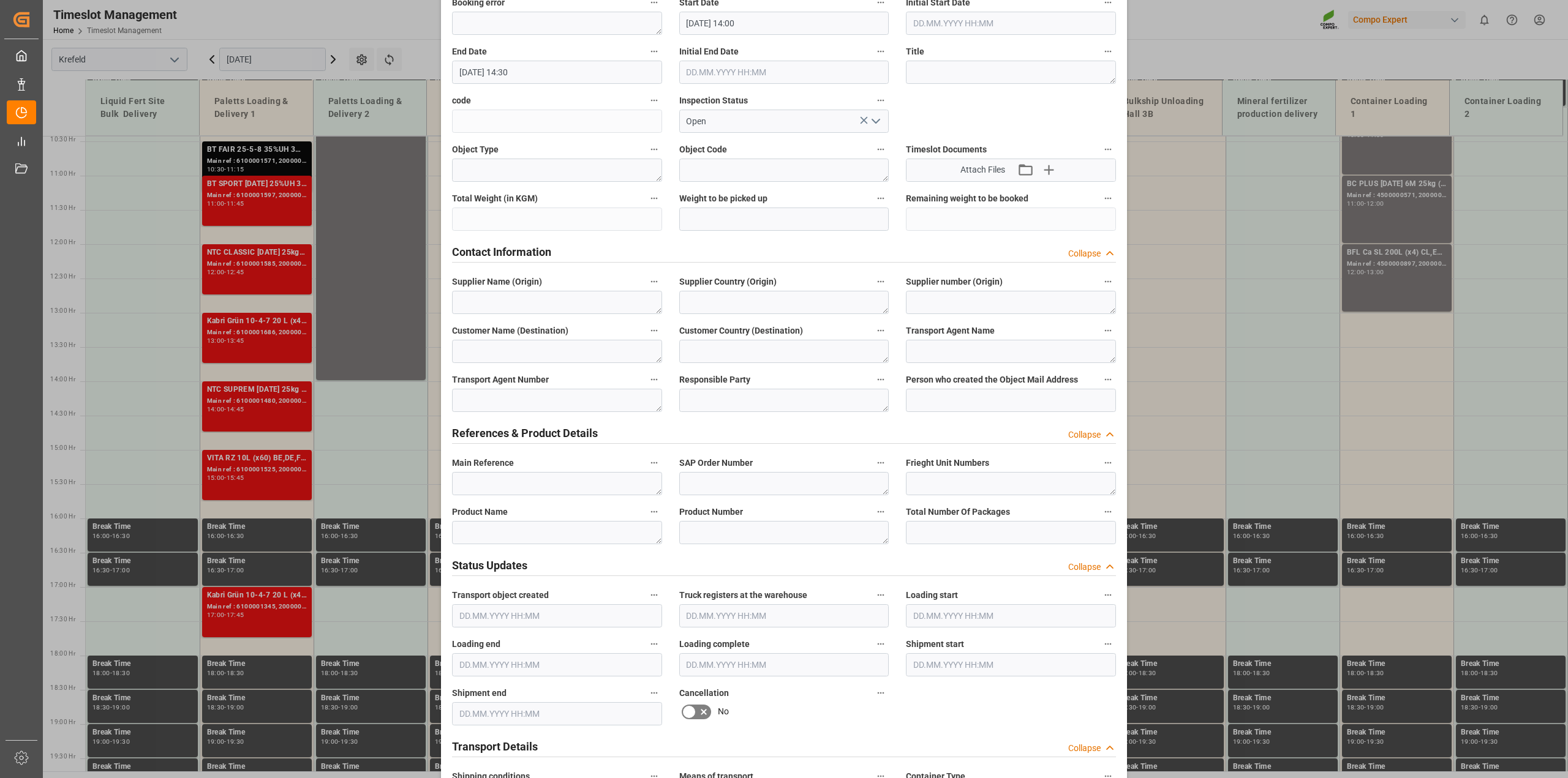
scroll to position [230, 0]
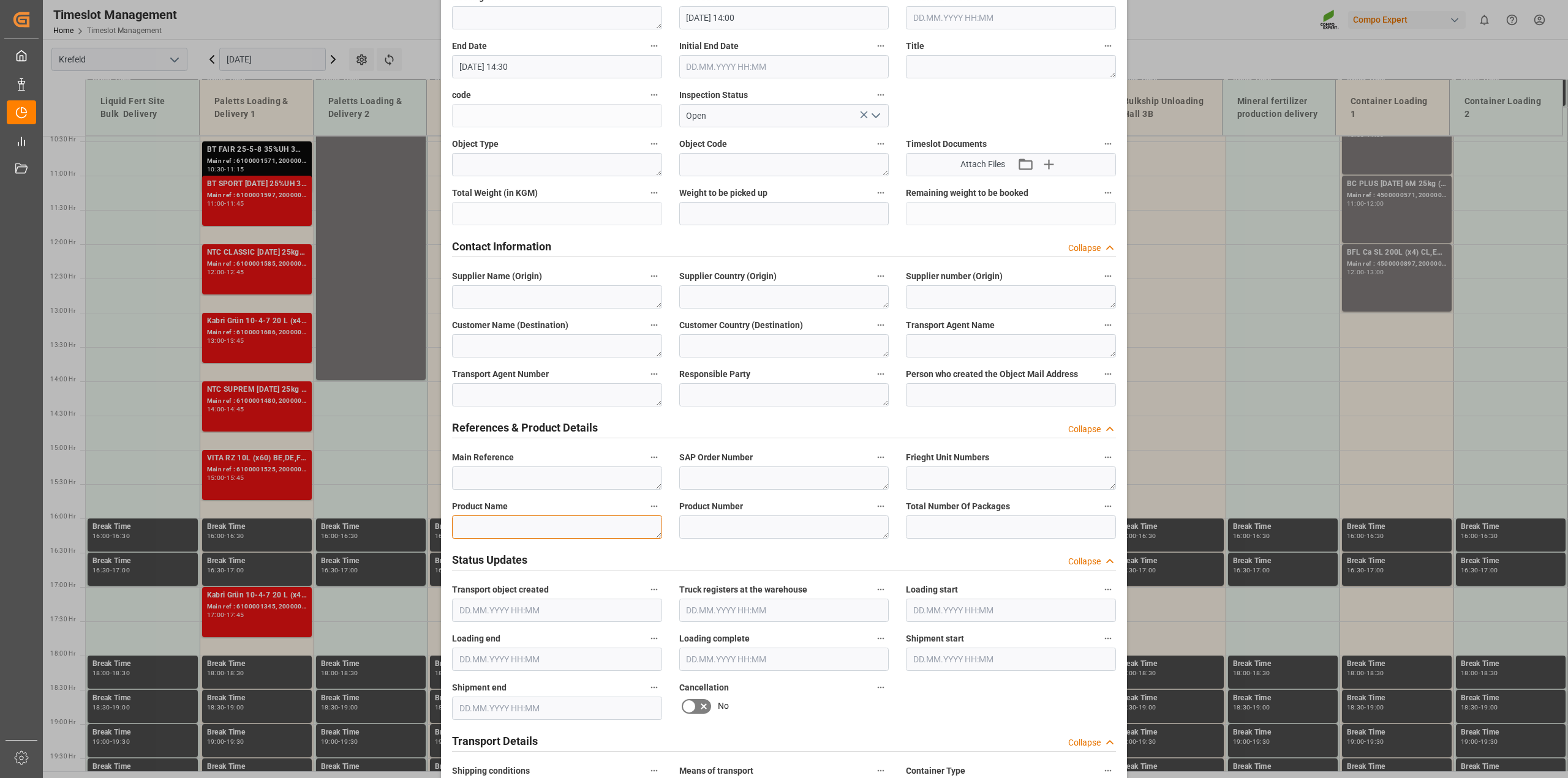
click at [525, 531] on textarea at bounding box center [557, 527] width 210 height 23
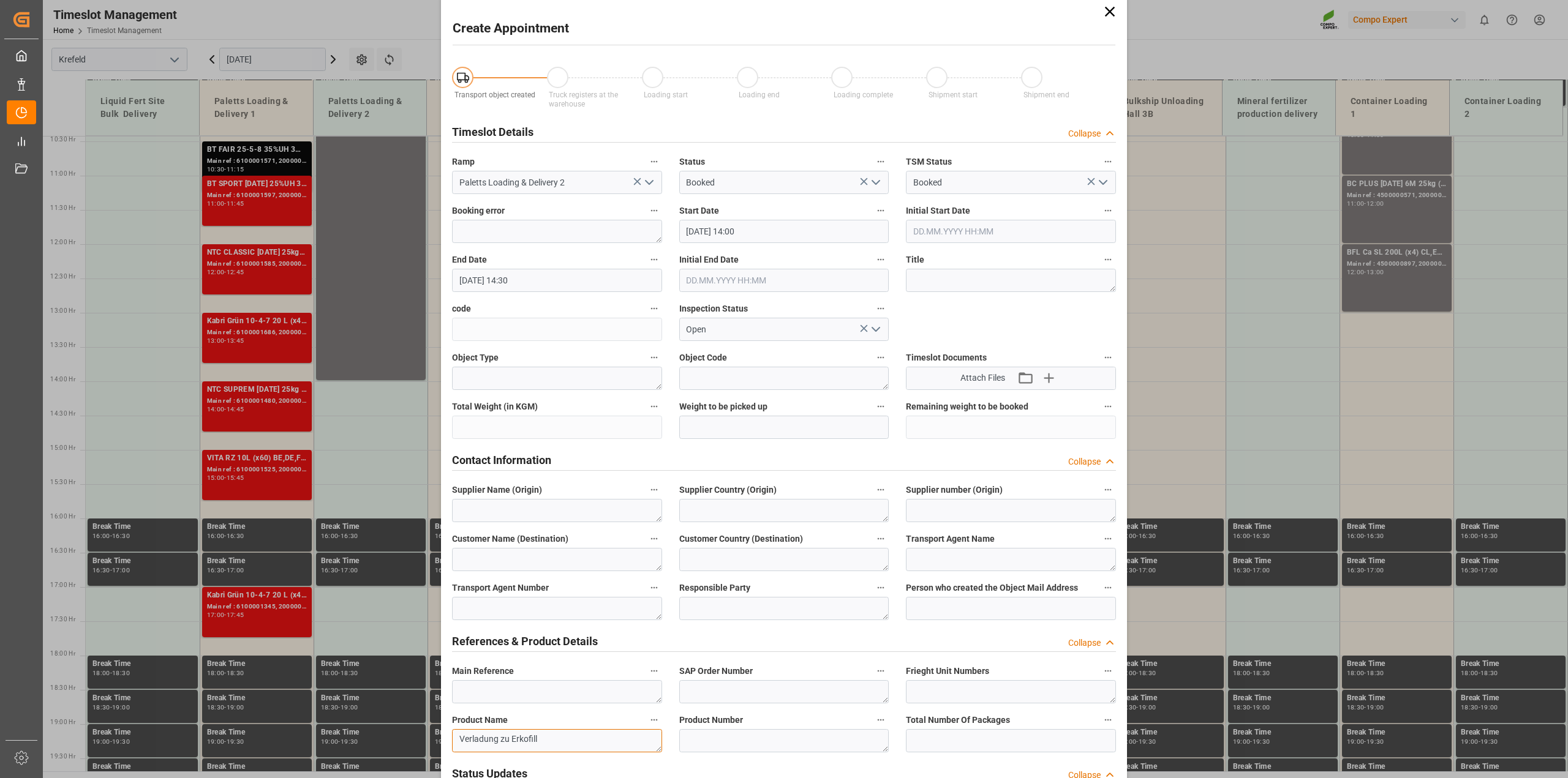
scroll to position [0, 0]
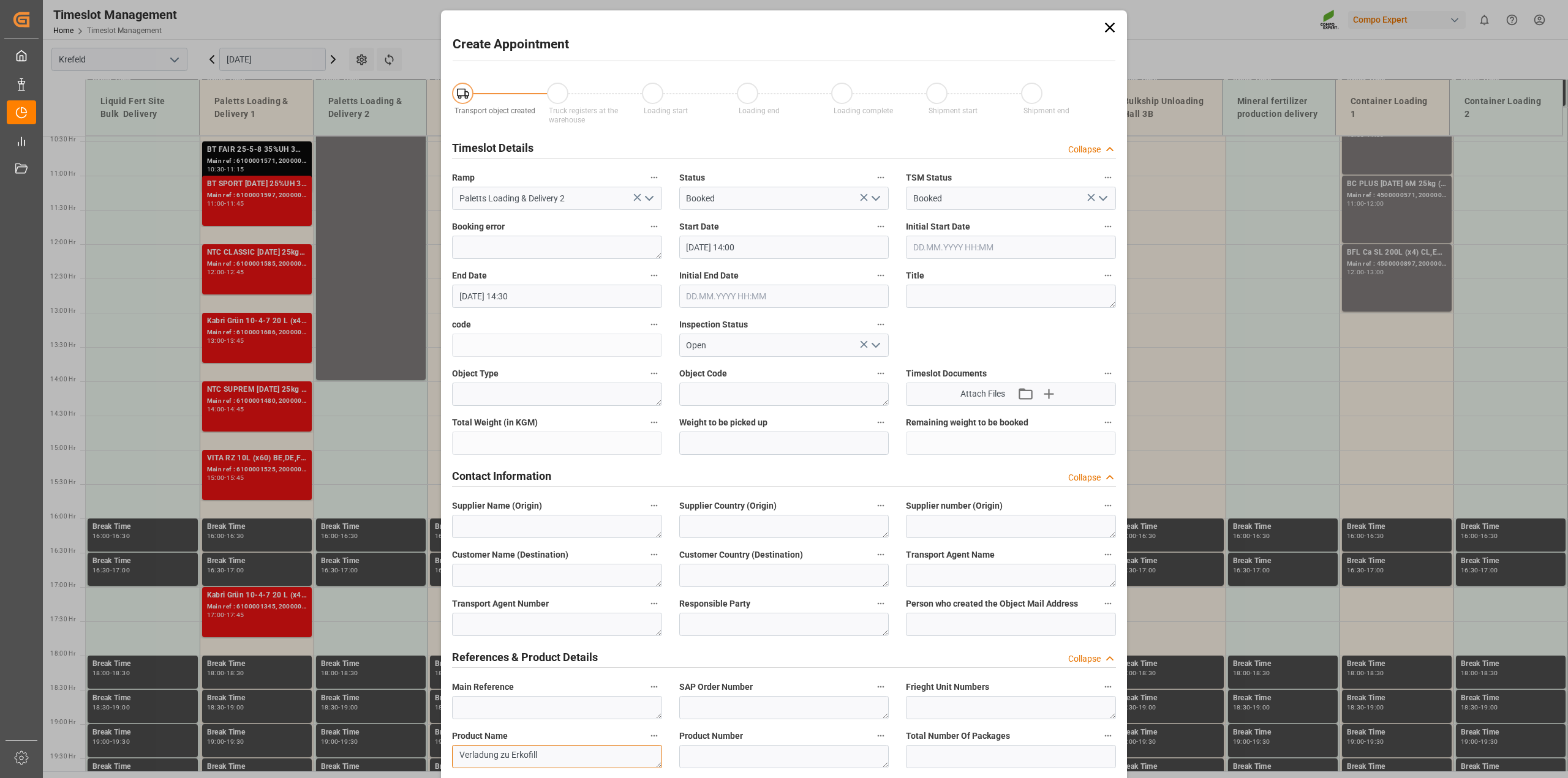
type textarea "Verladung zu Erkofill"
click at [934, 299] on textarea at bounding box center [1011, 296] width 210 height 23
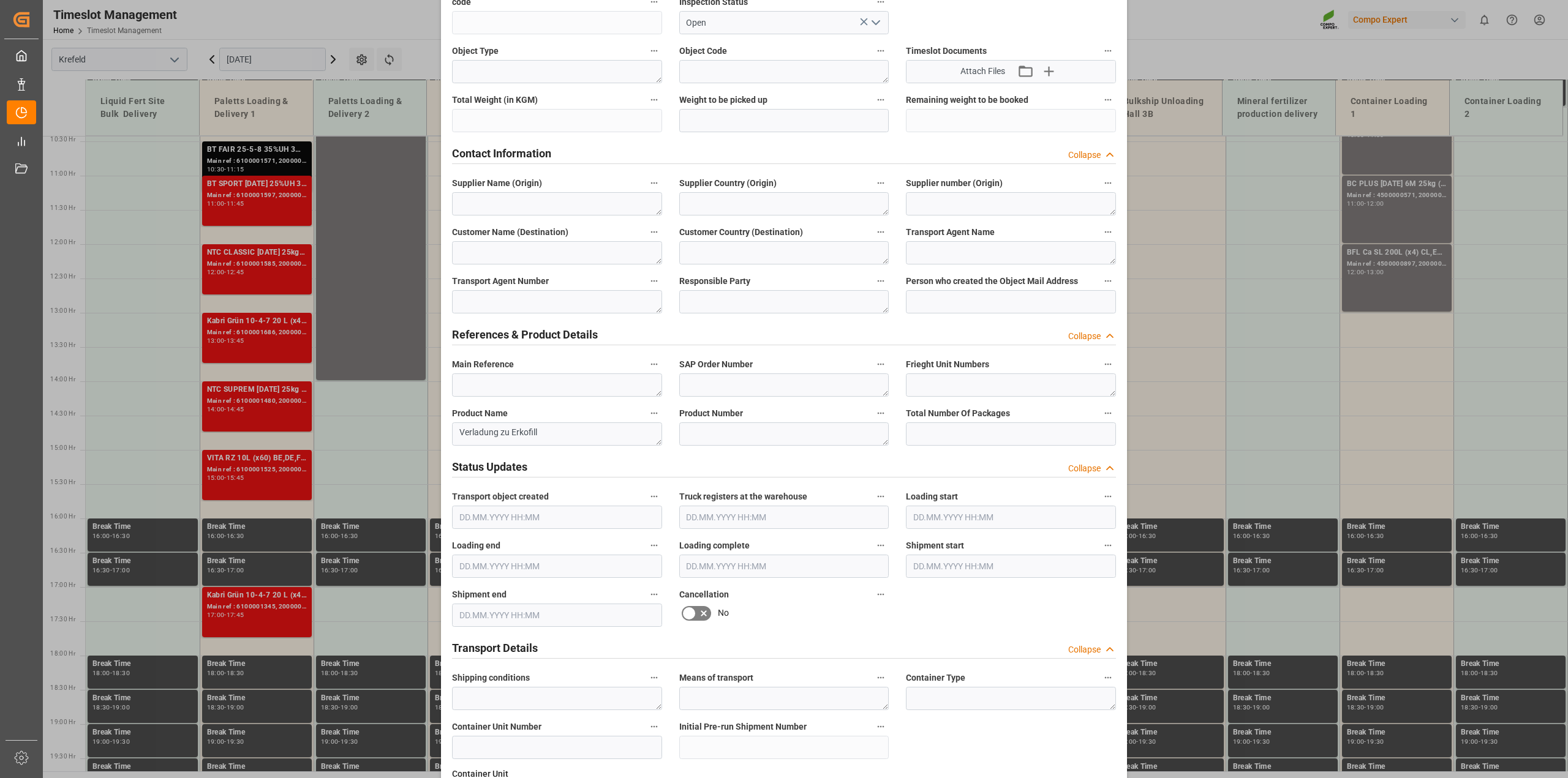
scroll to position [157, 0]
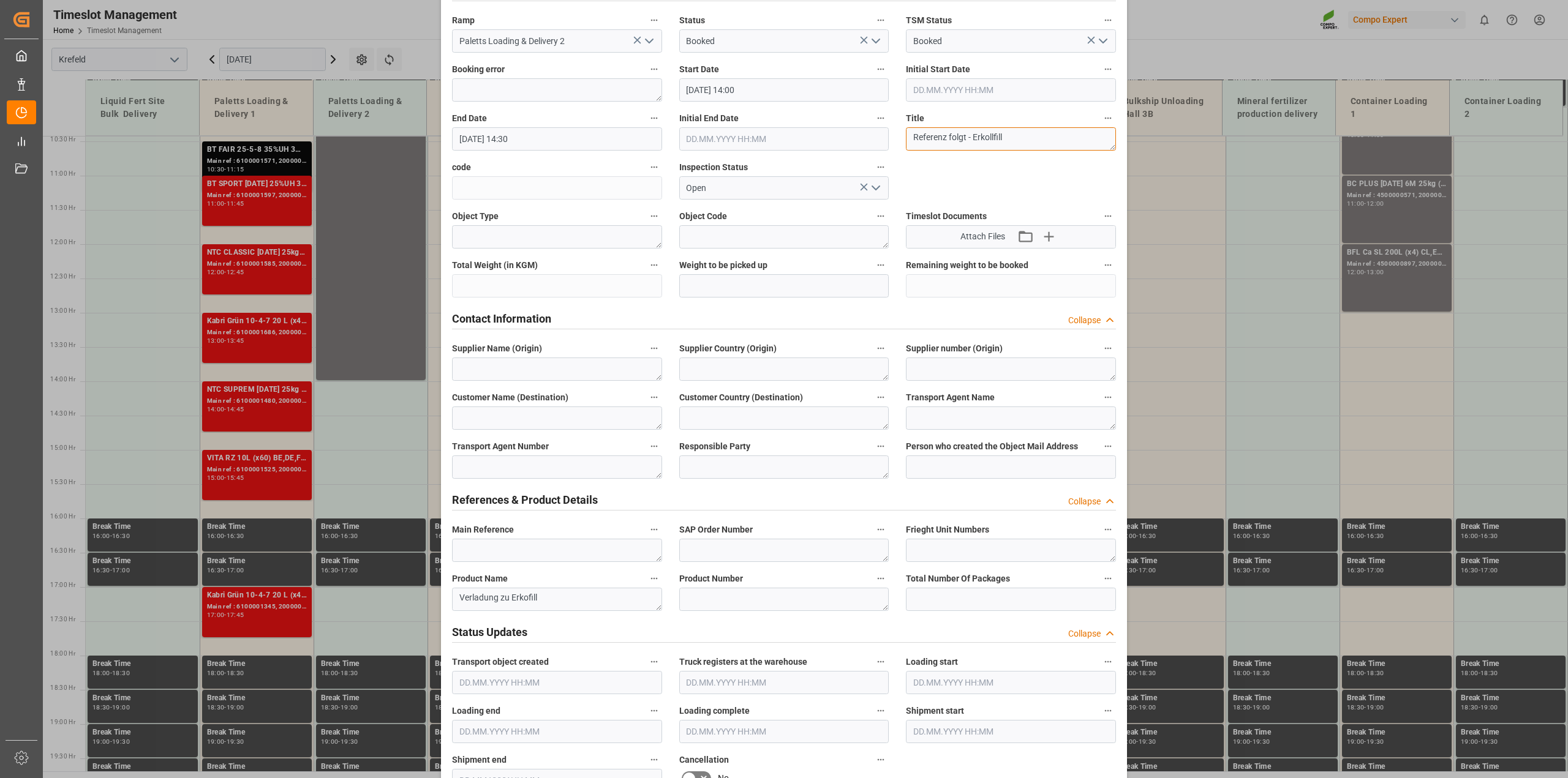
type textarea "Referenz folgt - Erkollfill"
click at [512, 136] on input "[DATE] 14:30" at bounding box center [557, 139] width 210 height 23
click at [525, 138] on input "[DATE] 15:30" at bounding box center [557, 139] width 210 height 23
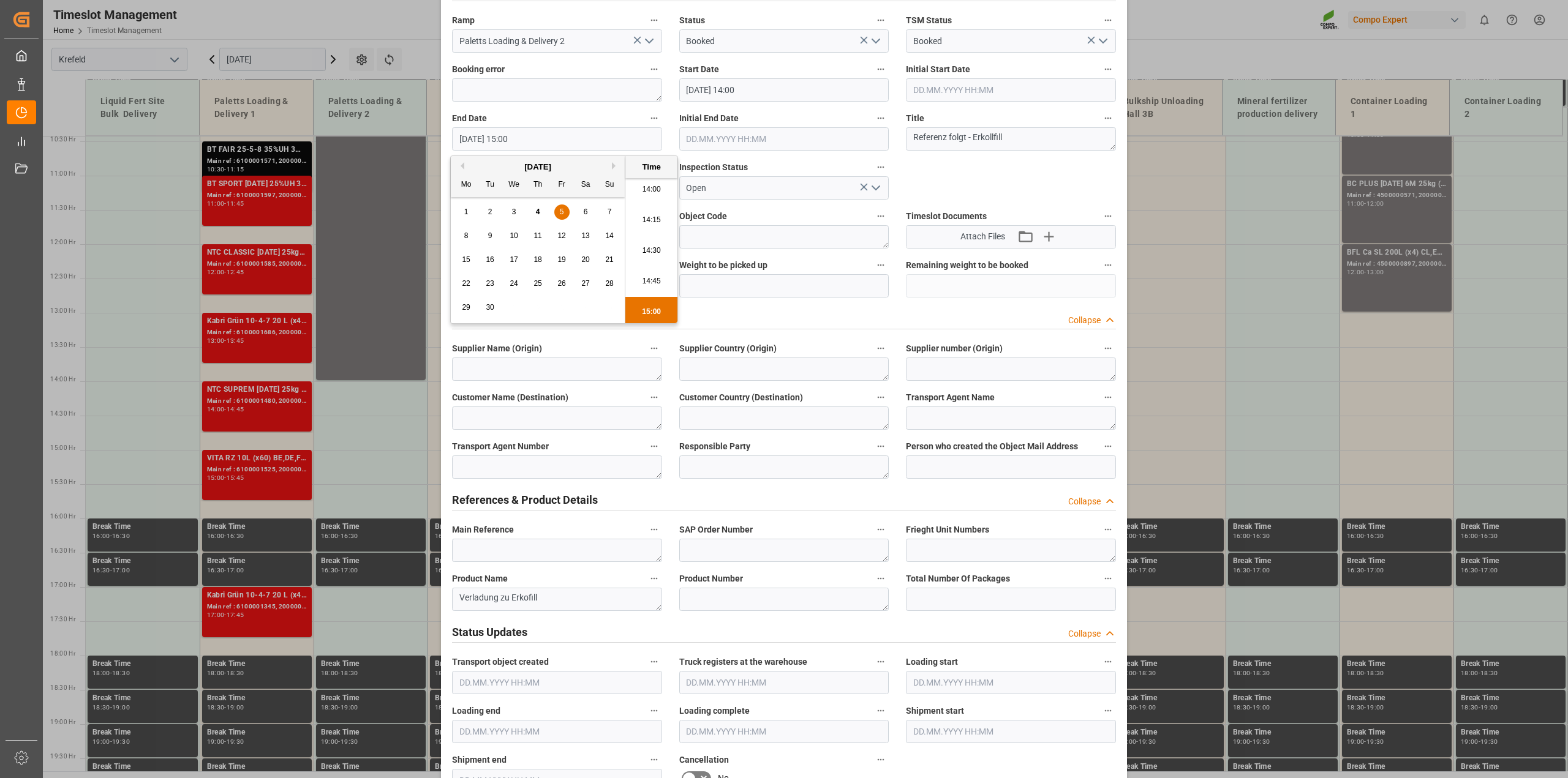
type input "[DATE] 15:00"
click at [1041, 187] on div "Transport object created Truck registers at the warehouse Loading start Loading…" at bounding box center [784, 698] width 681 height 1572
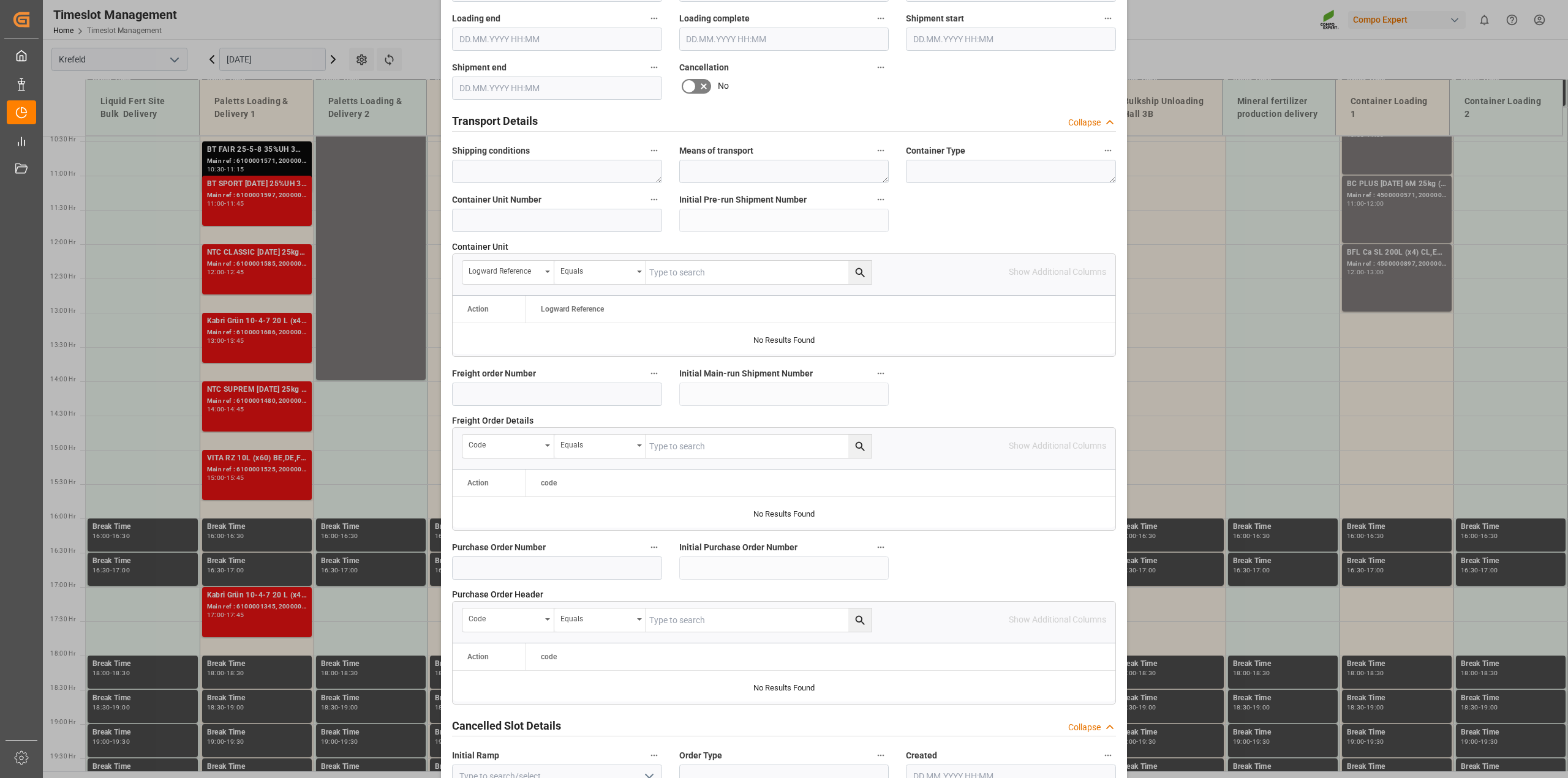
scroll to position [923, 0]
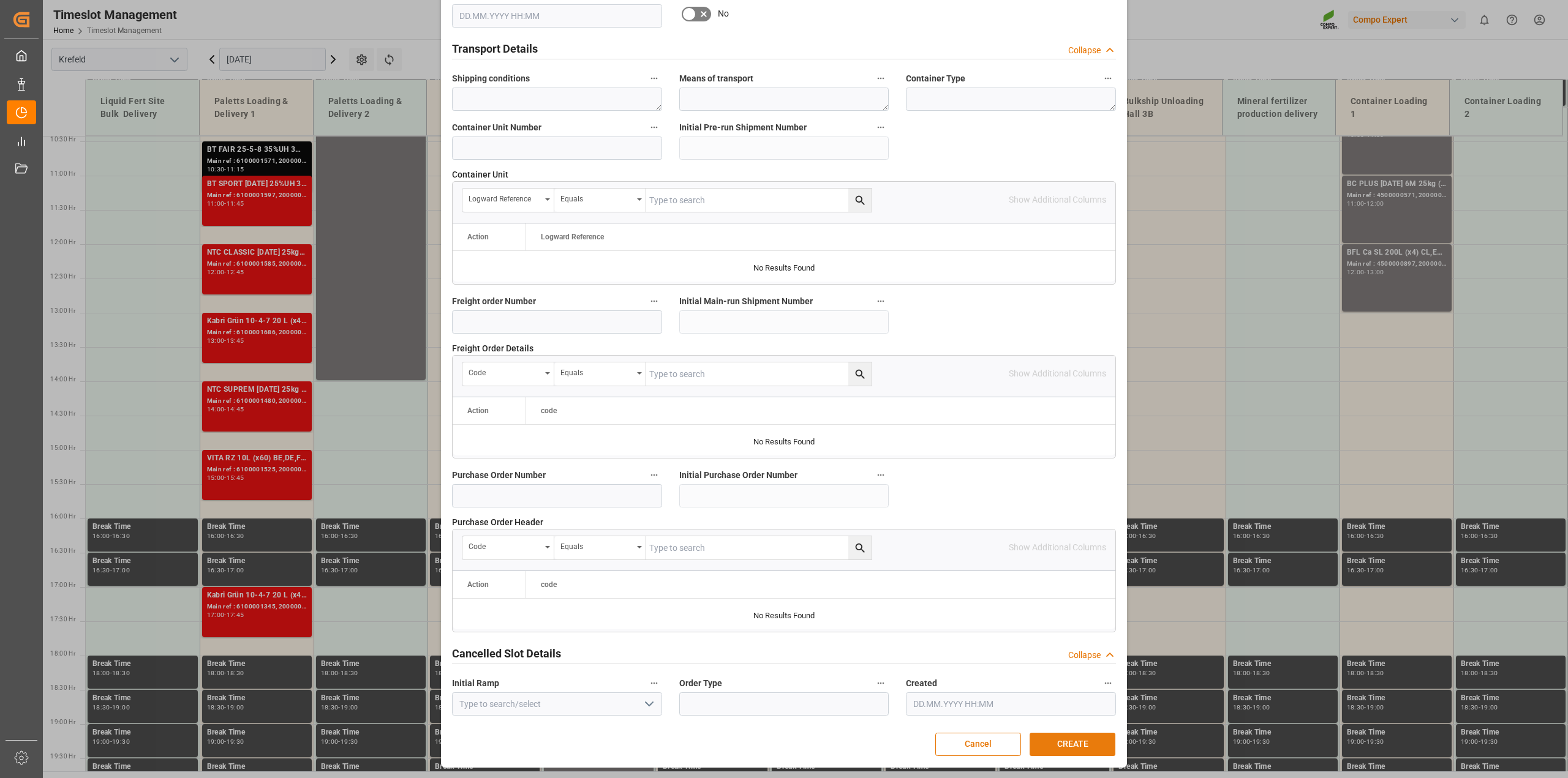
click at [1074, 738] on button "CREATE" at bounding box center [1073, 745] width 86 height 23
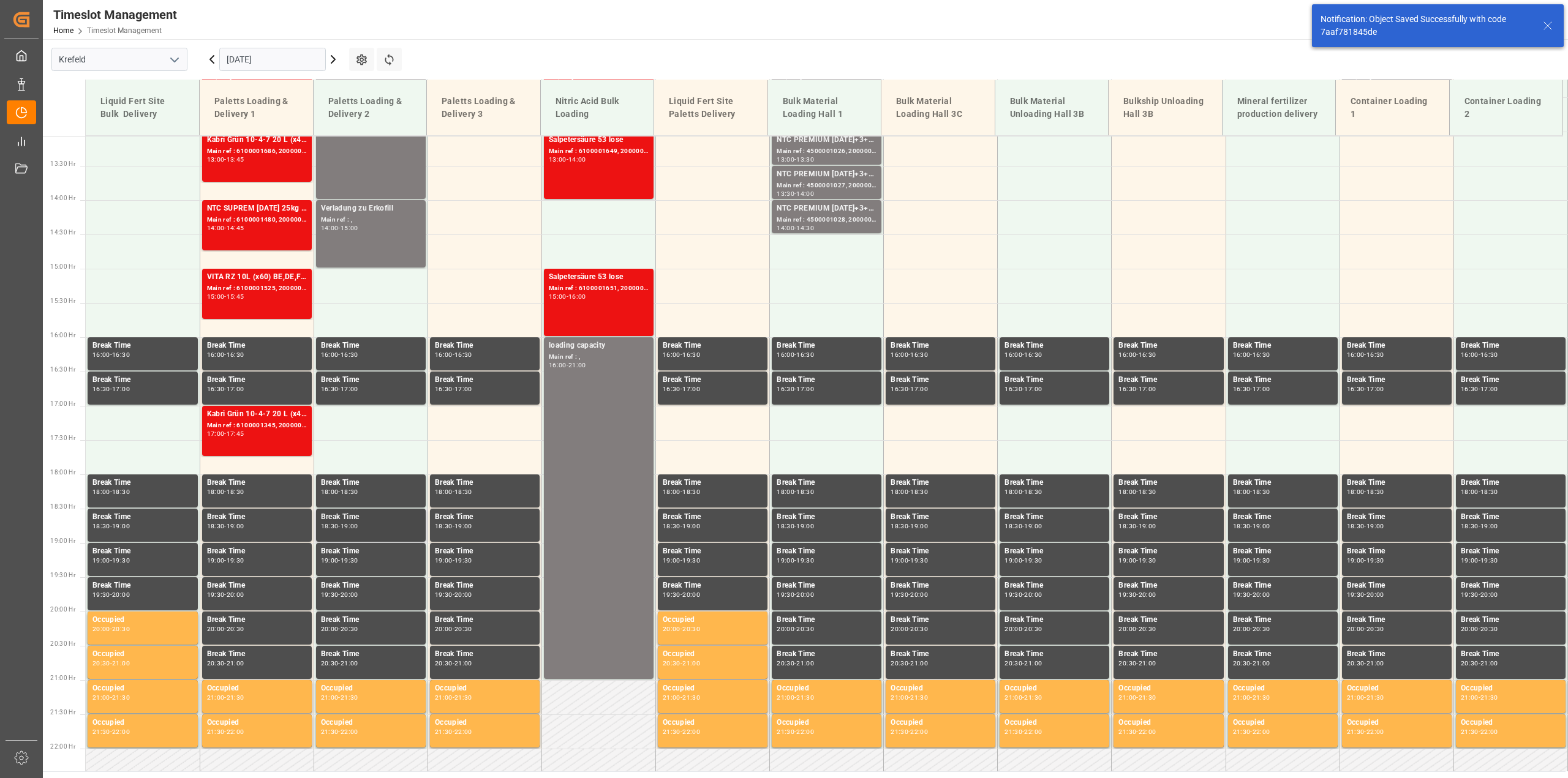
scroll to position [743, 0]
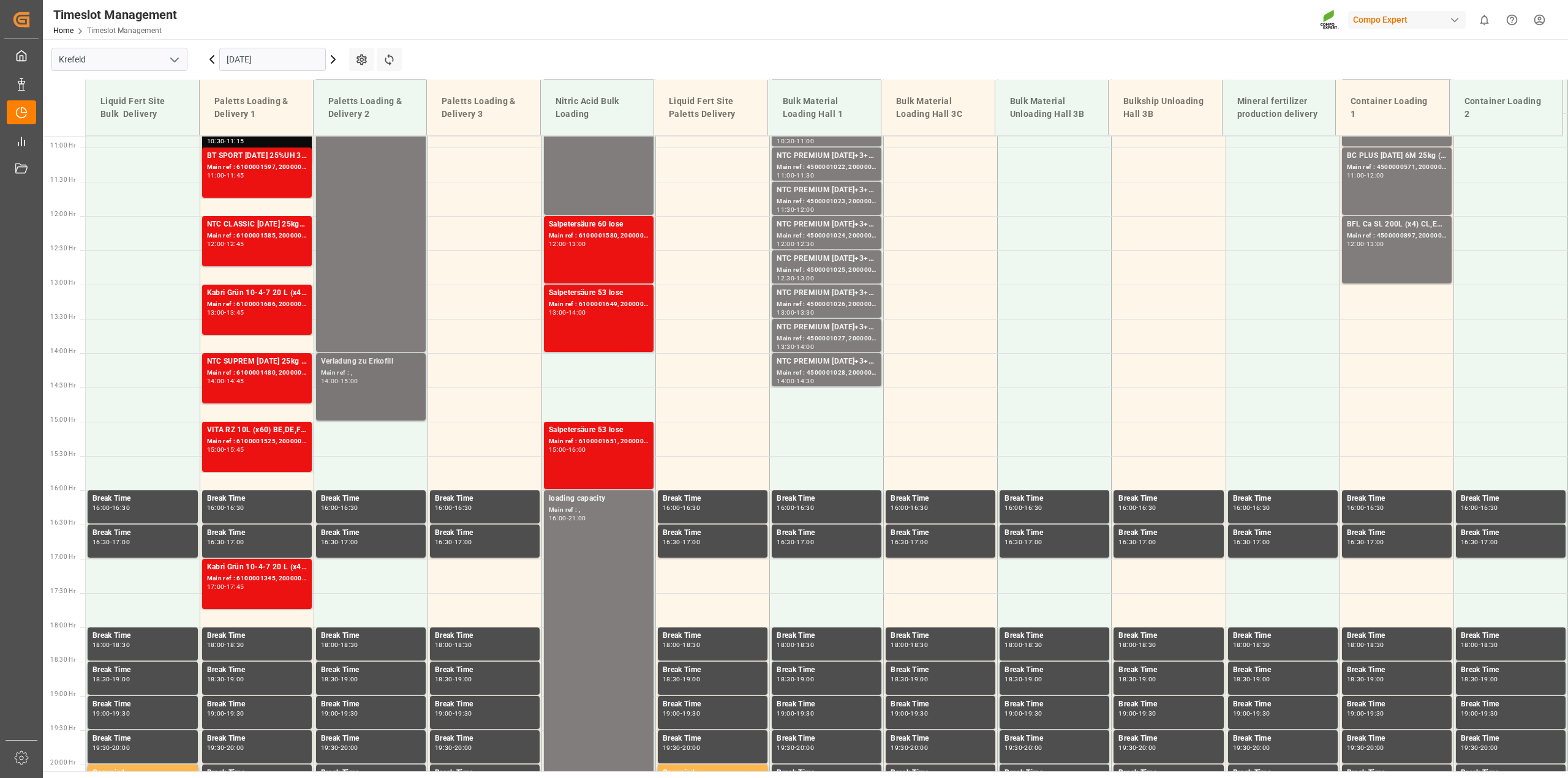
click at [380, 396] on div "Verladung zu Erkofill Main ref : , 14:00 - 15:00" at bounding box center [371, 387] width 100 height 63
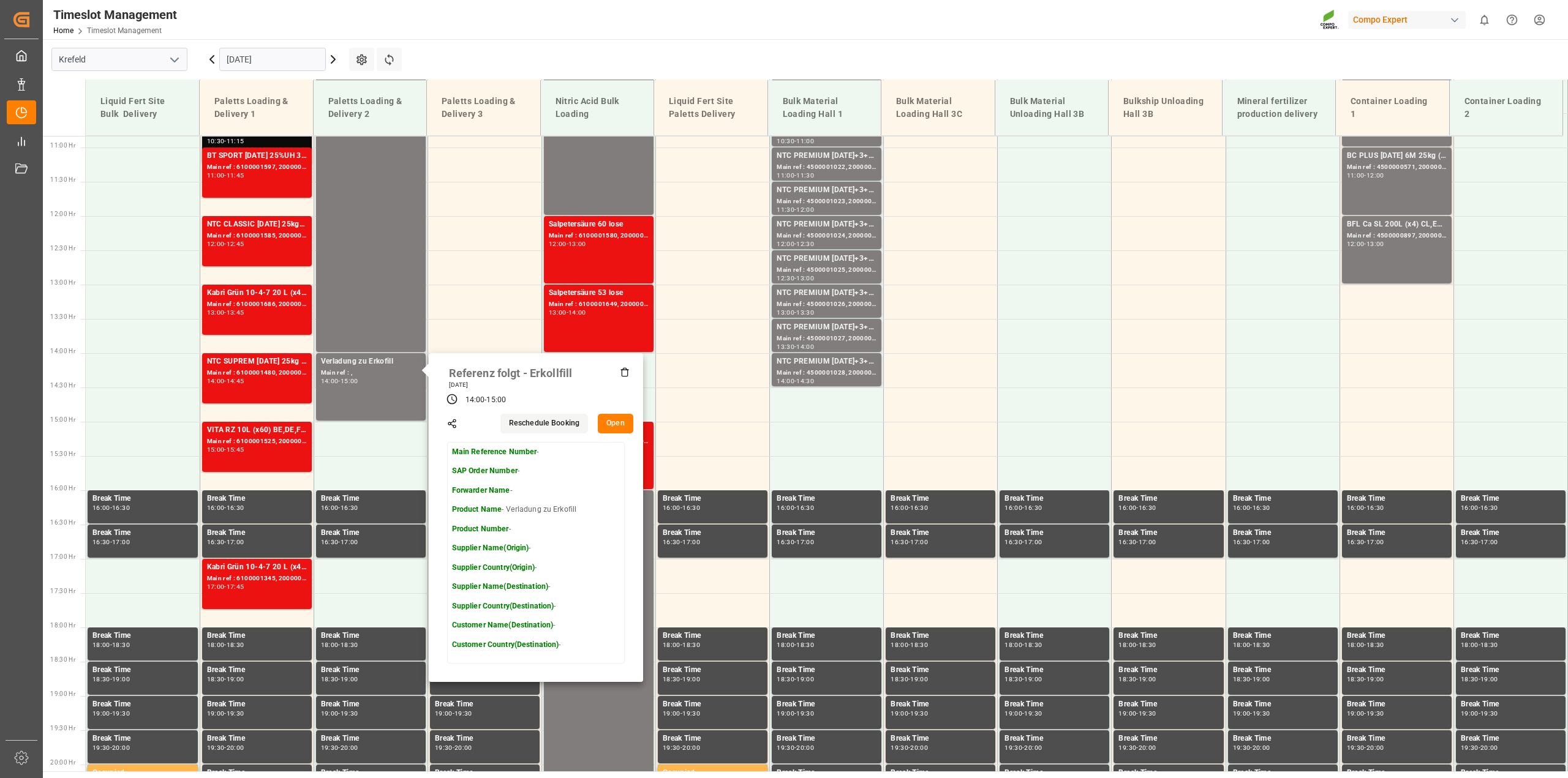
click at [617, 423] on button "Open" at bounding box center [615, 424] width 35 height 20
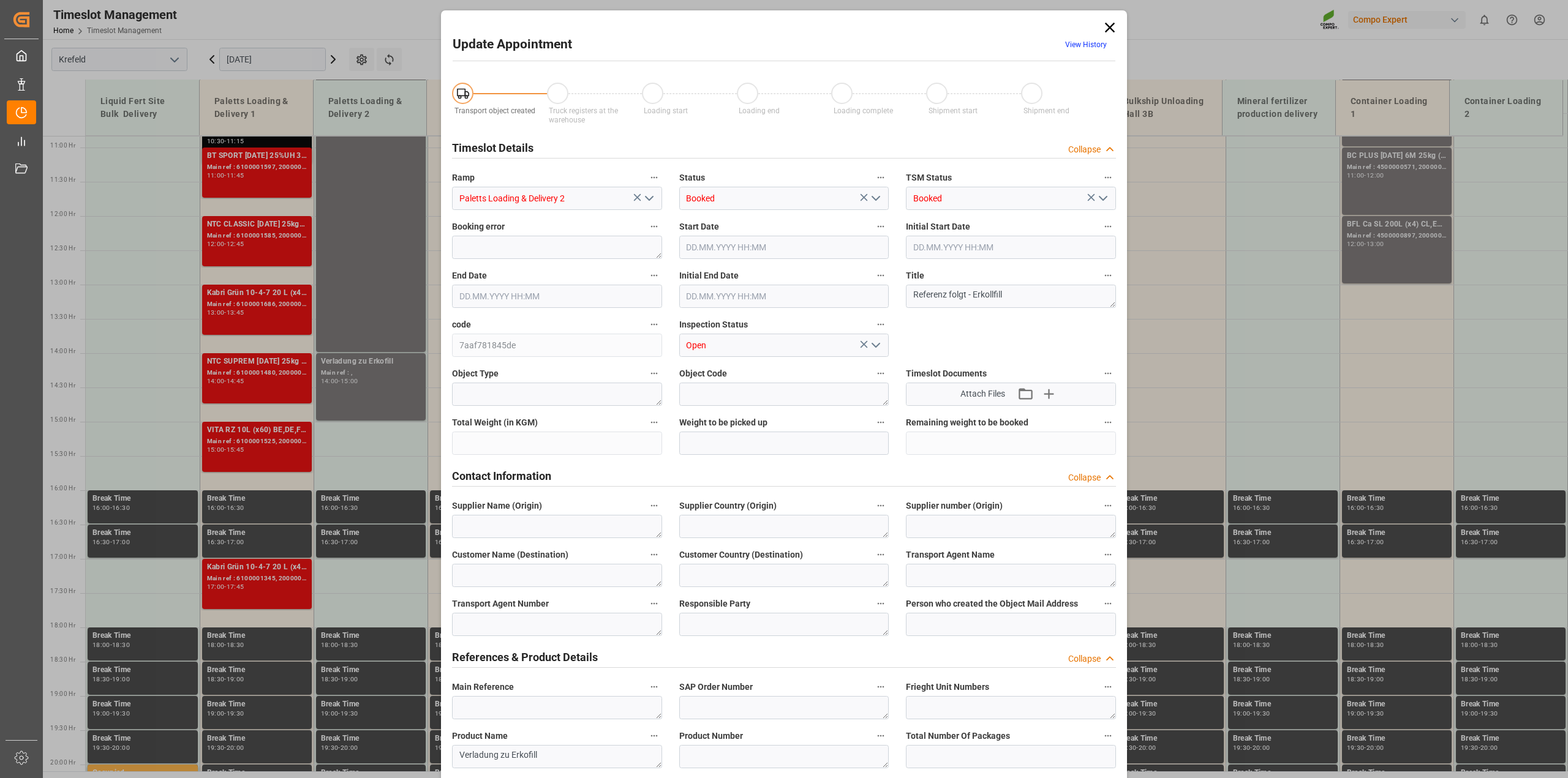
type input "[DATE] 14:00"
type input "[DATE] 15:00"
type input "[DATE] 12:57"
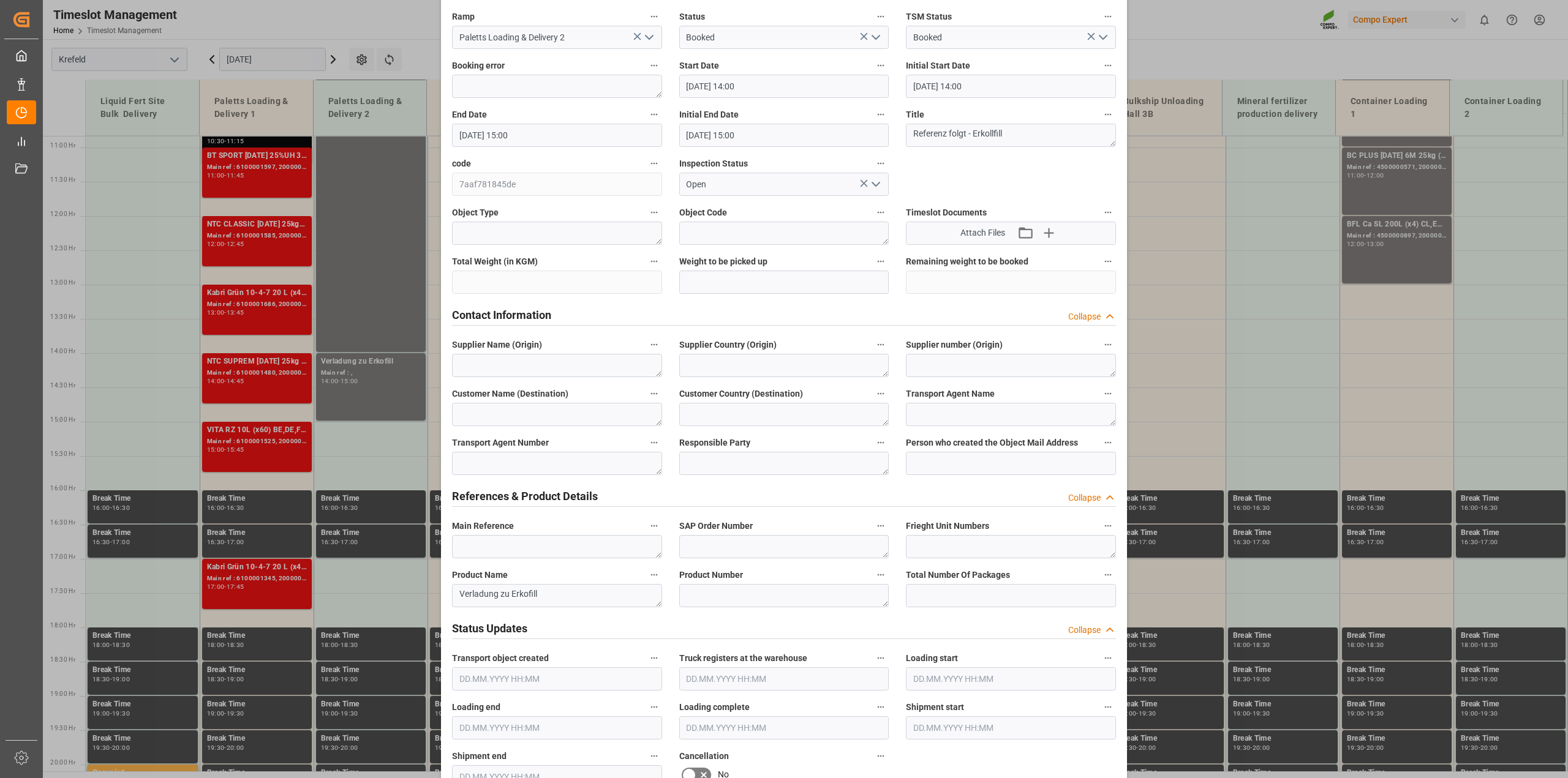
scroll to position [383, 0]
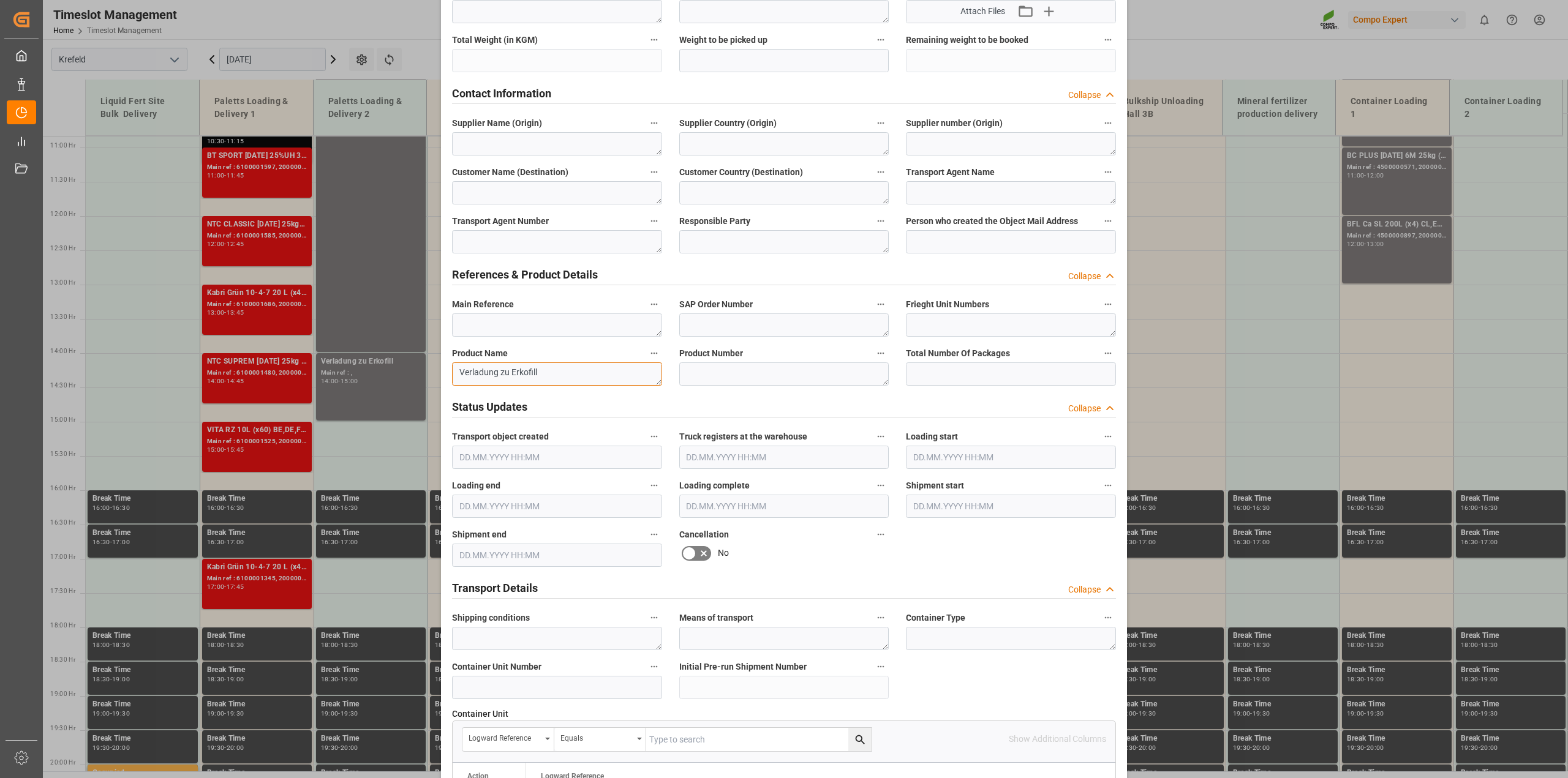
click at [565, 378] on textarea "Verladung zu Erkofill" at bounding box center [557, 374] width 210 height 23
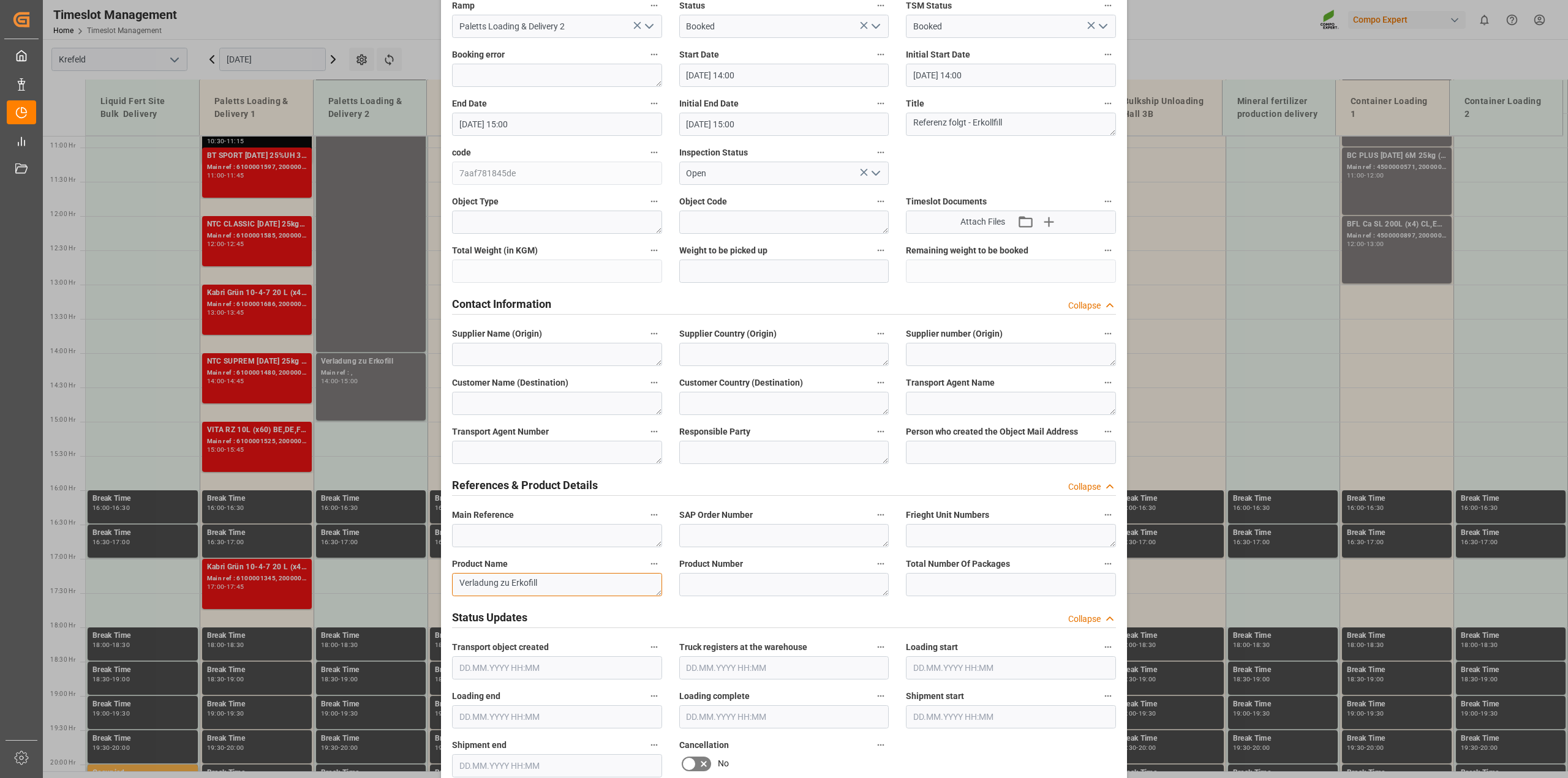
scroll to position [0, 0]
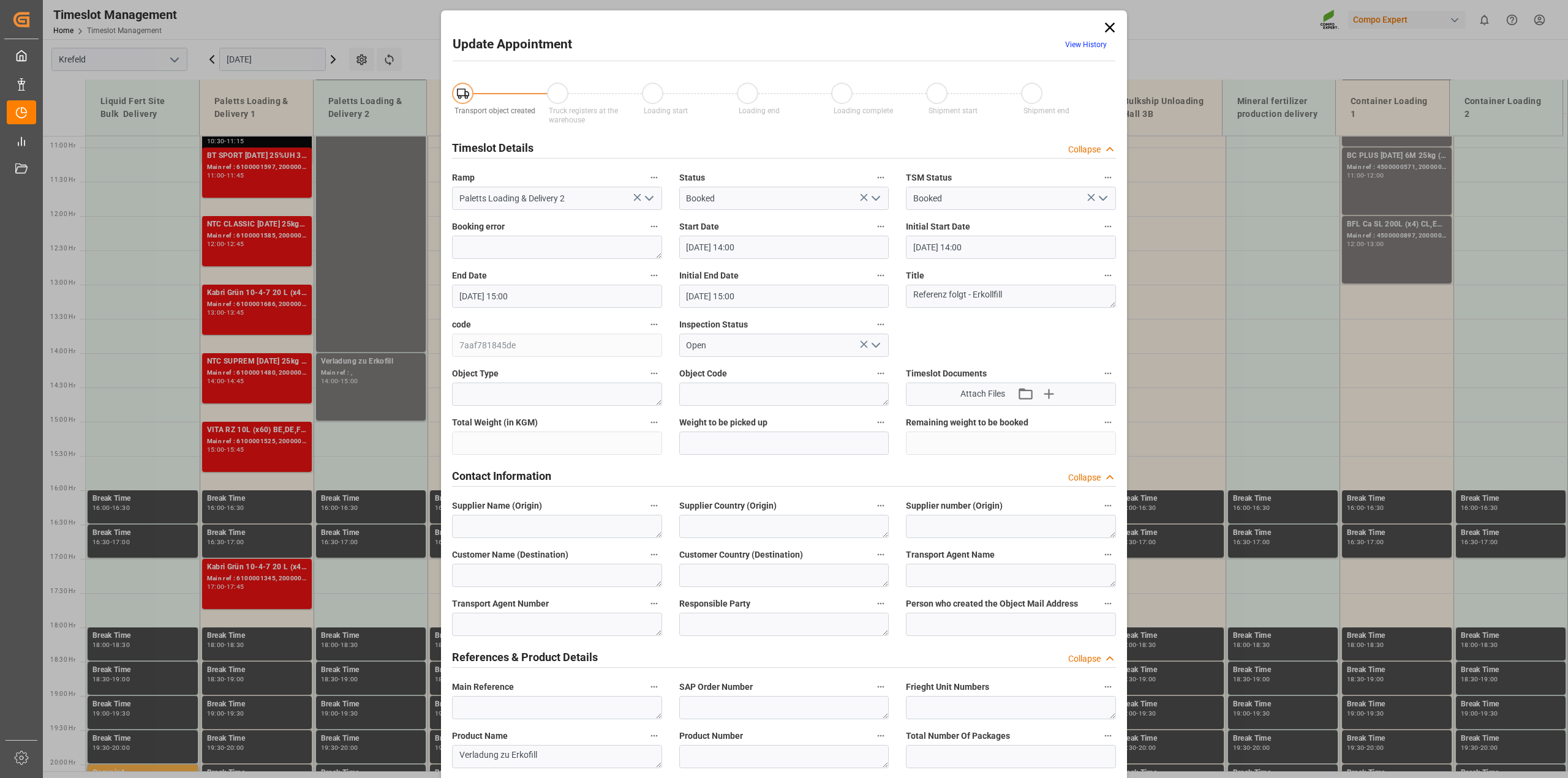
click at [877, 197] on icon "open menu" at bounding box center [876, 198] width 15 height 15
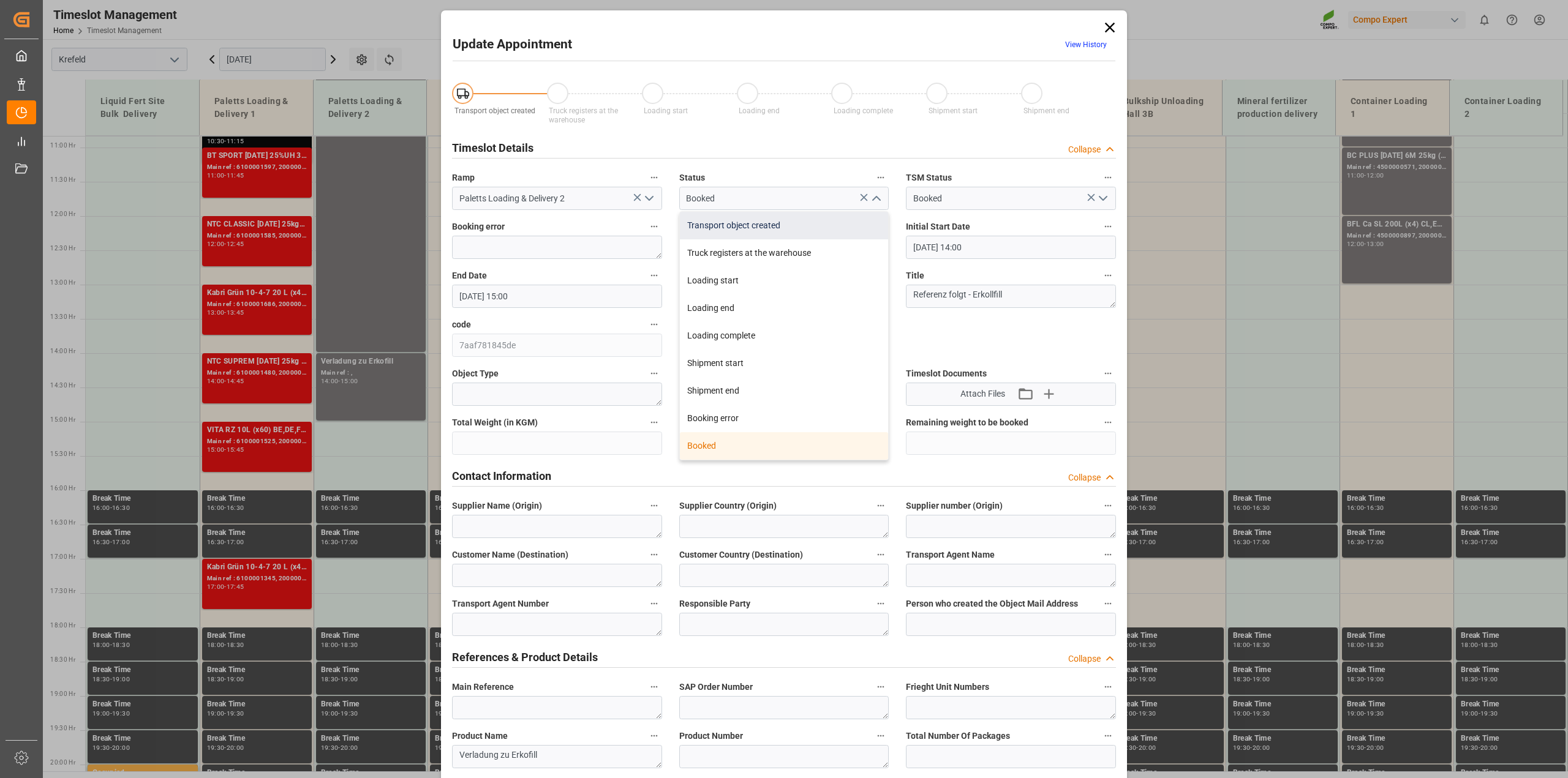
click at [754, 231] on div "Transport object created" at bounding box center [784, 225] width 209 height 27
type input "Transport object created"
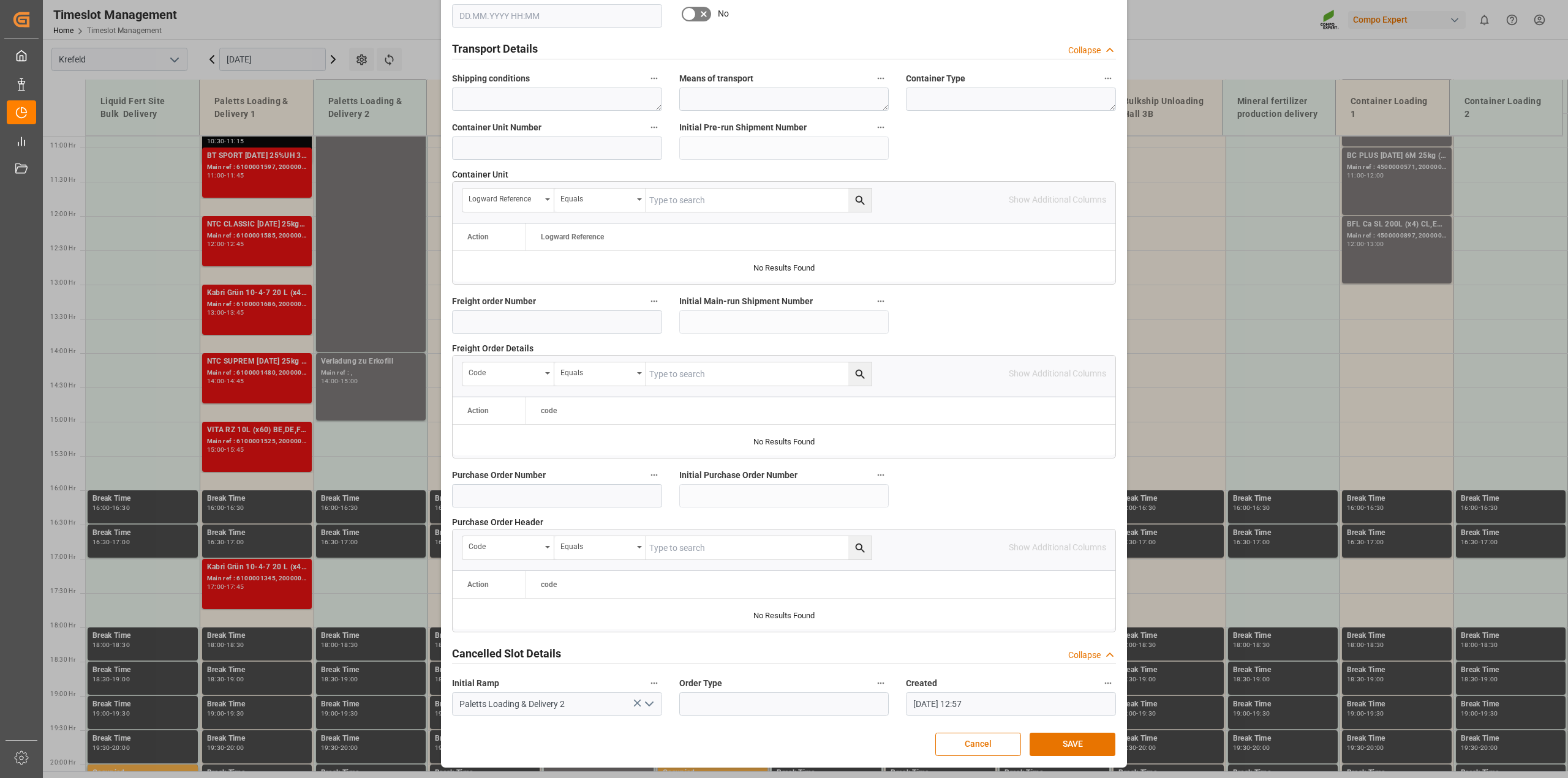
scroll to position [923, 0]
click at [1060, 751] on button "SAVE" at bounding box center [1073, 745] width 86 height 23
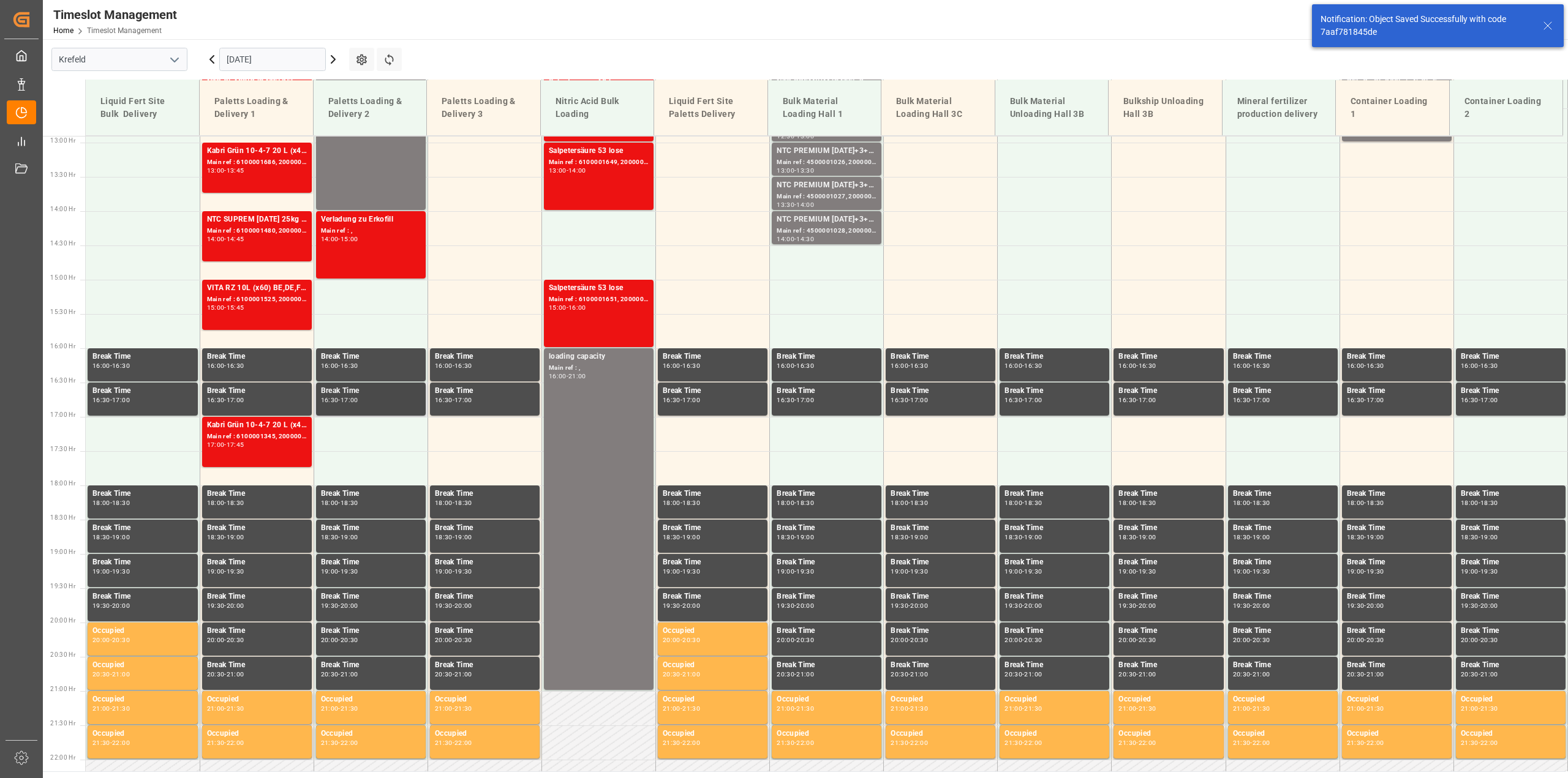
scroll to position [896, 0]
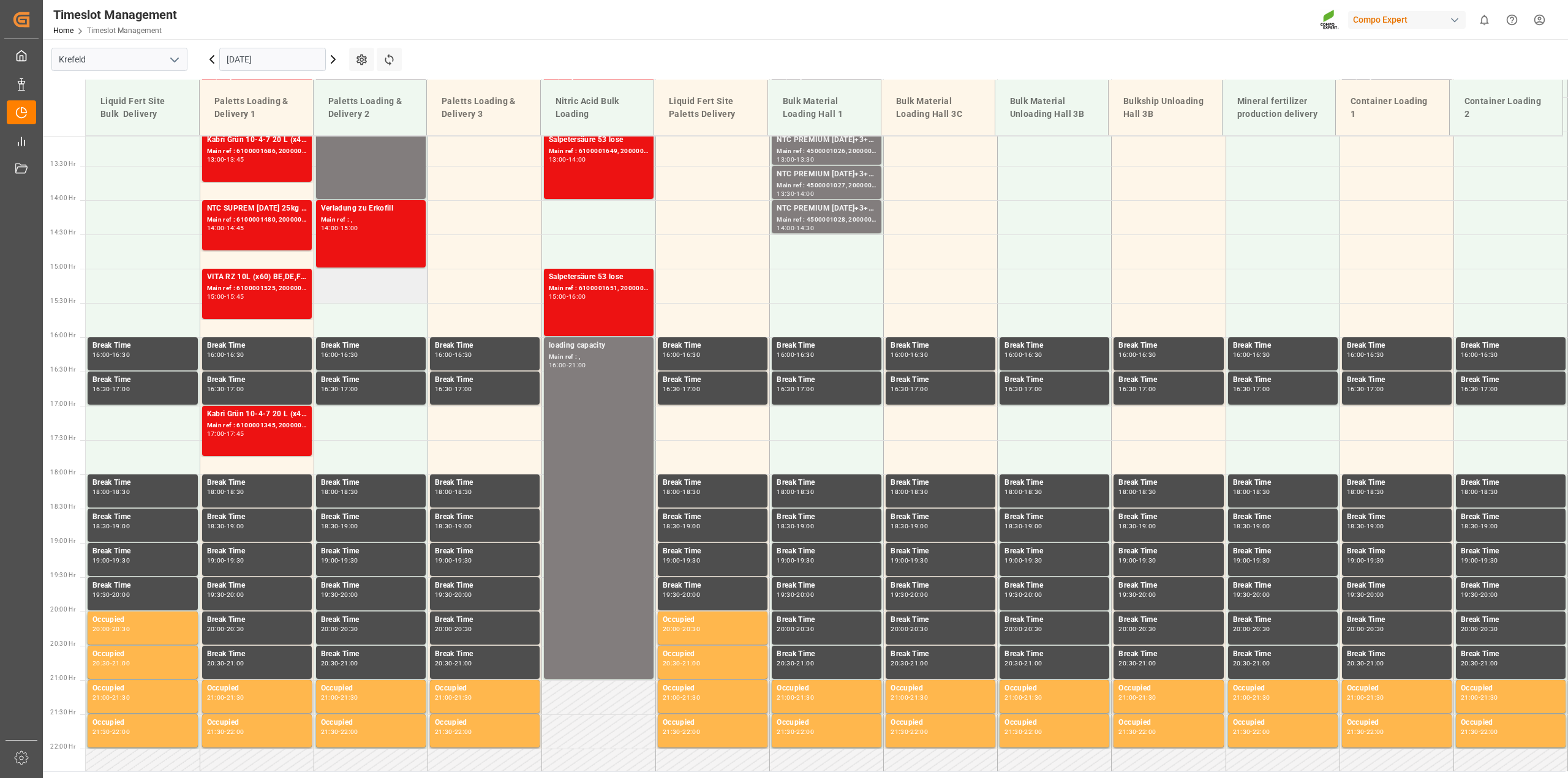
click at [403, 292] on td at bounding box center [370, 286] width 114 height 34
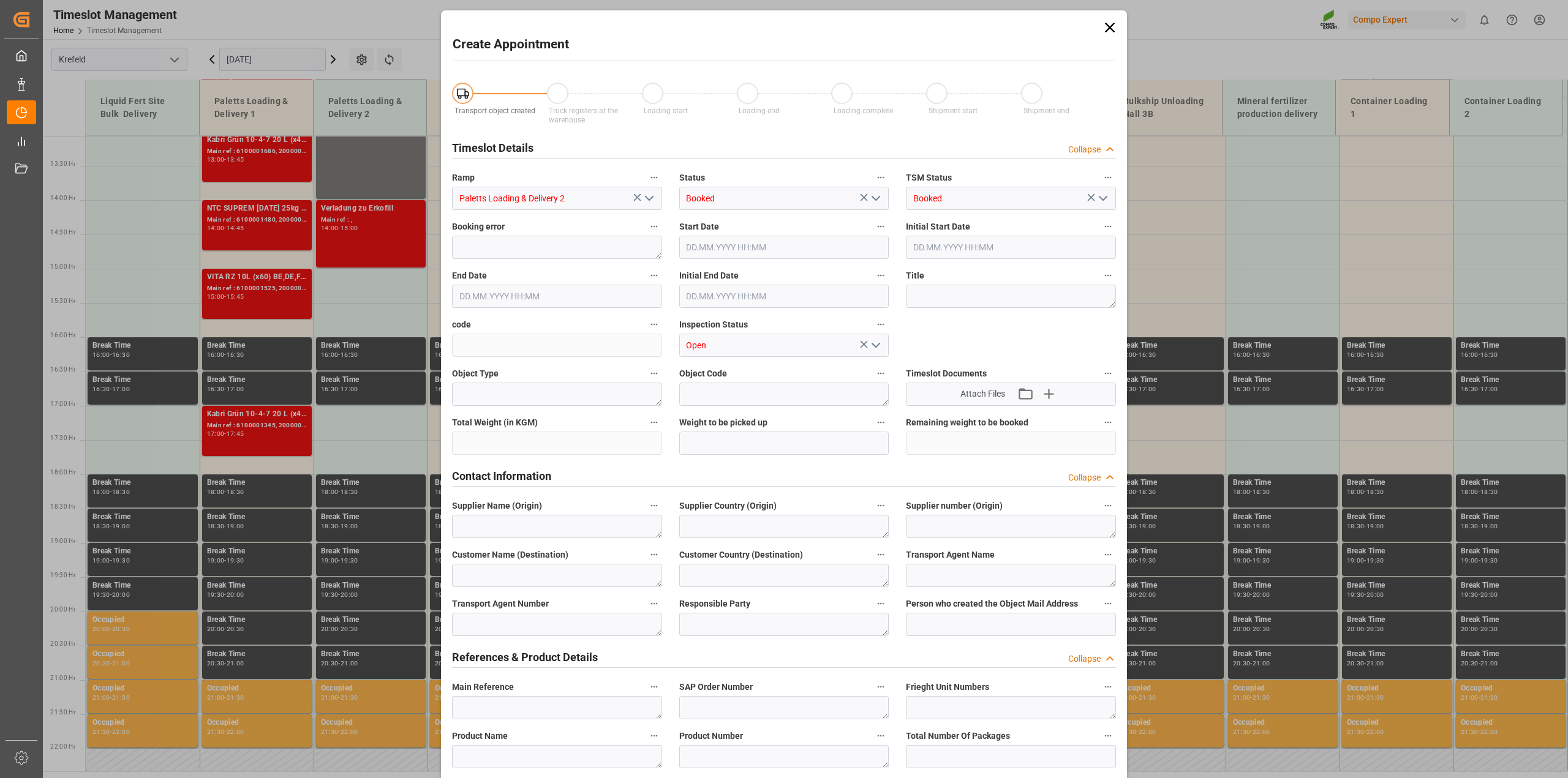
type input "[DATE] 15:00"
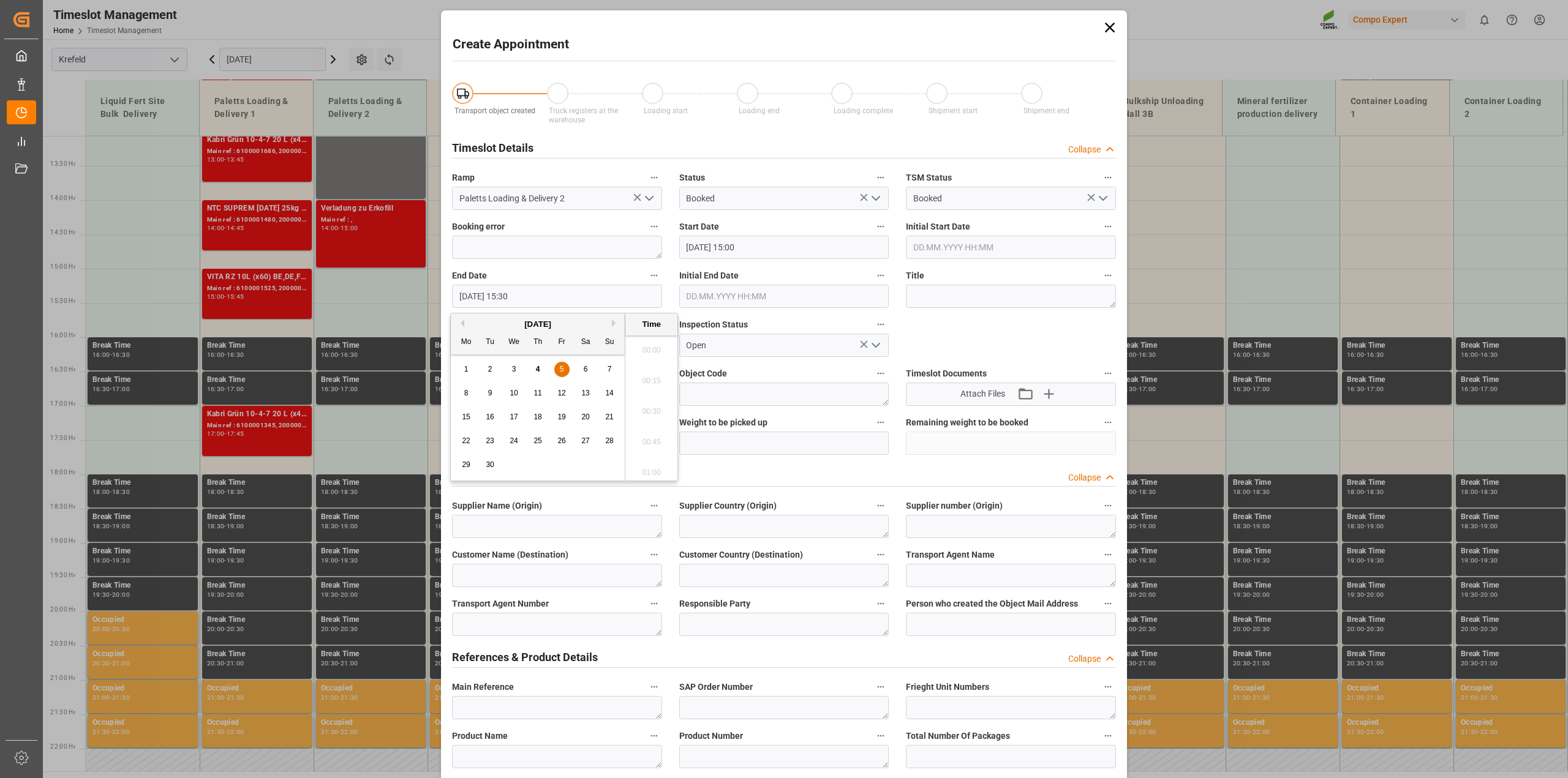
click at [512, 289] on input "[DATE] 15:30" at bounding box center [557, 296] width 210 height 23
type input "[DATE] 16:00"
click at [942, 299] on textarea at bounding box center [1011, 296] width 210 height 23
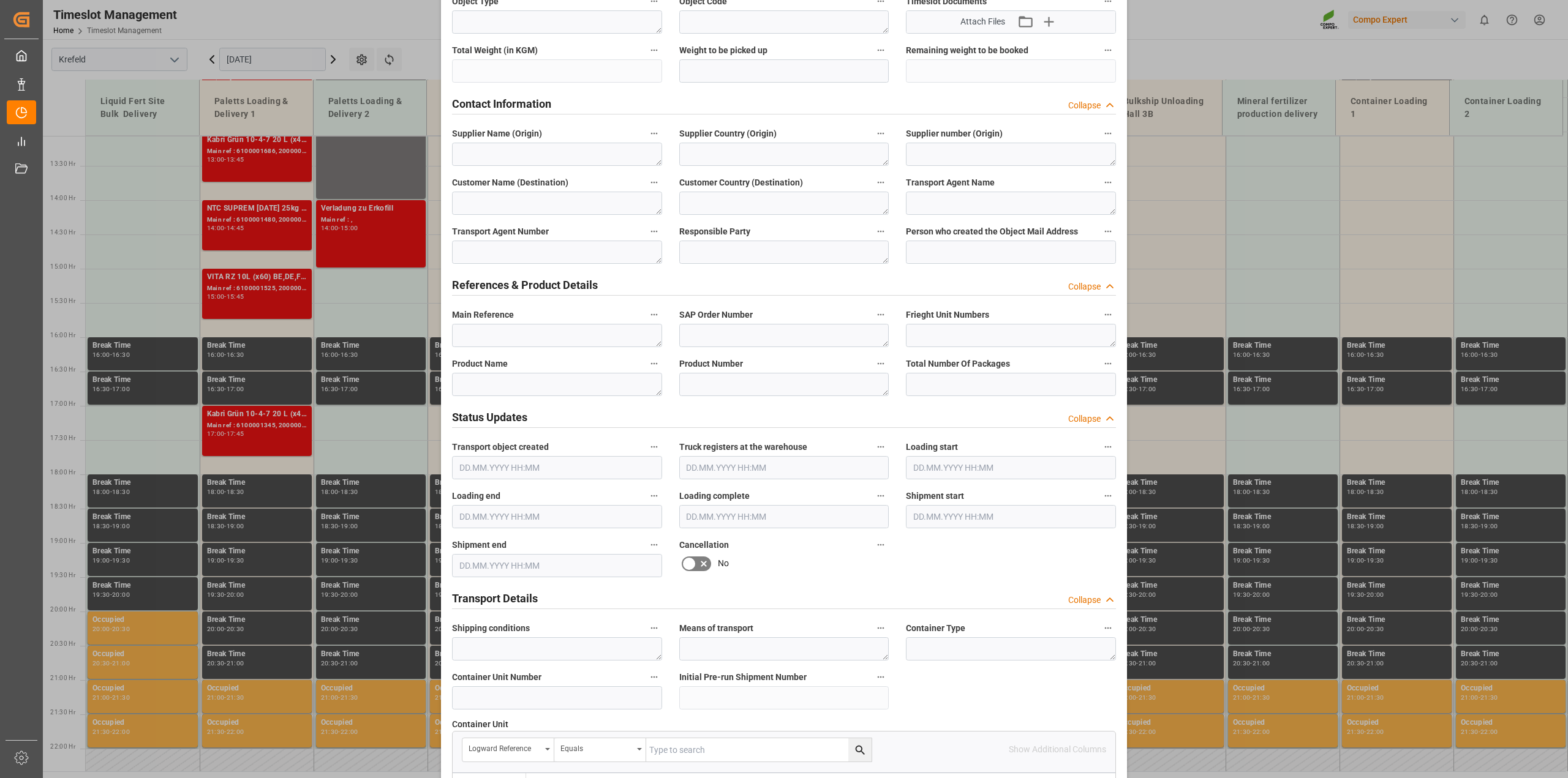
scroll to position [383, 0]
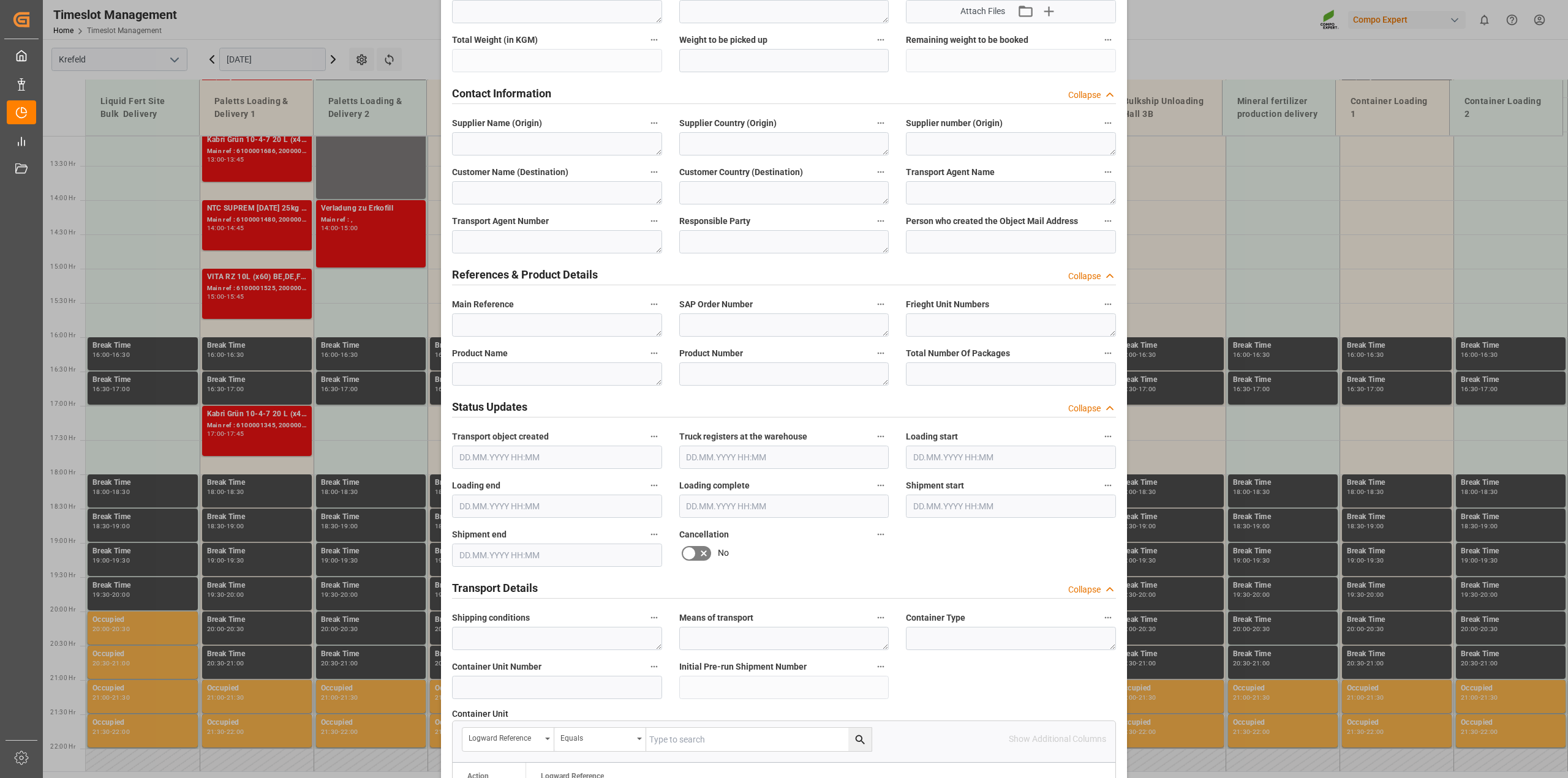
type textarea "Verladung zu Erkolfill"
click at [521, 371] on textarea at bounding box center [557, 374] width 210 height 23
paste textarea "Verladung zu Erkolfill"
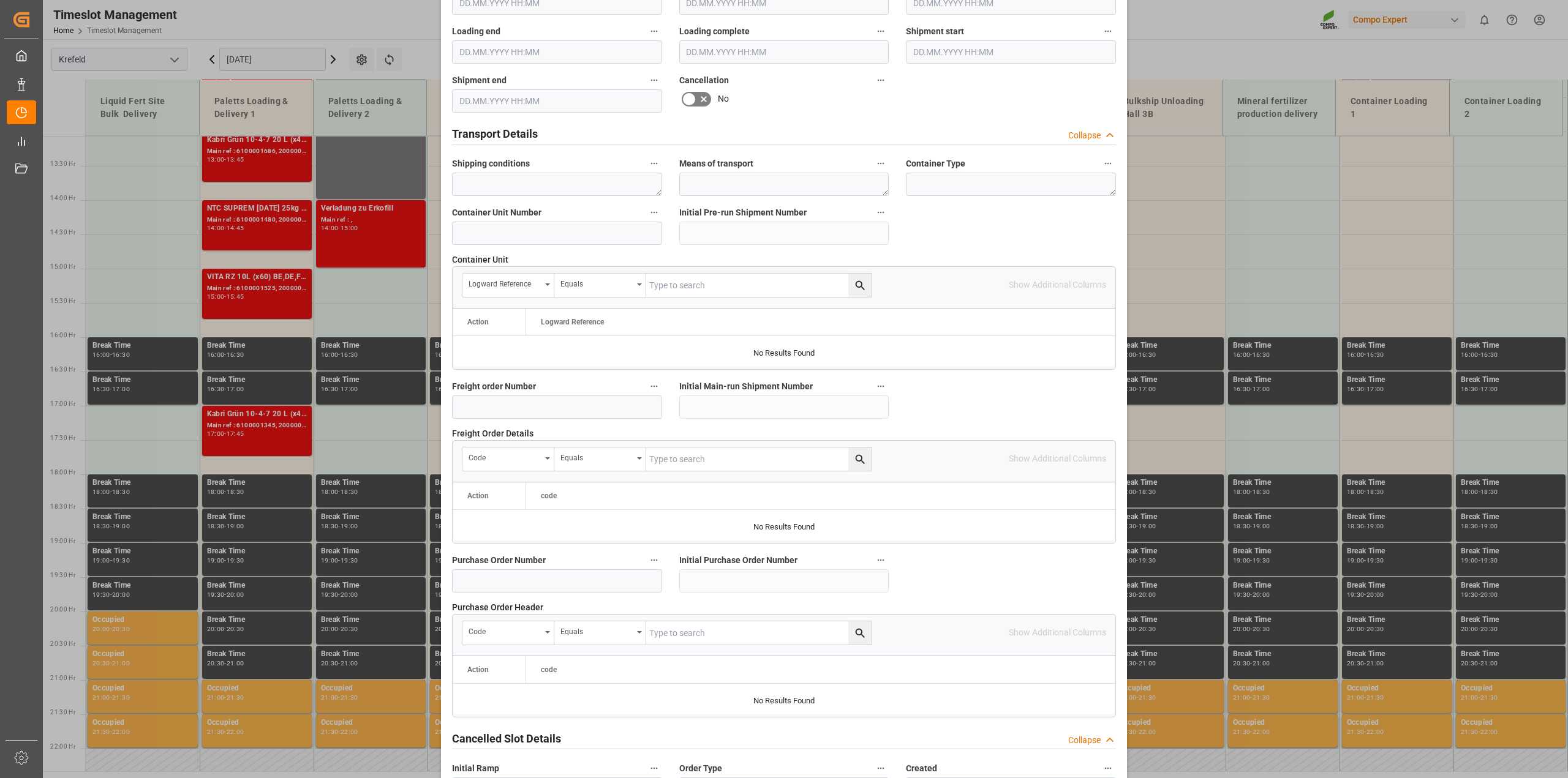
scroll to position [923, 0]
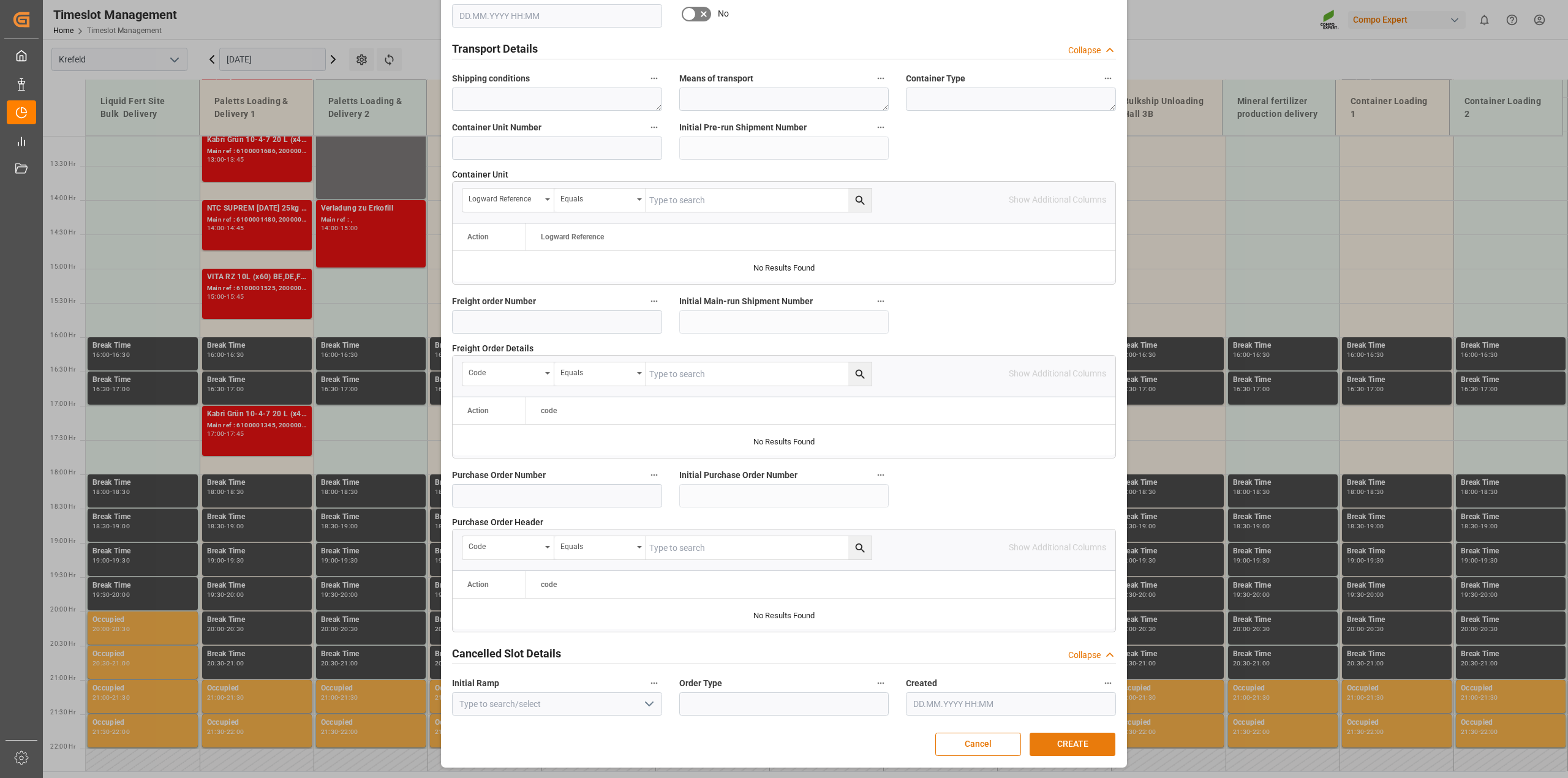
type textarea "Verladung zu Erkolfill"
click at [1085, 735] on button "CREATE" at bounding box center [1073, 745] width 86 height 23
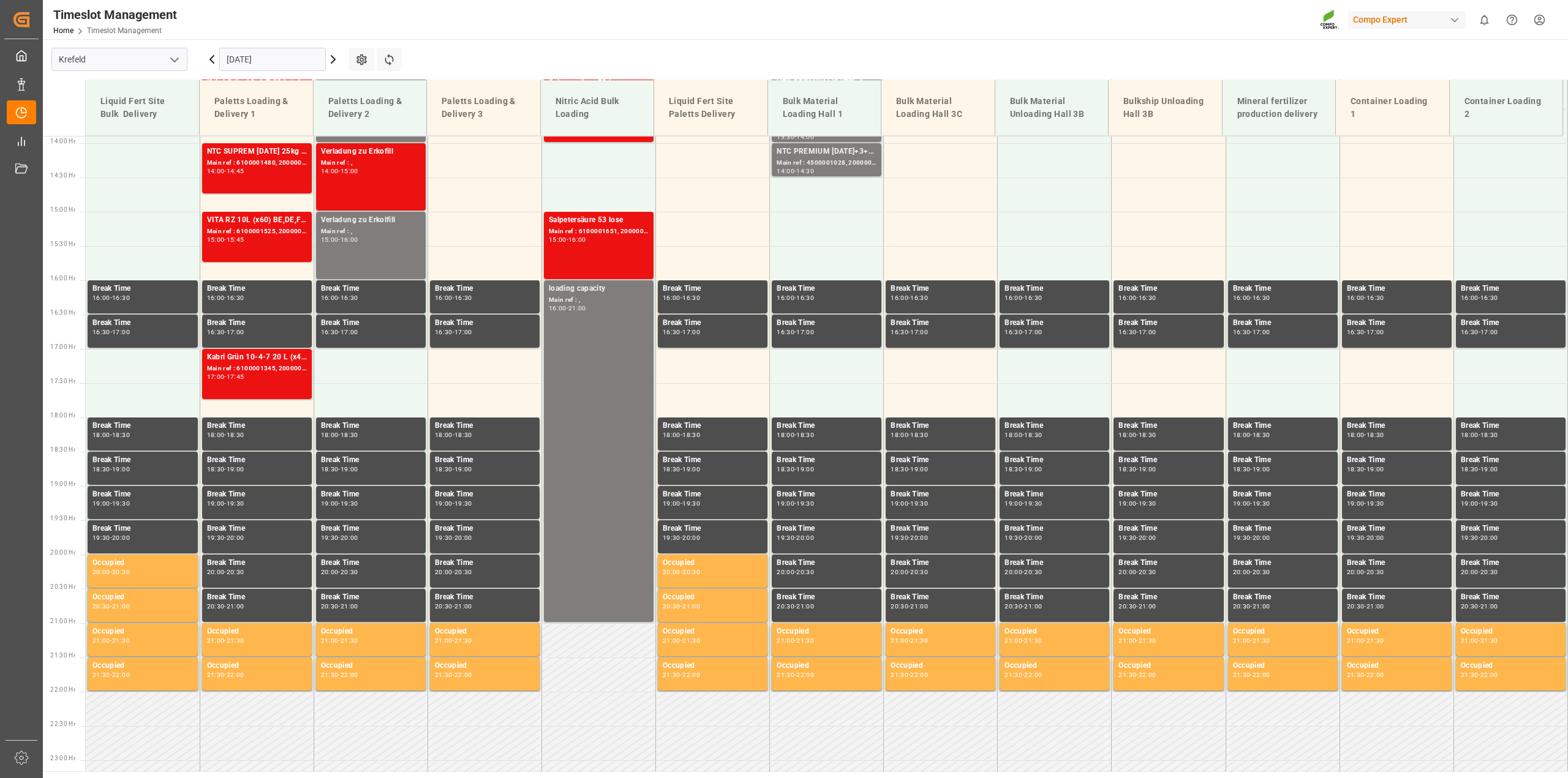
scroll to position [965, 0]
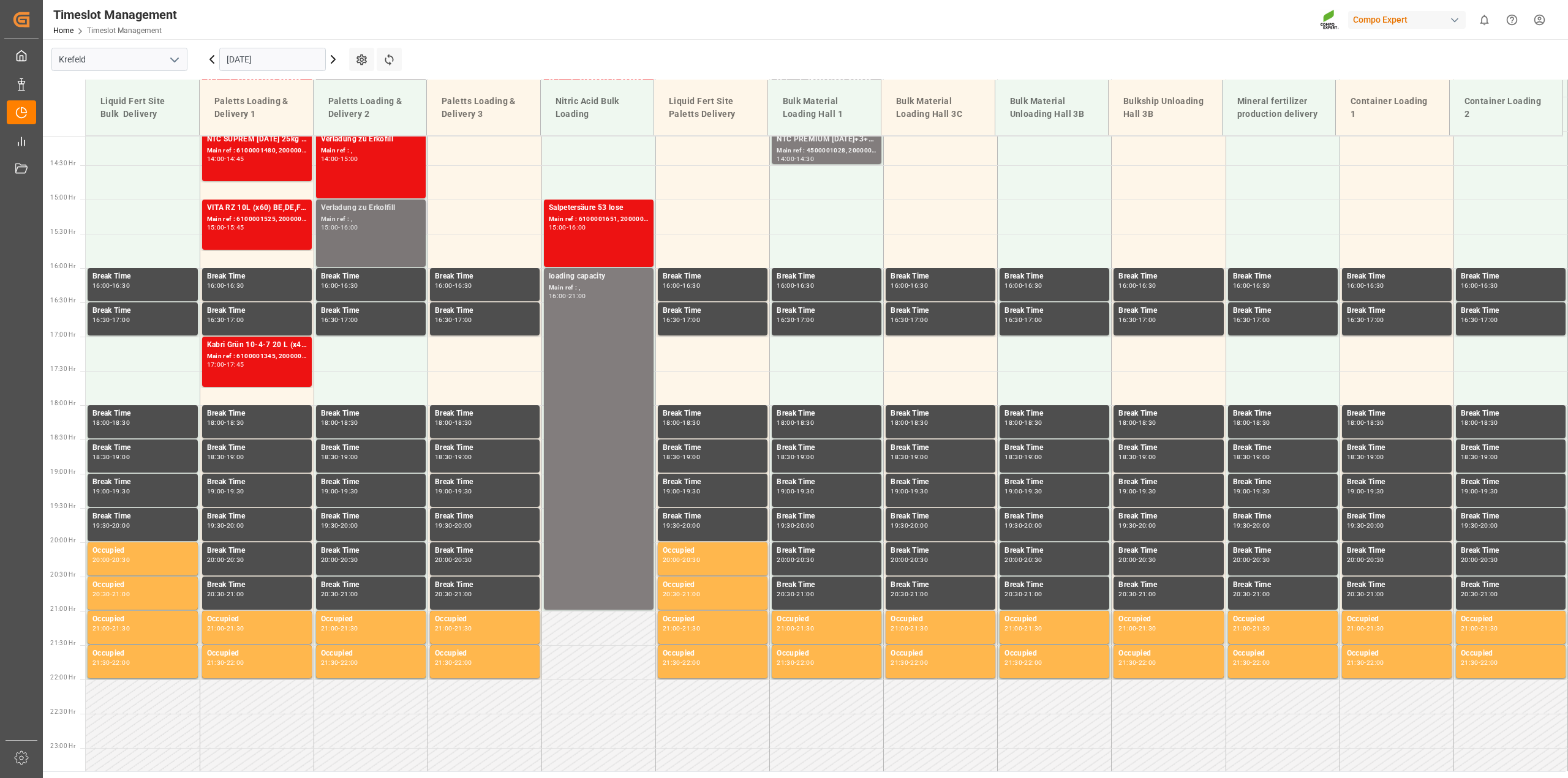
click at [380, 222] on div "Main ref : ," at bounding box center [371, 219] width 100 height 10
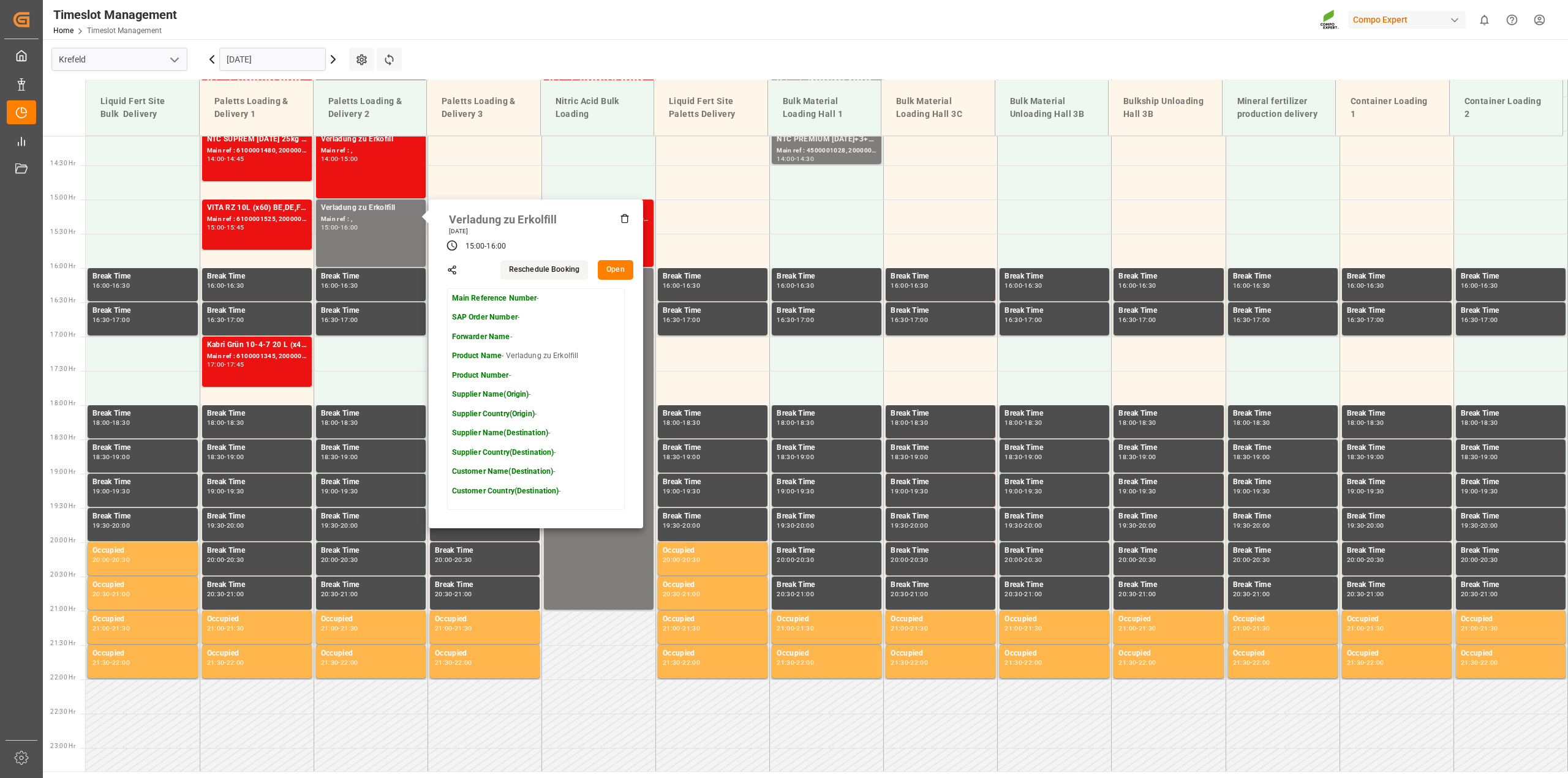
click at [609, 271] on button "Open" at bounding box center [615, 270] width 35 height 20
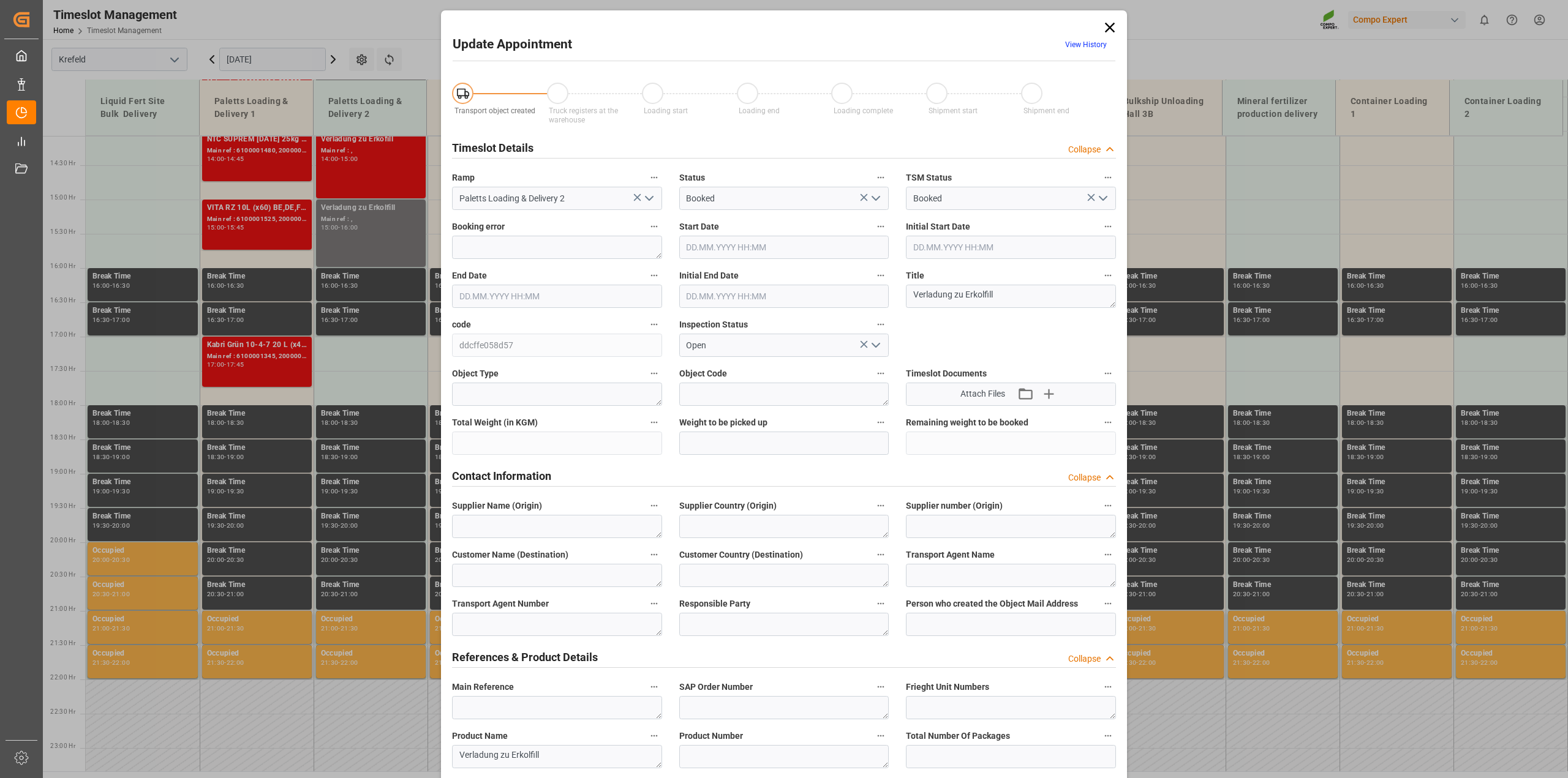
type input "[DATE] 15:00"
type input "[DATE] 16:00"
type input "[DATE] 12:58"
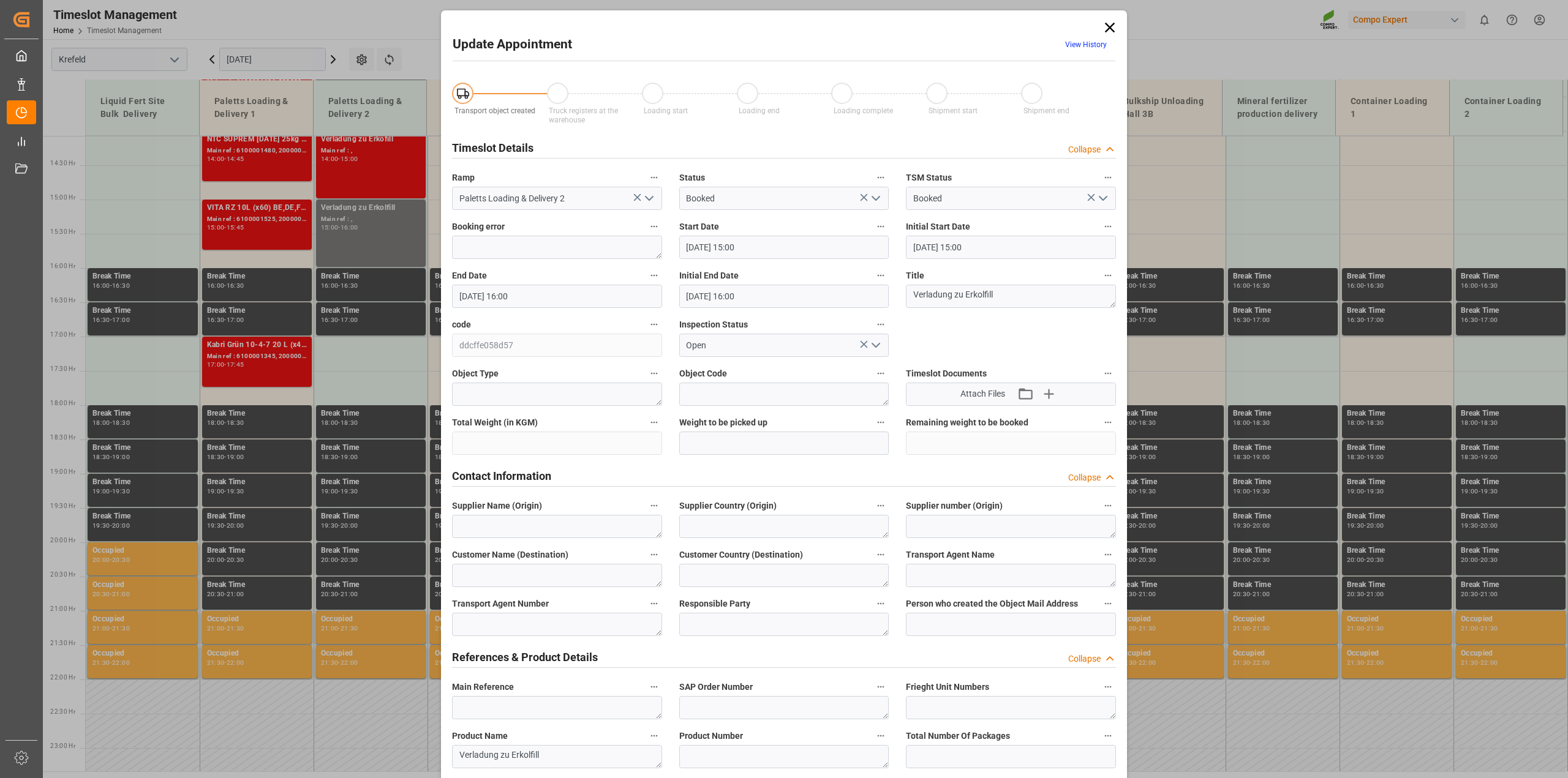
click at [879, 193] on icon "open menu" at bounding box center [876, 198] width 15 height 15
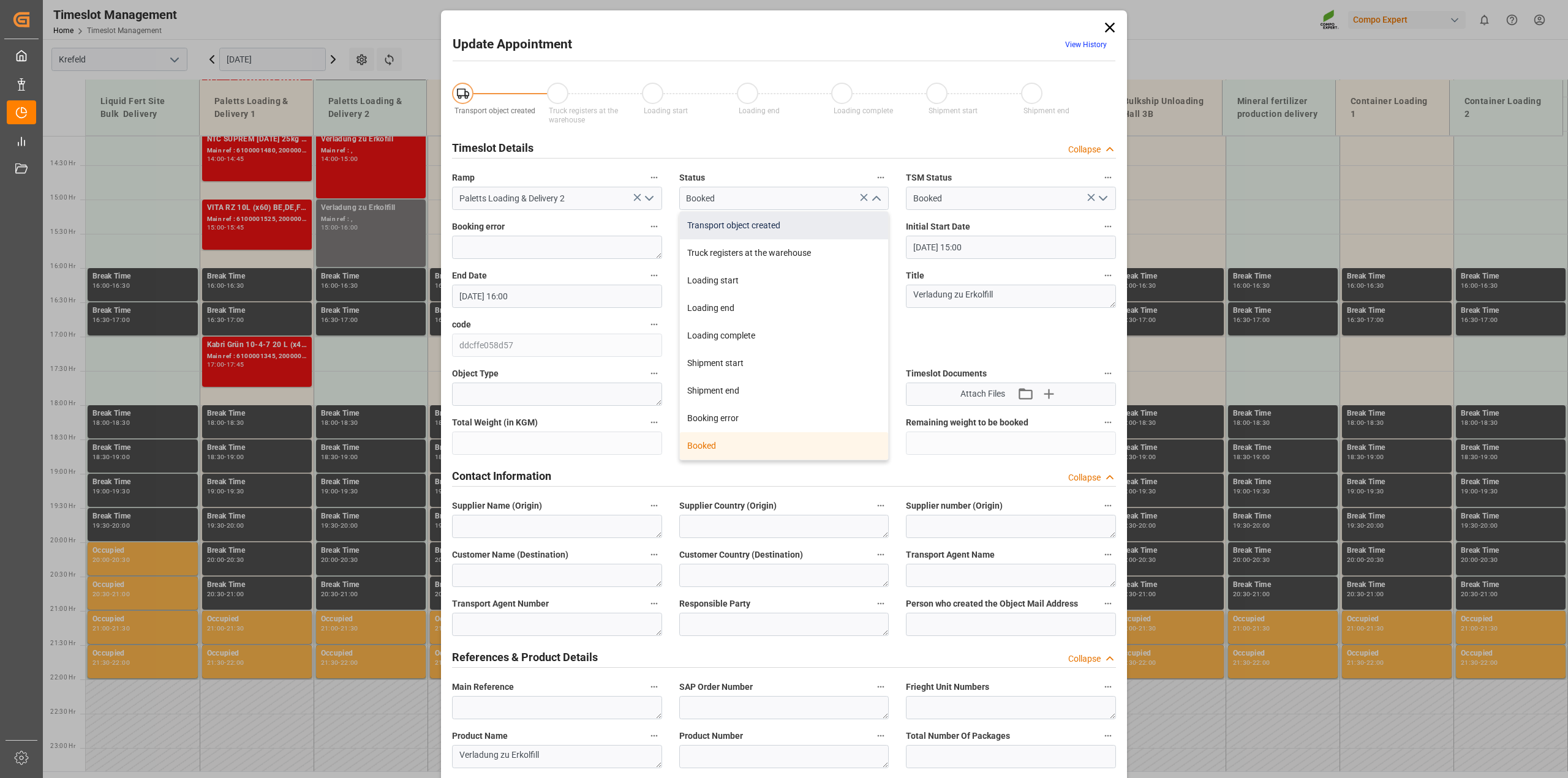
click at [778, 230] on div "Transport object created" at bounding box center [784, 225] width 209 height 27
type input "Transport object created"
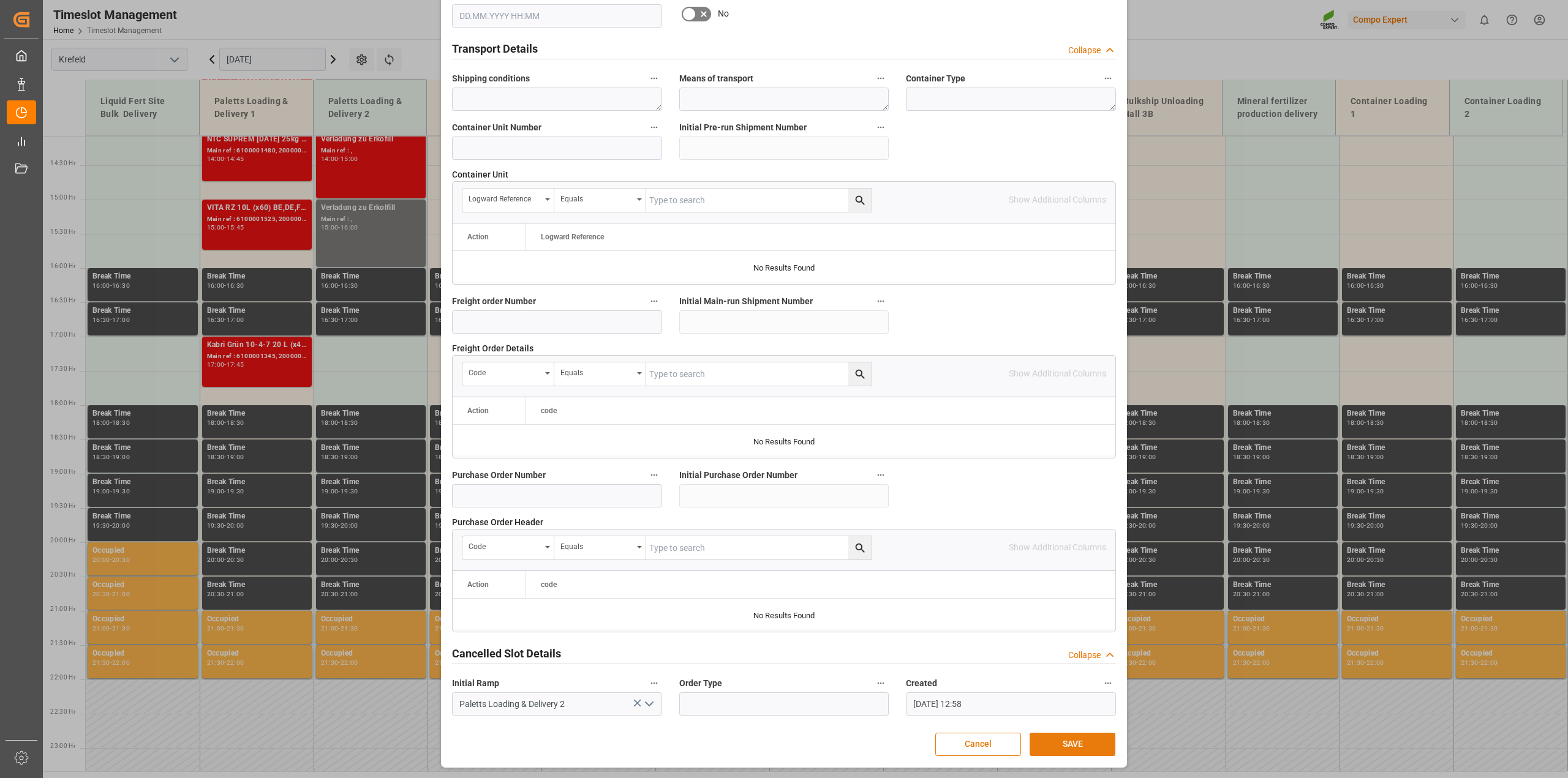
scroll to position [923, 0]
click at [1077, 739] on button "SAVE" at bounding box center [1073, 745] width 86 height 23
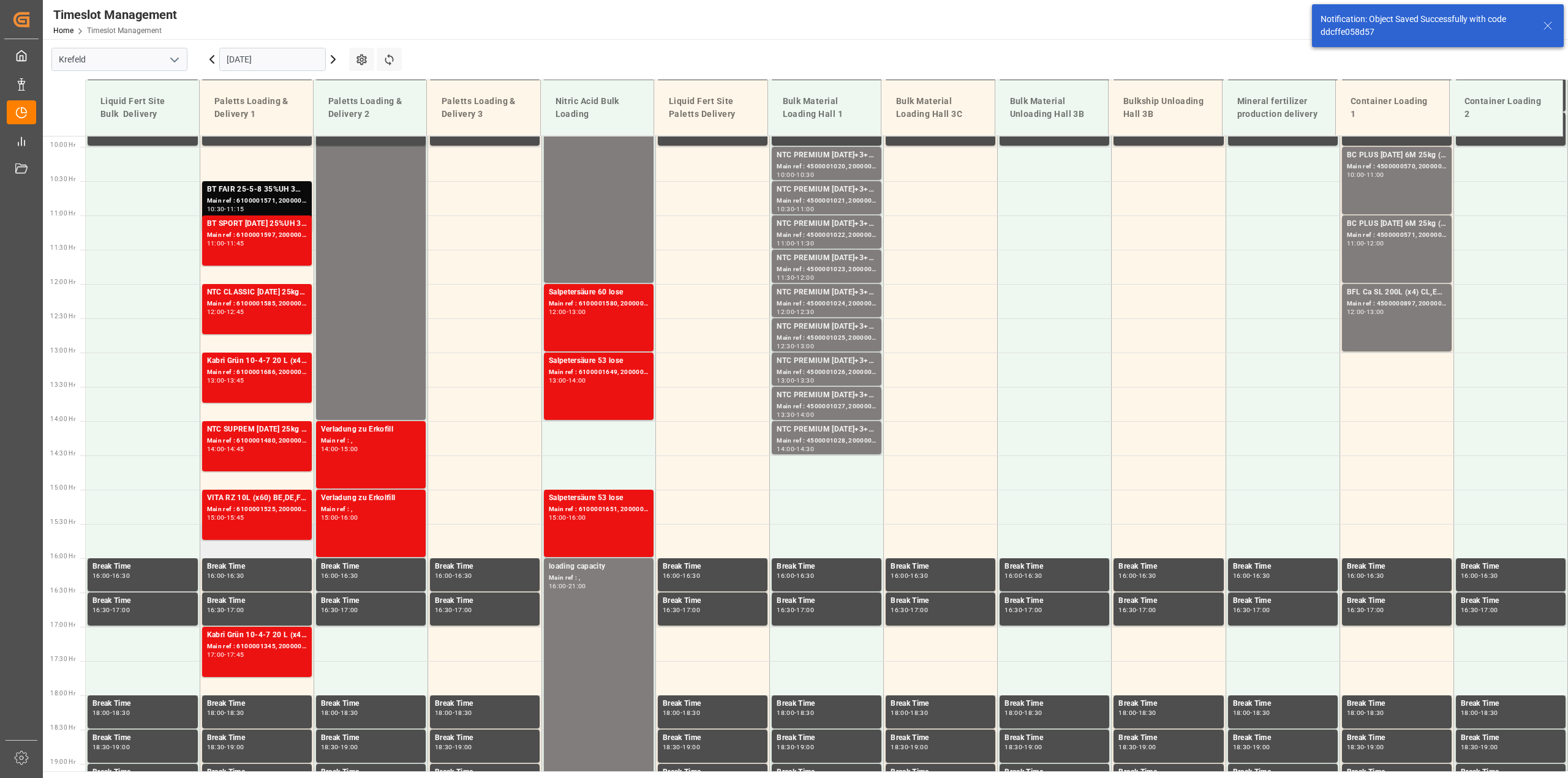
scroll to position [659, 0]
